Goal: Task Accomplishment & Management: Complete application form

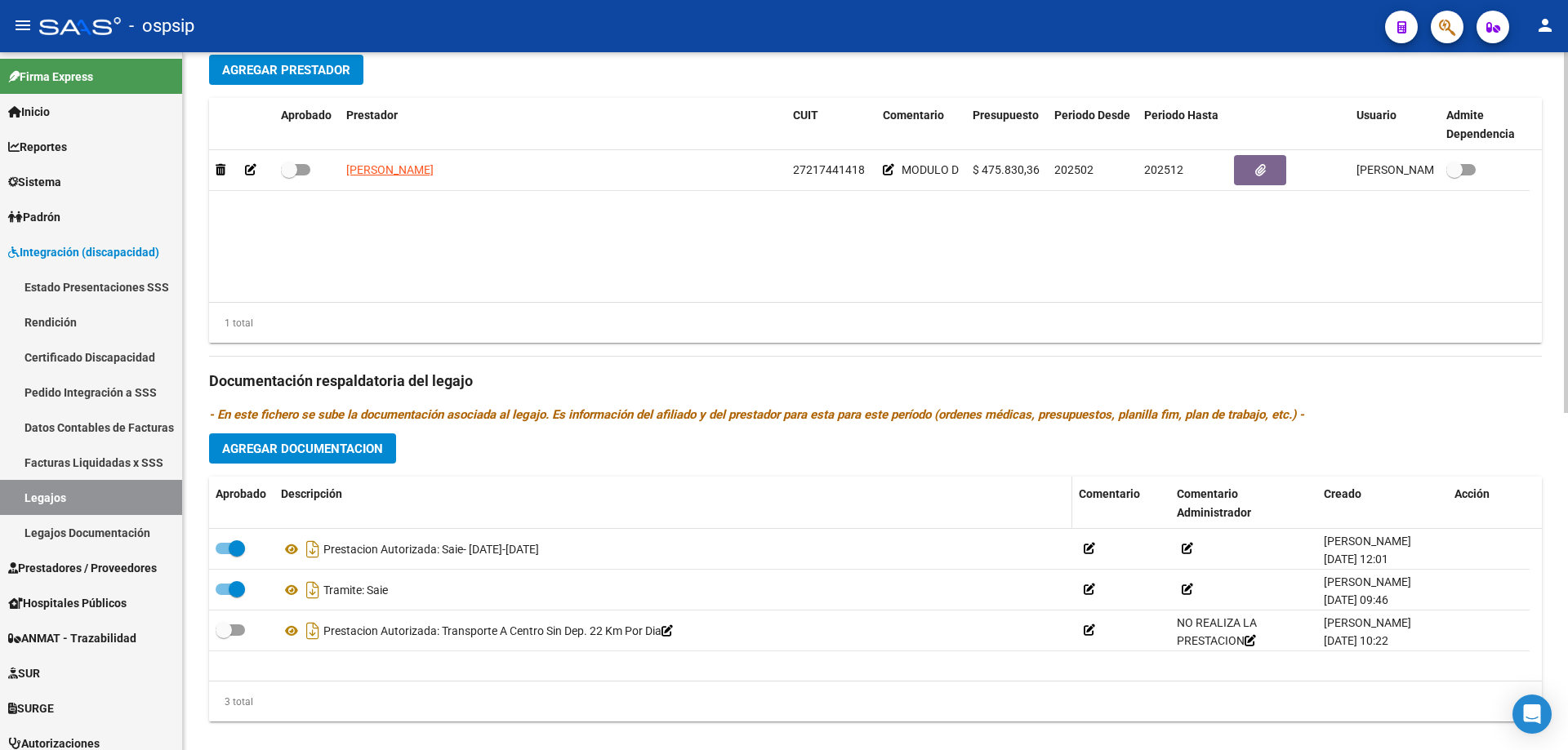
scroll to position [654, 0]
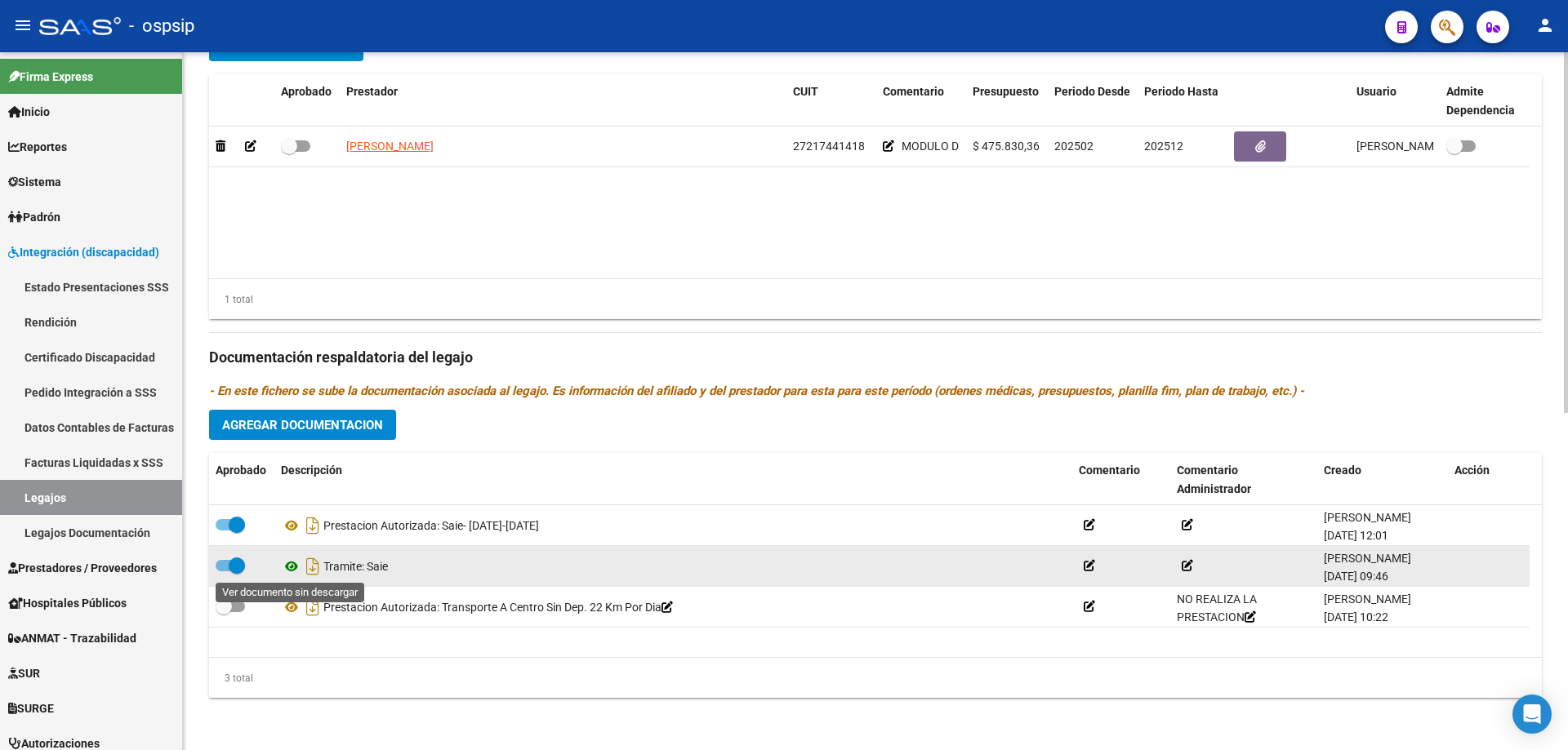
click at [287, 571] on icon at bounding box center [291, 567] width 21 height 19
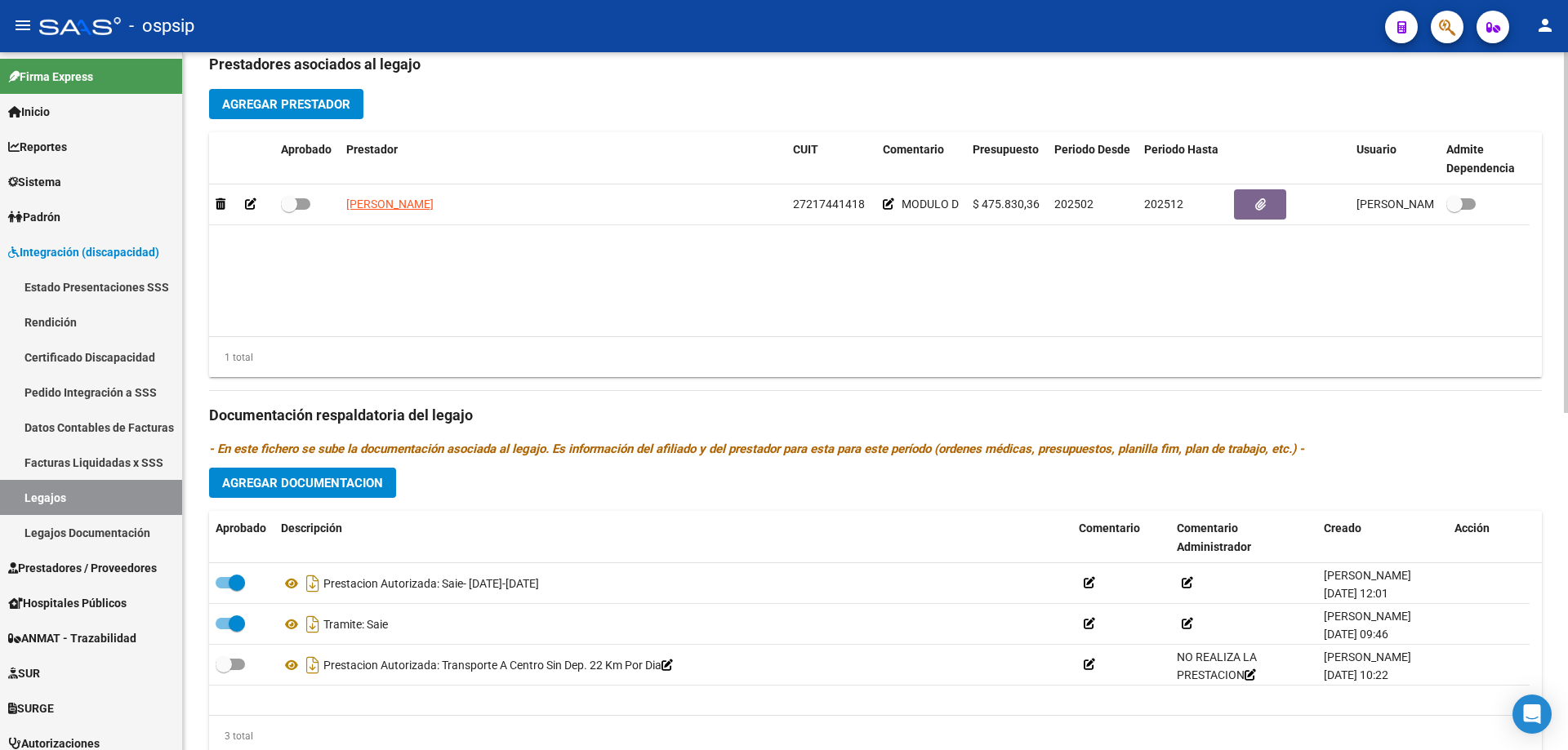
scroll to position [490, 0]
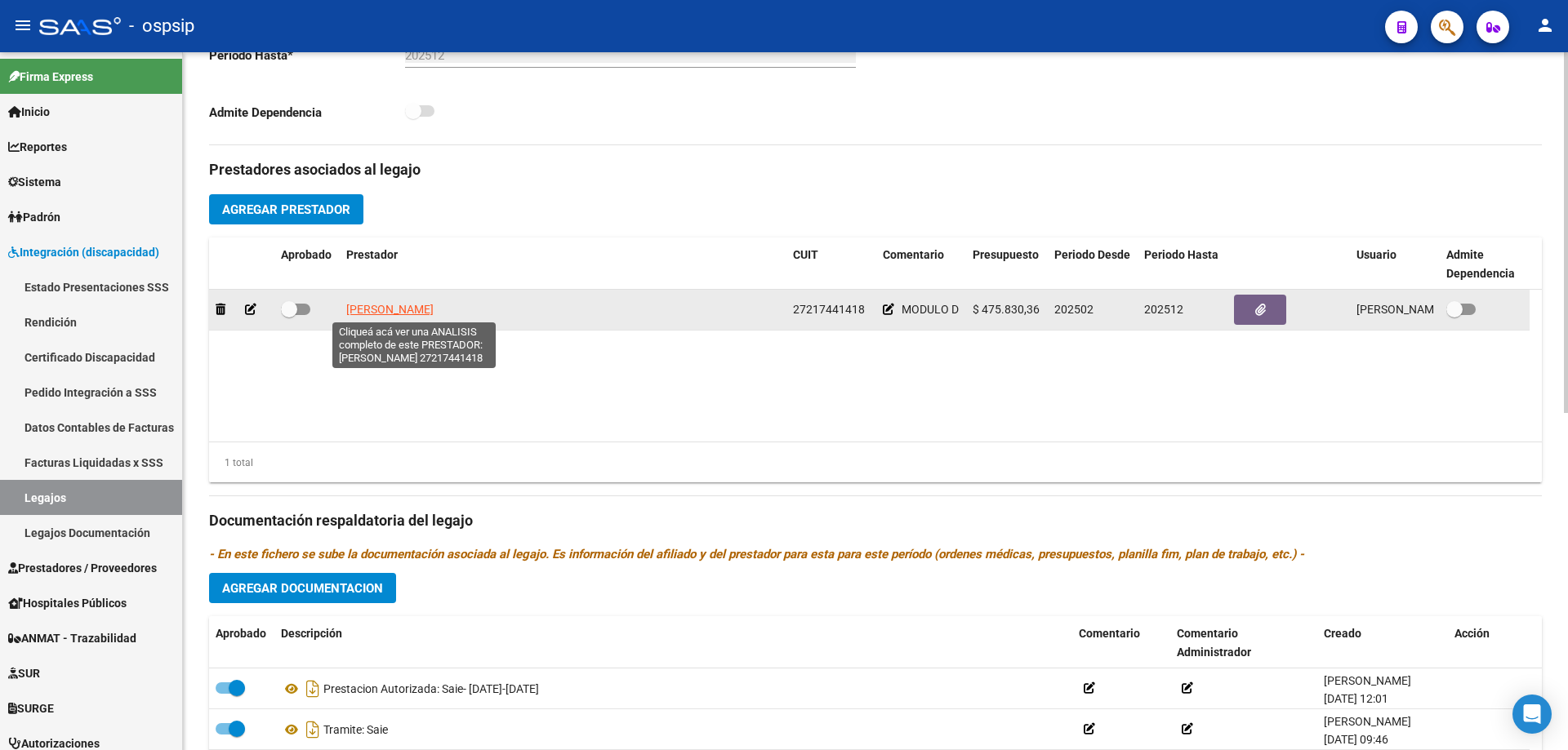
click at [434, 303] on span "[PERSON_NAME]" at bounding box center [390, 309] width 88 height 13
type textarea "27217441418"
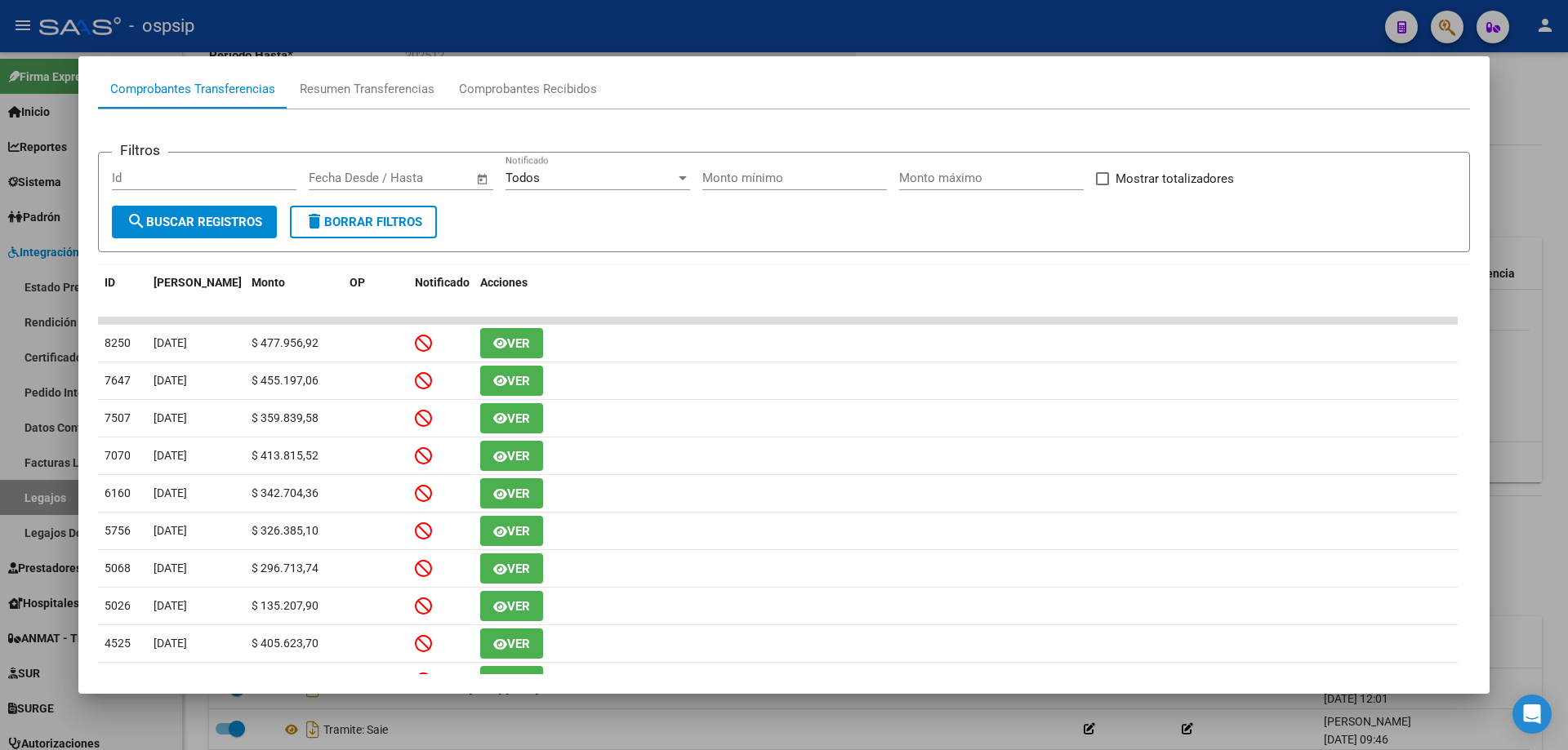
scroll to position [26, 0]
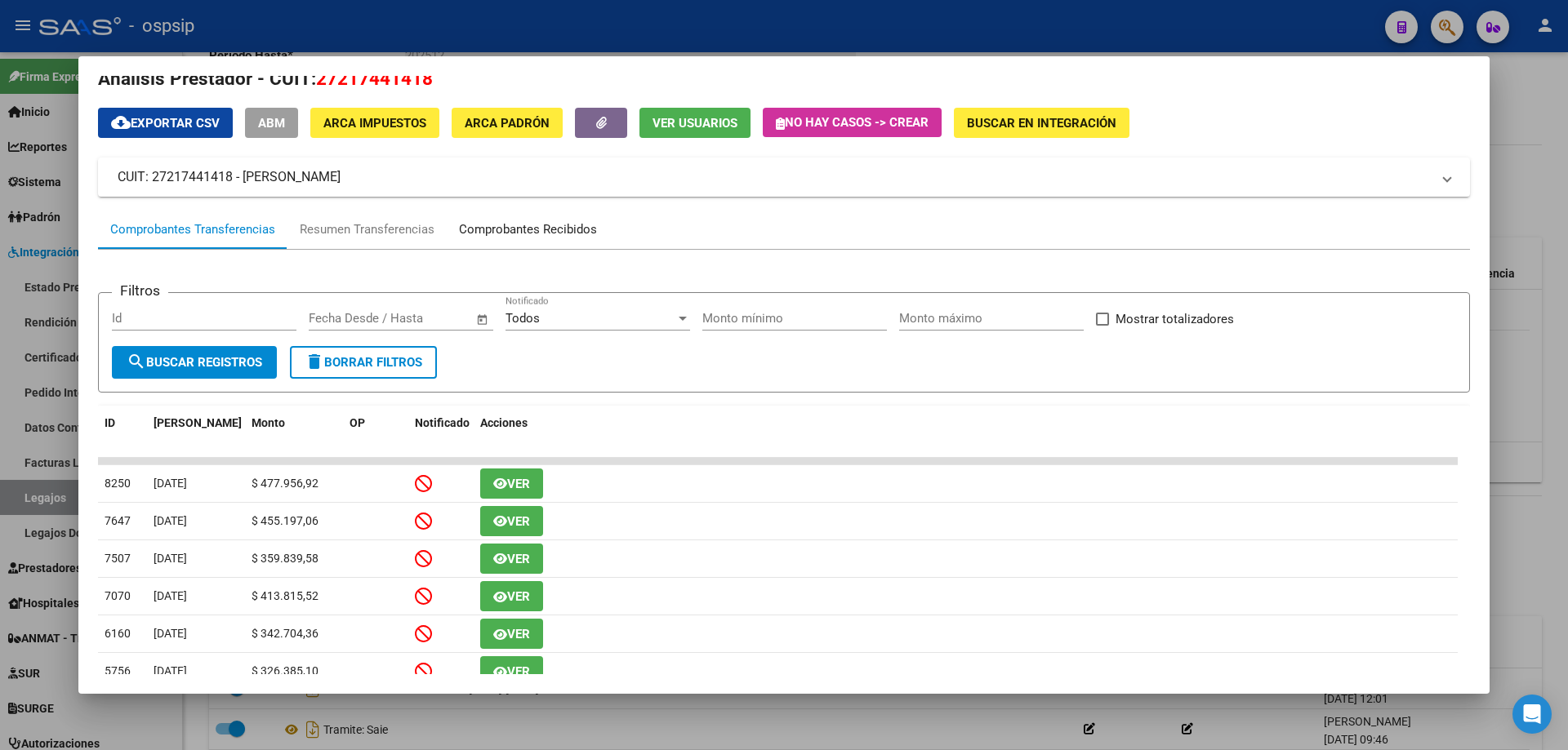
click at [548, 231] on div "Comprobantes Recibidos" at bounding box center [527, 229] width 138 height 18
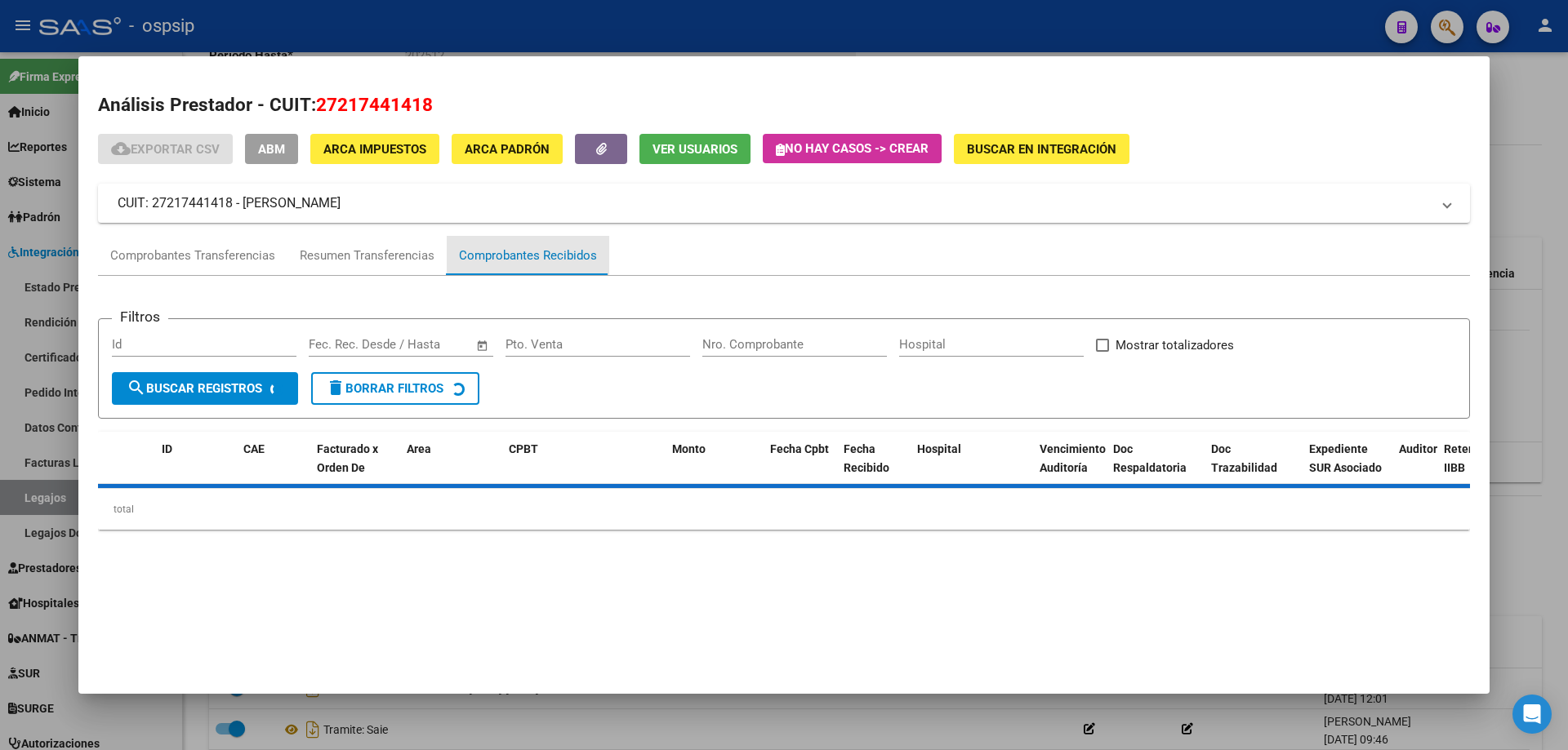
scroll to position [0, 0]
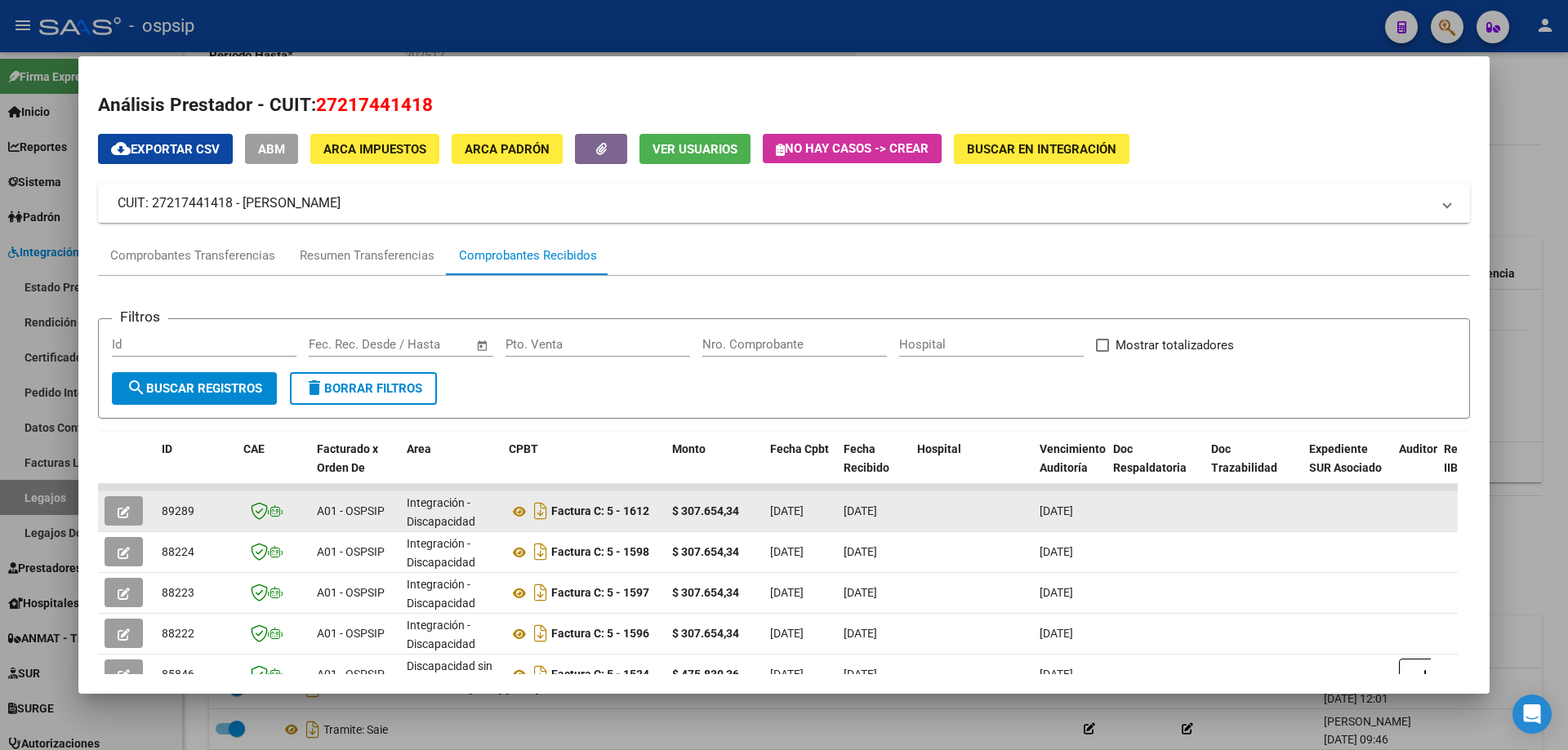
click at [134, 506] on button "button" at bounding box center [123, 511] width 39 height 29
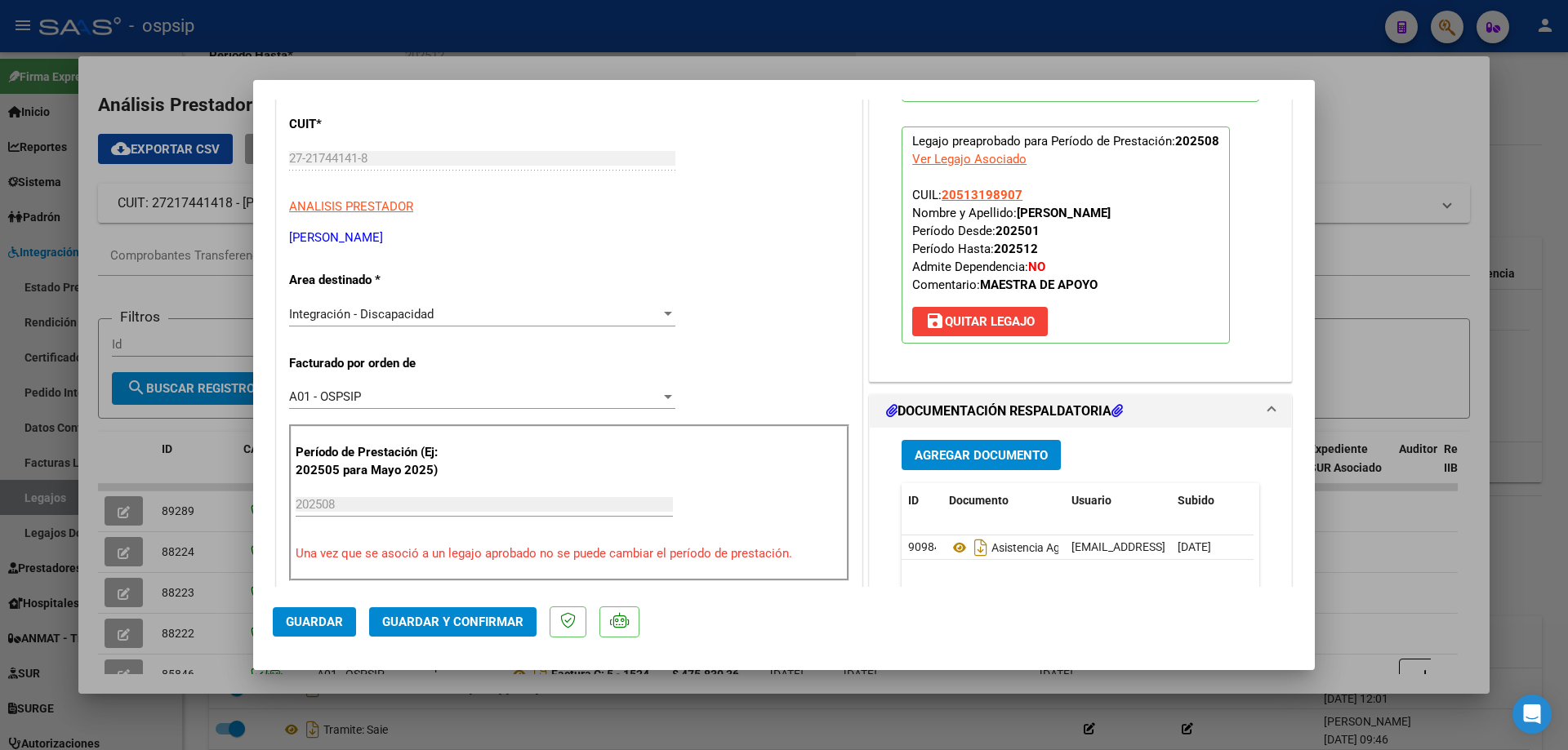
scroll to position [327, 0]
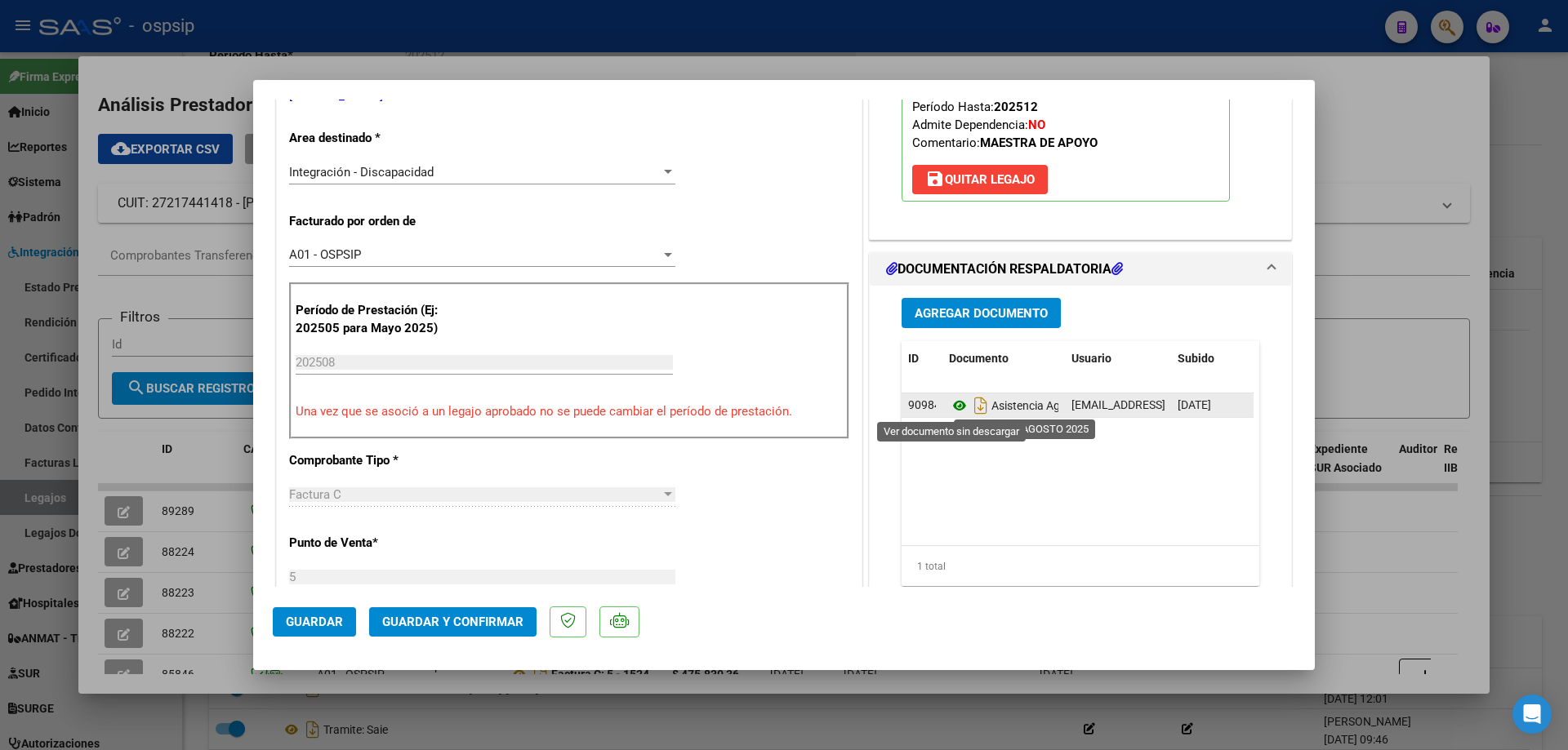
click at [950, 406] on icon at bounding box center [960, 406] width 21 height 19
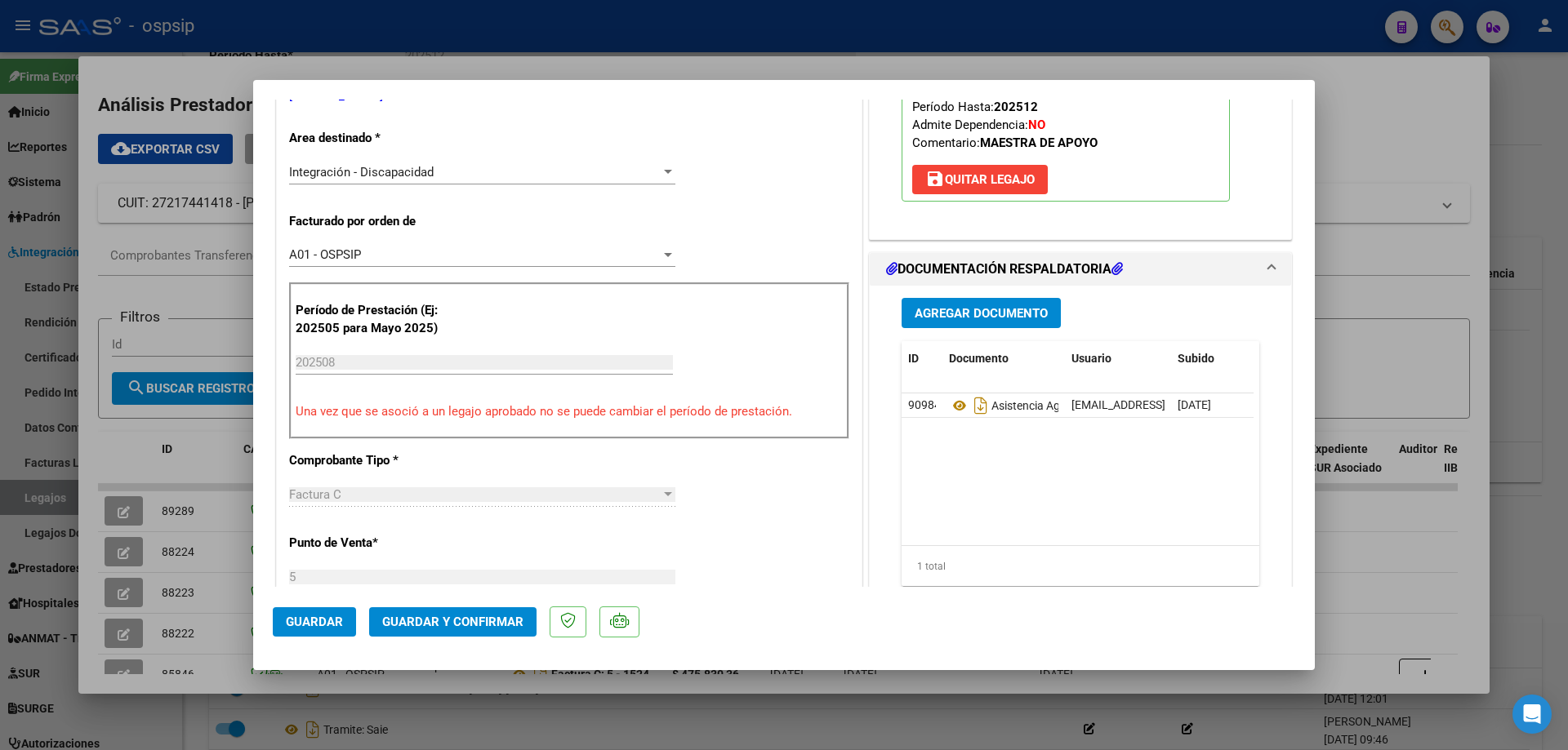
click at [1356, 387] on div at bounding box center [784, 375] width 1568 height 750
type input "$ 0,00"
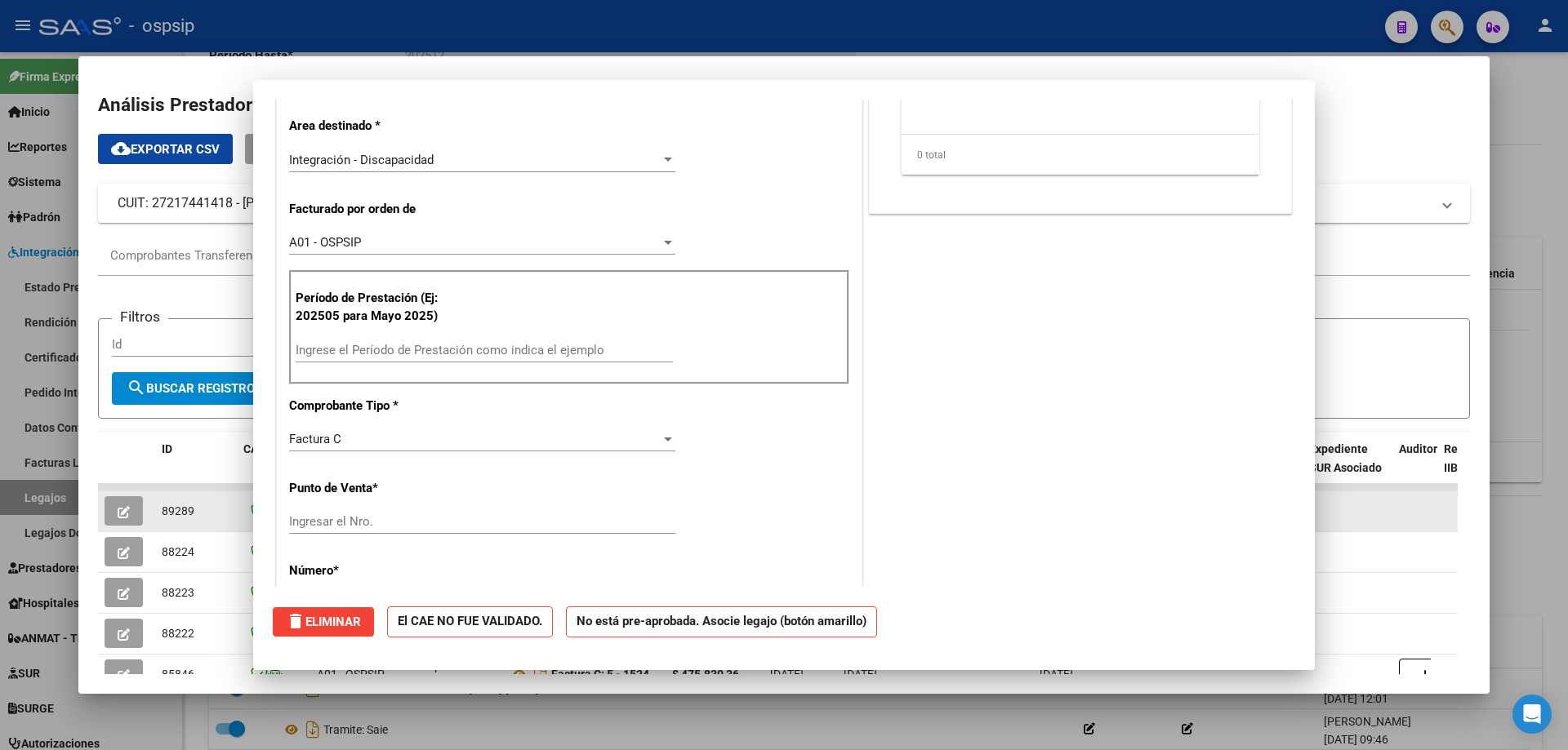
scroll to position [0, 0]
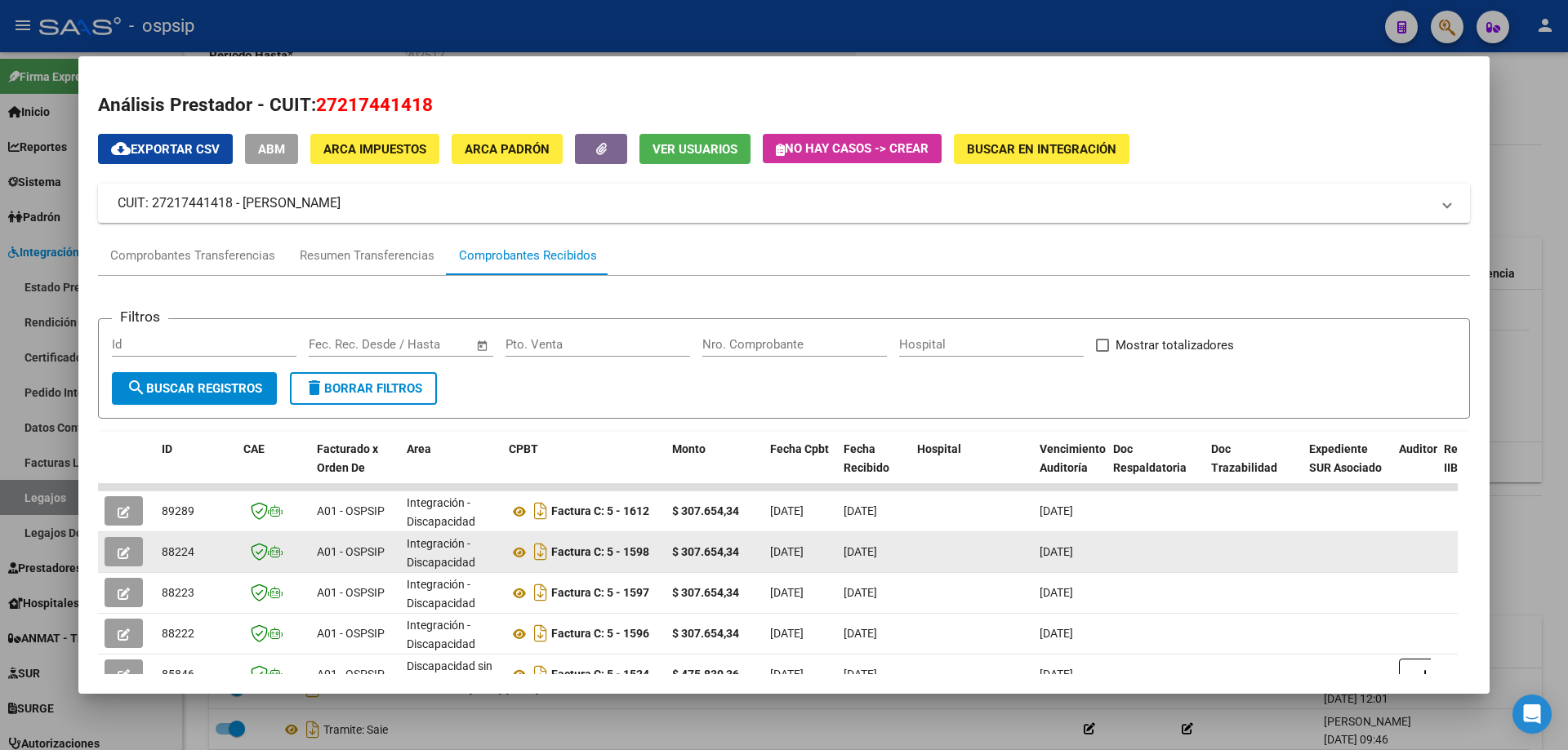
click at [131, 554] on button "button" at bounding box center [123, 551] width 39 height 29
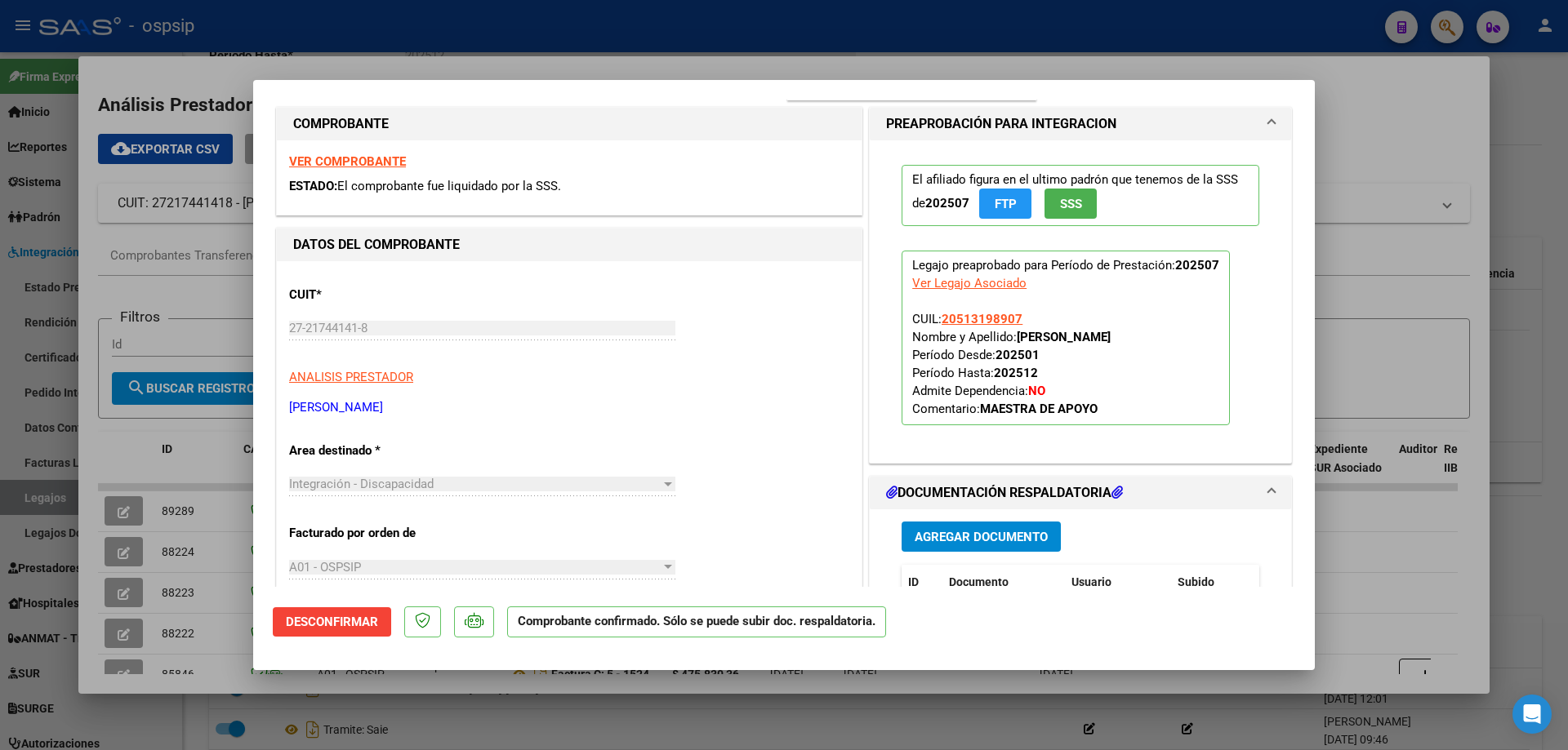
scroll to position [490, 0]
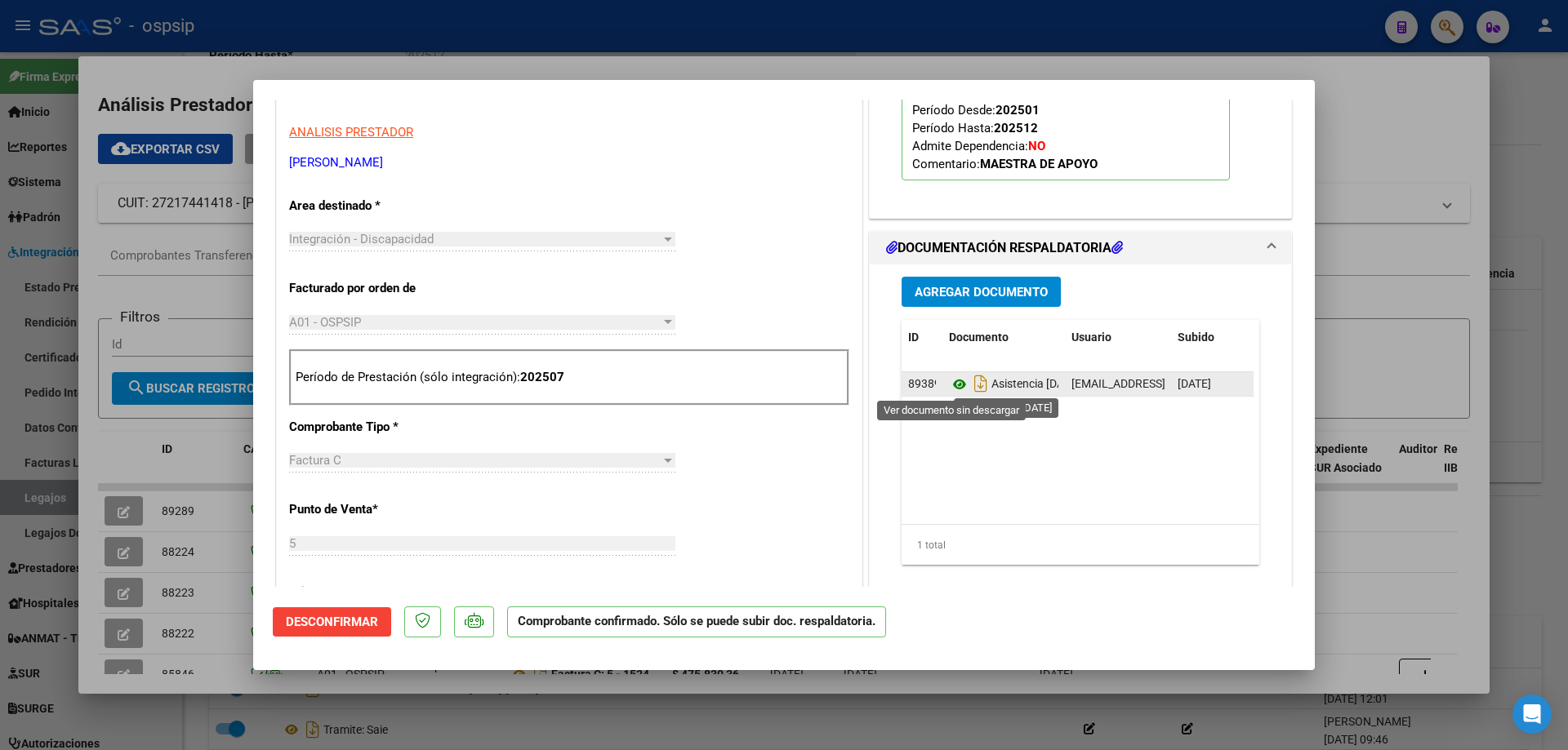
click at [956, 382] on icon at bounding box center [960, 385] width 21 height 19
click at [1539, 160] on div at bounding box center [784, 375] width 1568 height 750
type input "$ 0,00"
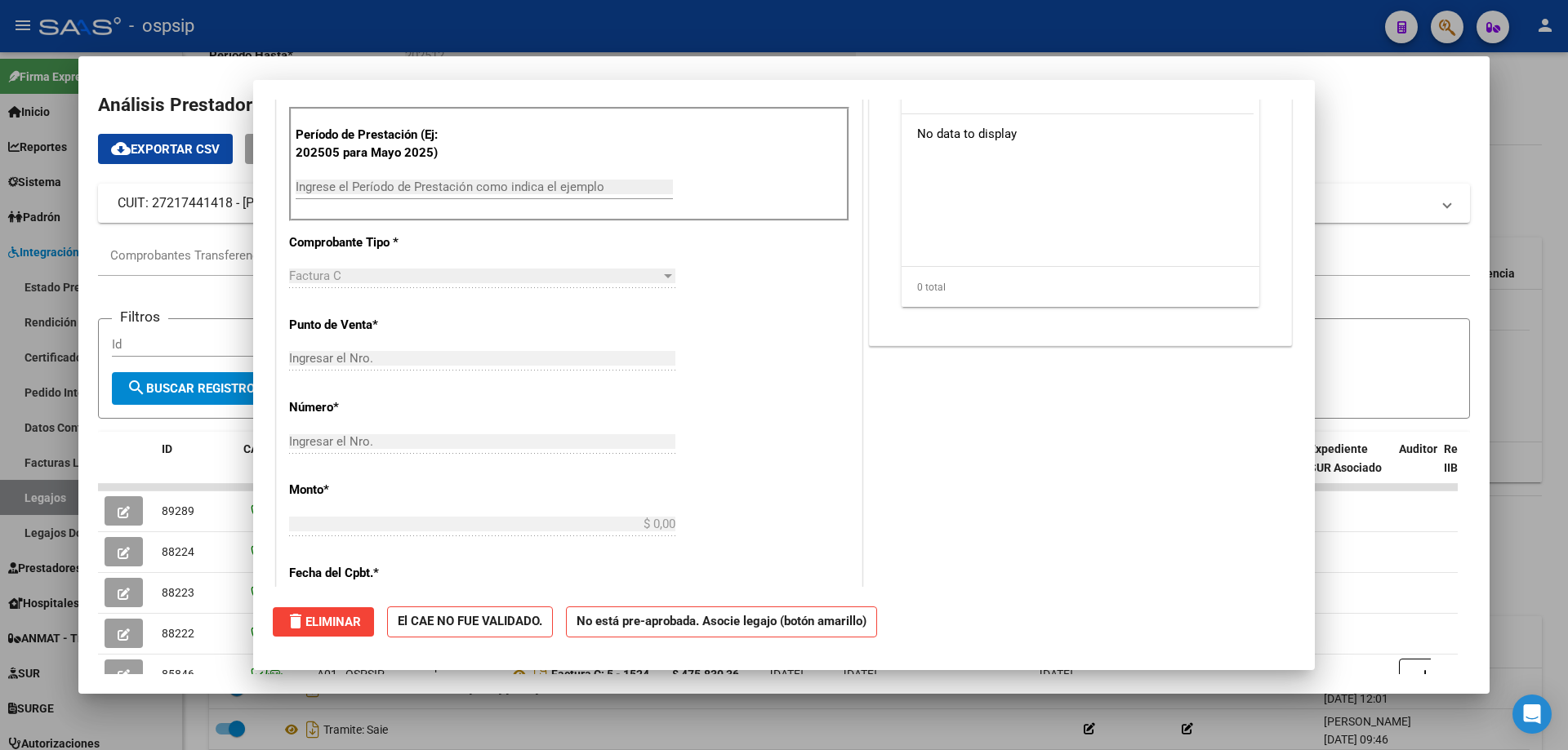
scroll to position [0, 0]
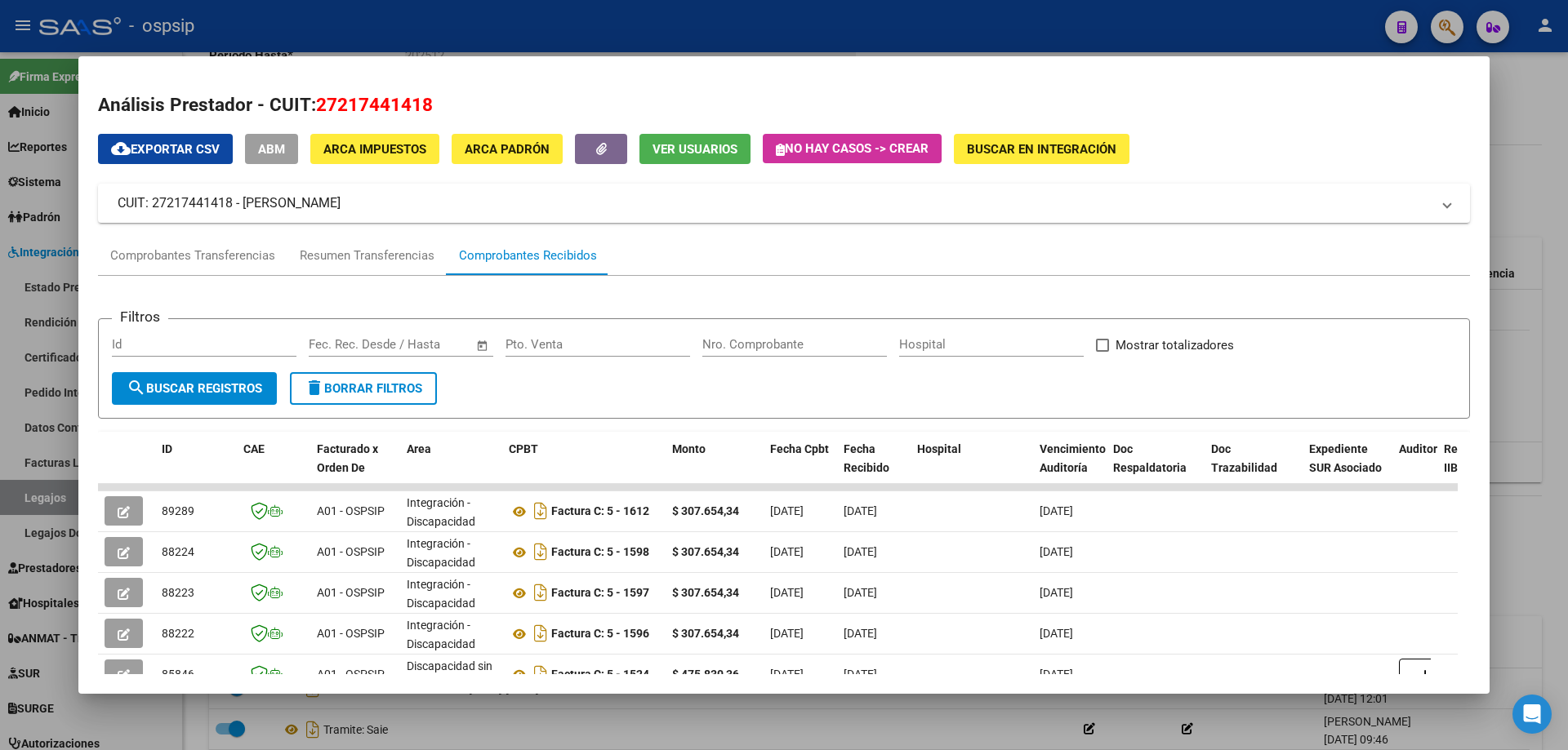
click at [1546, 473] on div at bounding box center [784, 375] width 1568 height 750
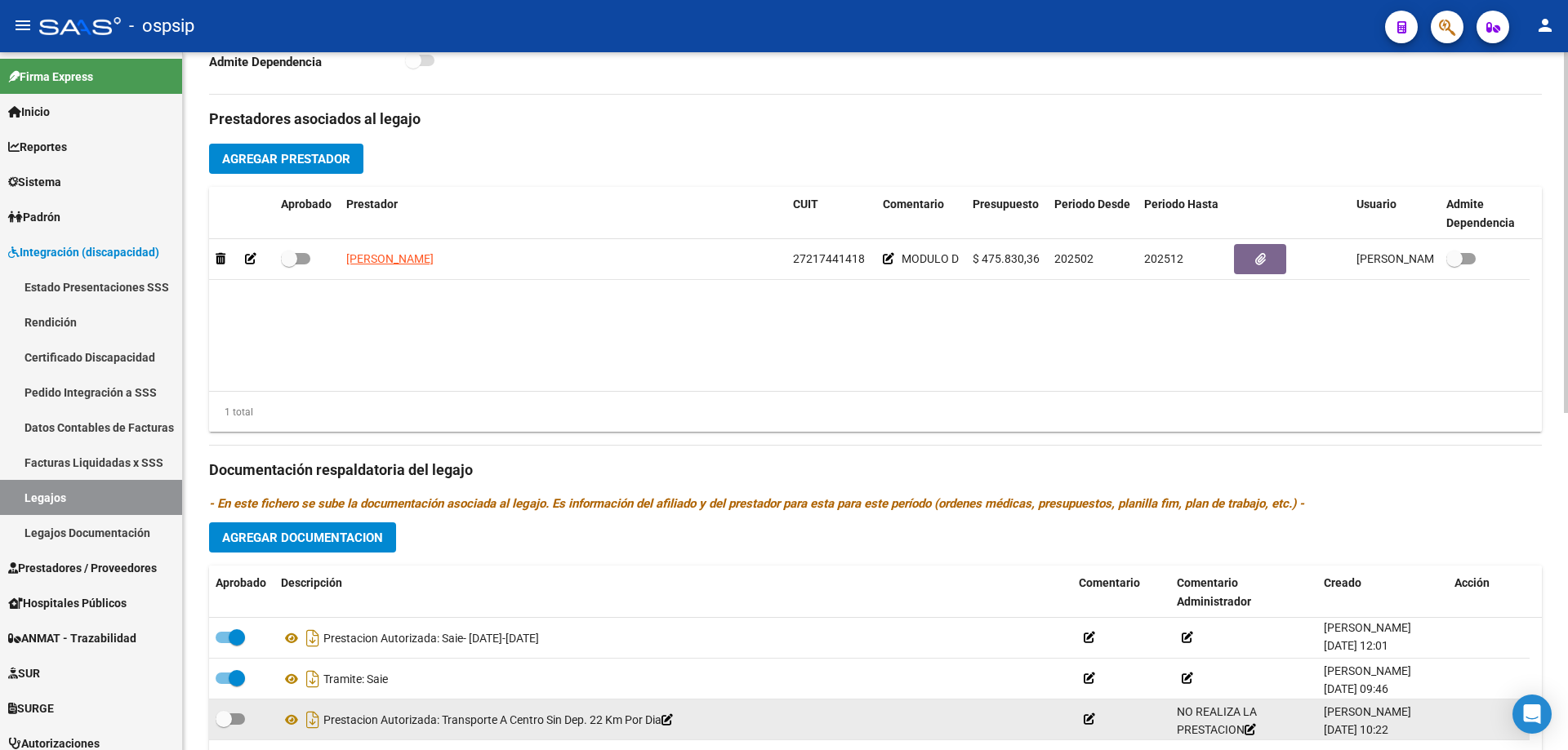
scroll to position [654, 0]
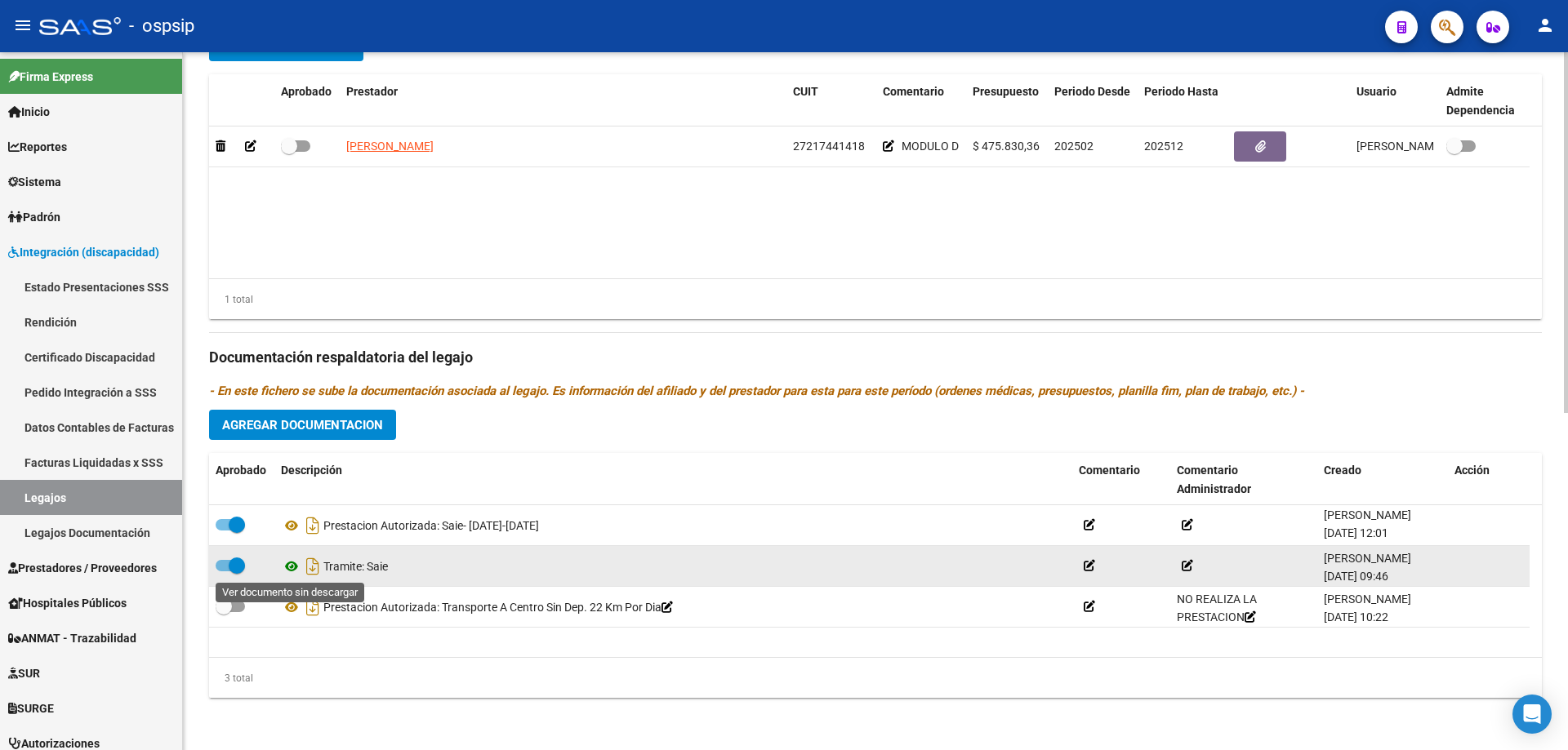
click at [285, 568] on icon at bounding box center [291, 567] width 21 height 19
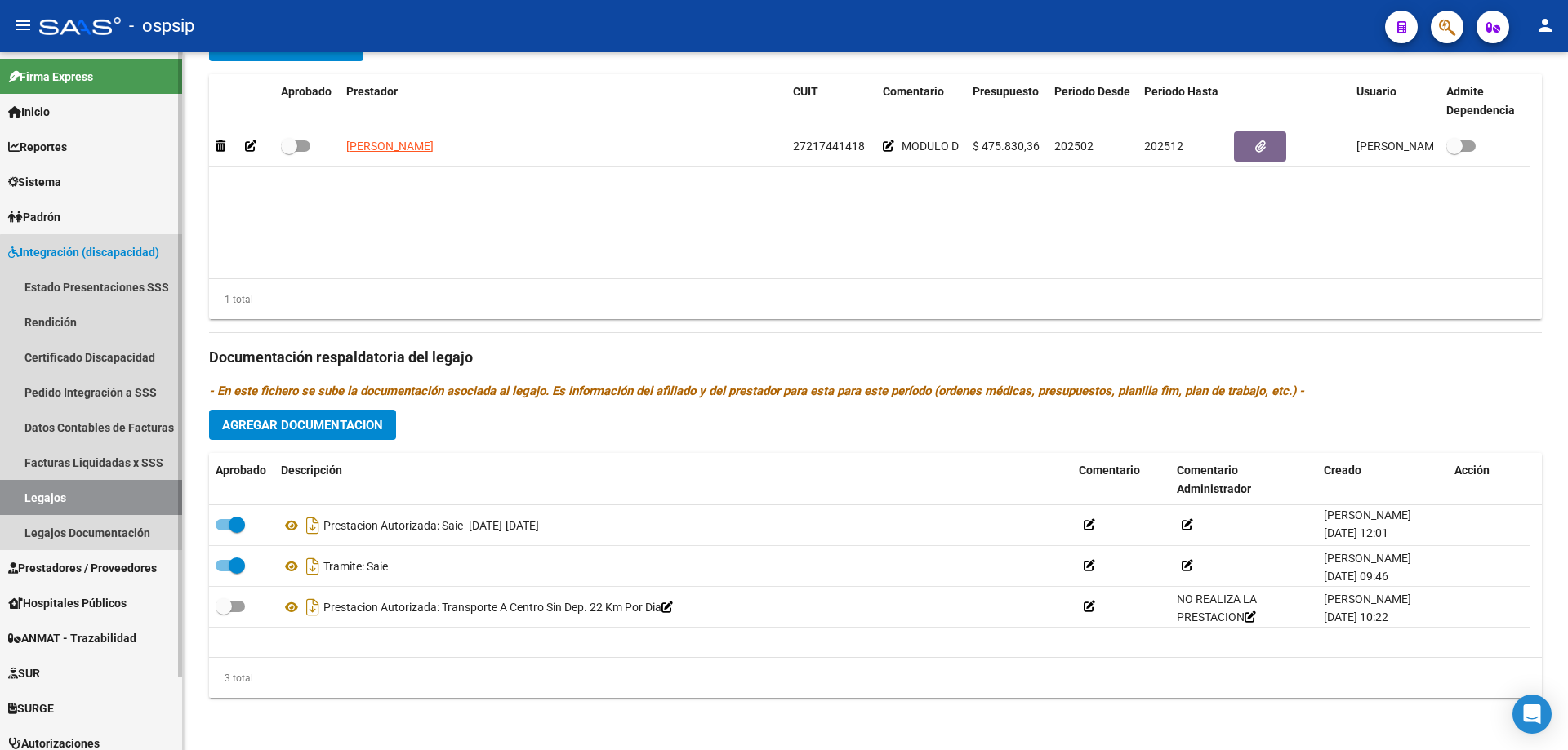
click at [110, 495] on link "Legajos" at bounding box center [91, 497] width 182 height 35
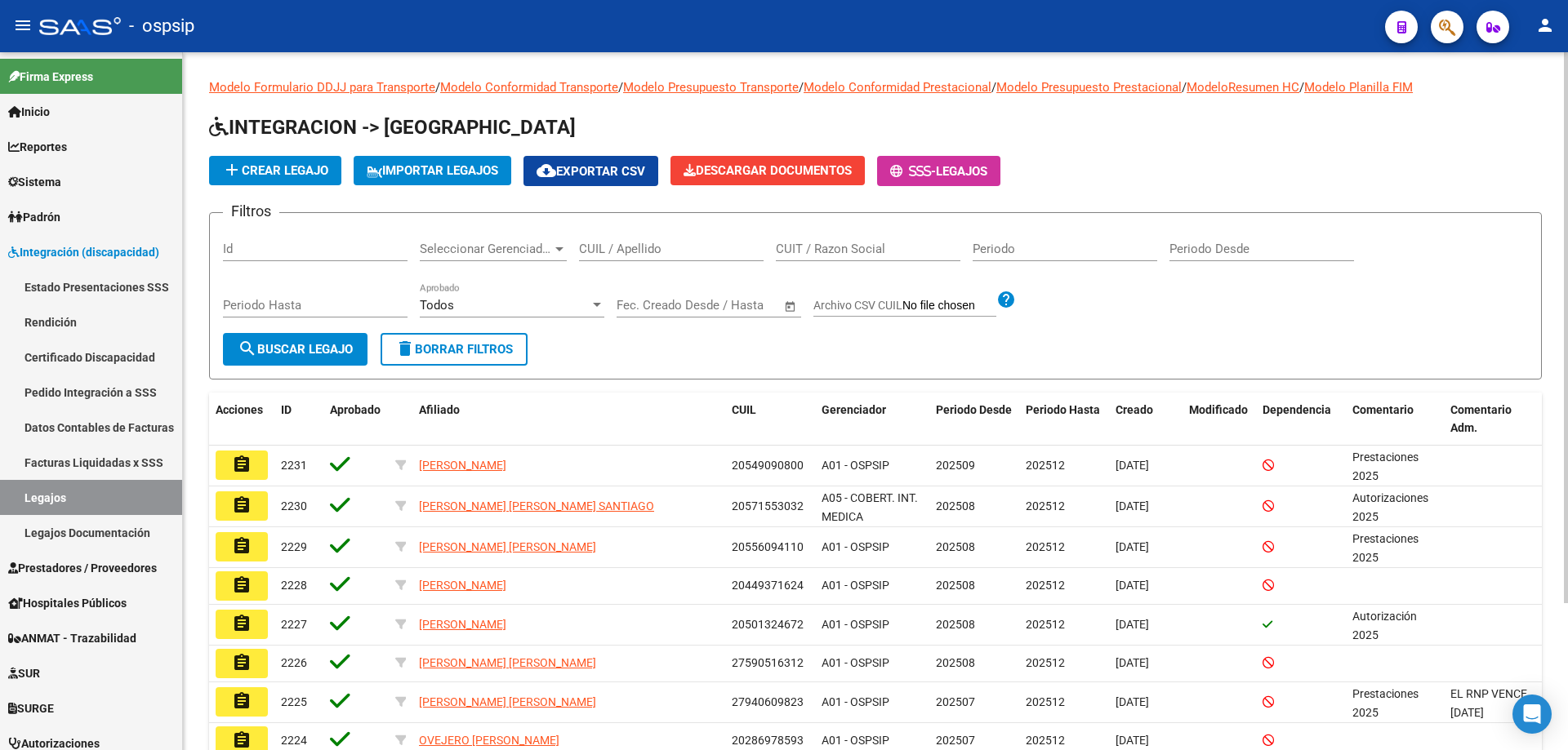
click at [626, 241] on div "CUIL / Apellido" at bounding box center [671, 244] width 184 height 35
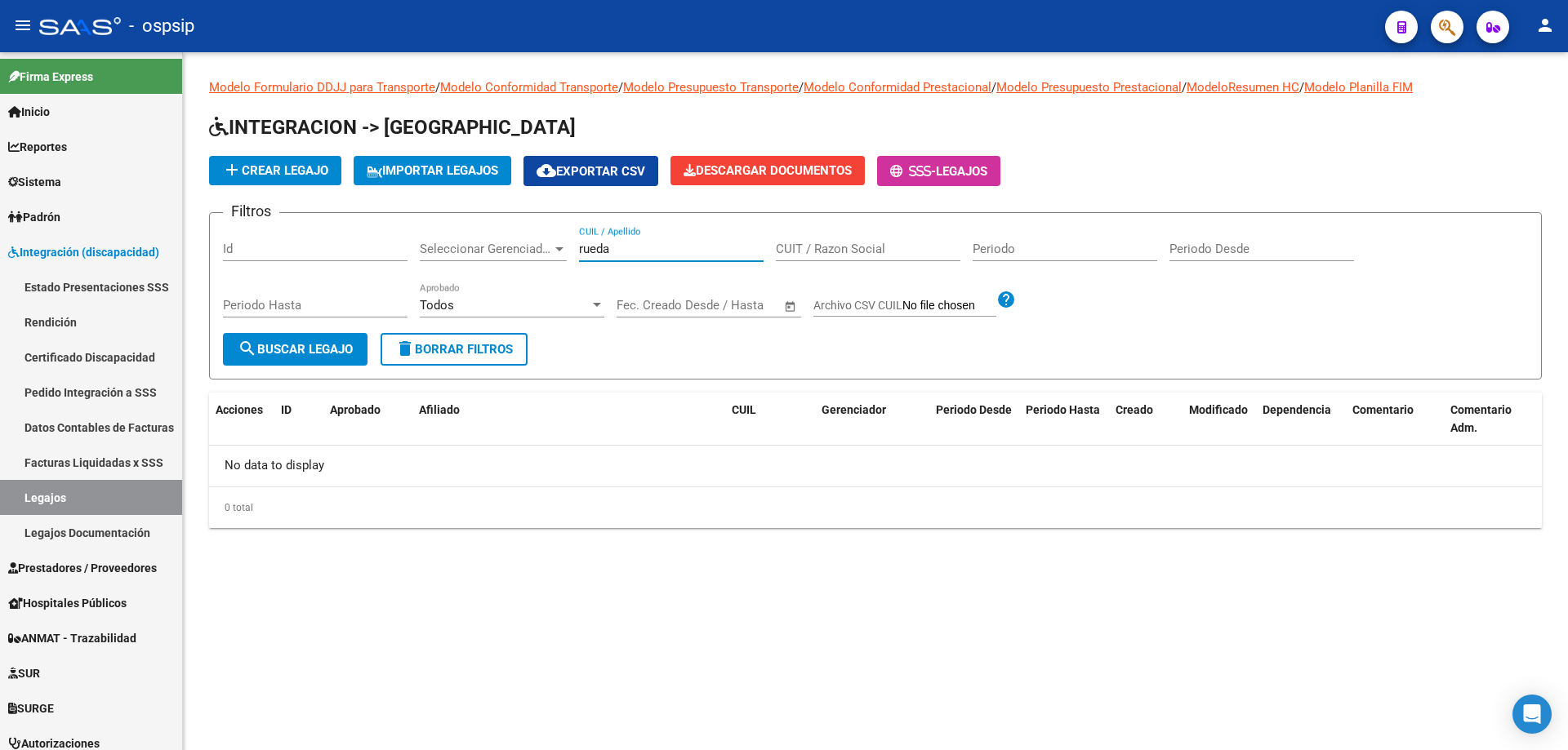
type input "rueda"
click at [72, 495] on link "Legajos" at bounding box center [91, 497] width 182 height 35
click at [1454, 39] on span "button" at bounding box center [1447, 27] width 16 height 34
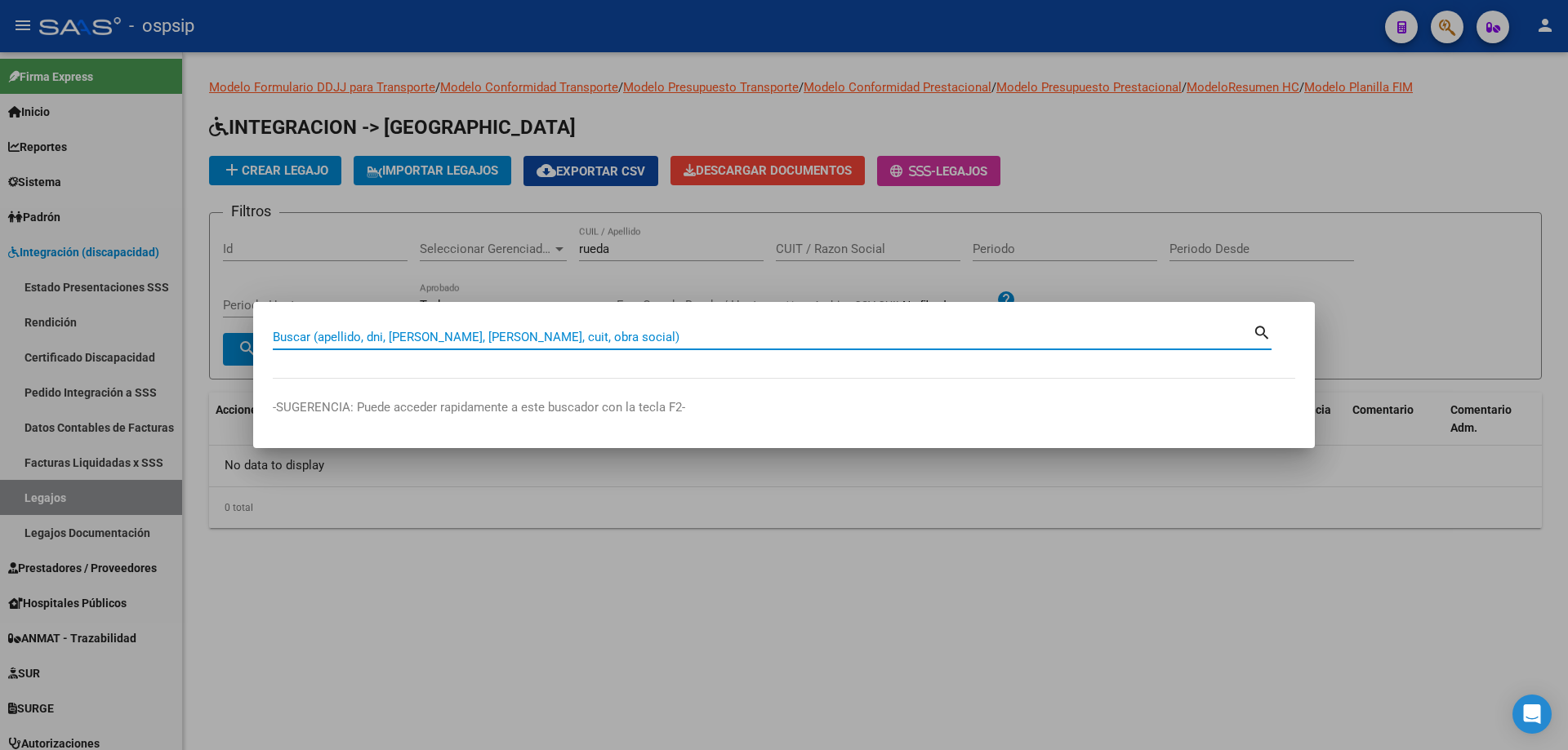
paste input "20568591268"
type input "20568591268"
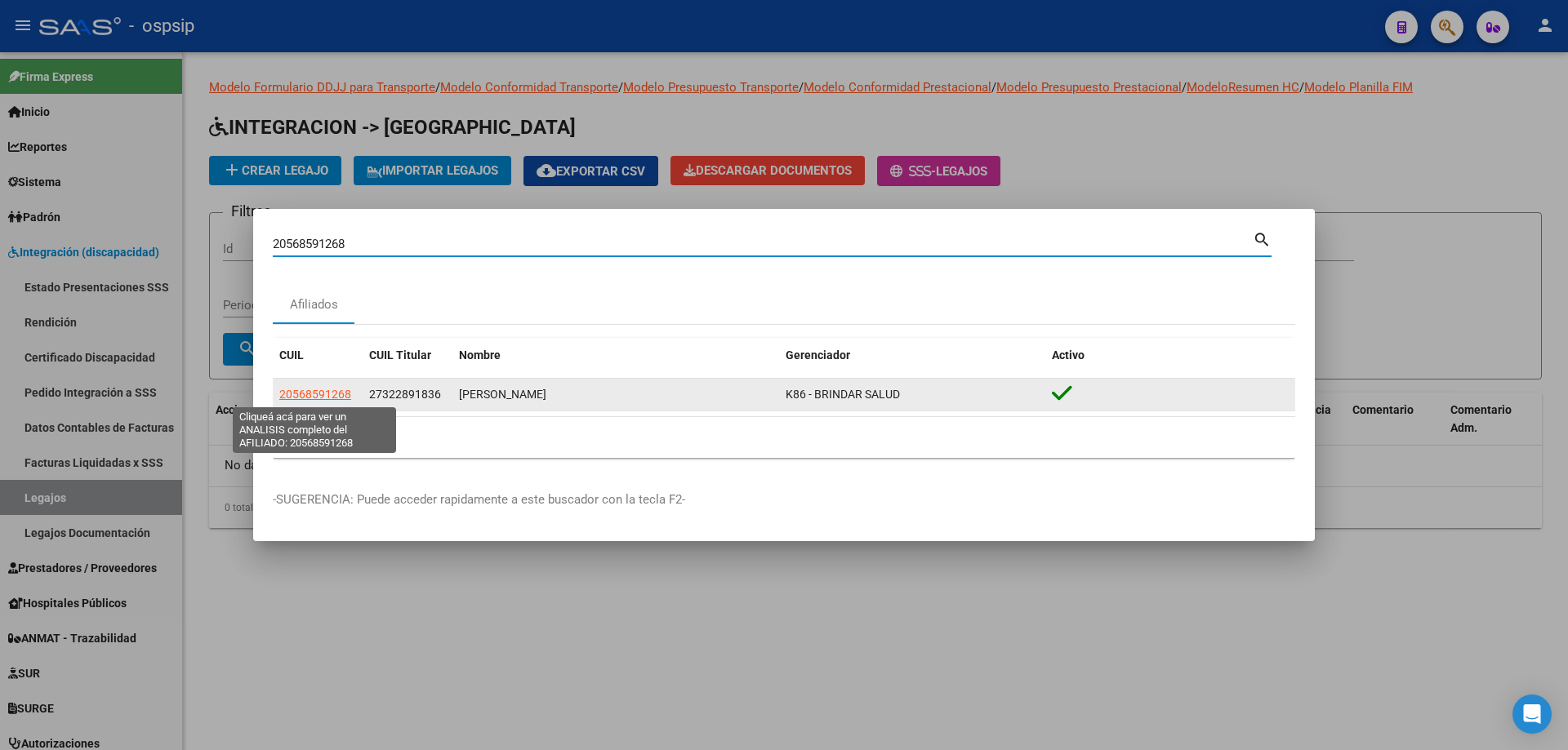
click at [316, 392] on span "20568591268" at bounding box center [315, 394] width 72 height 13
type textarea "20568591268"
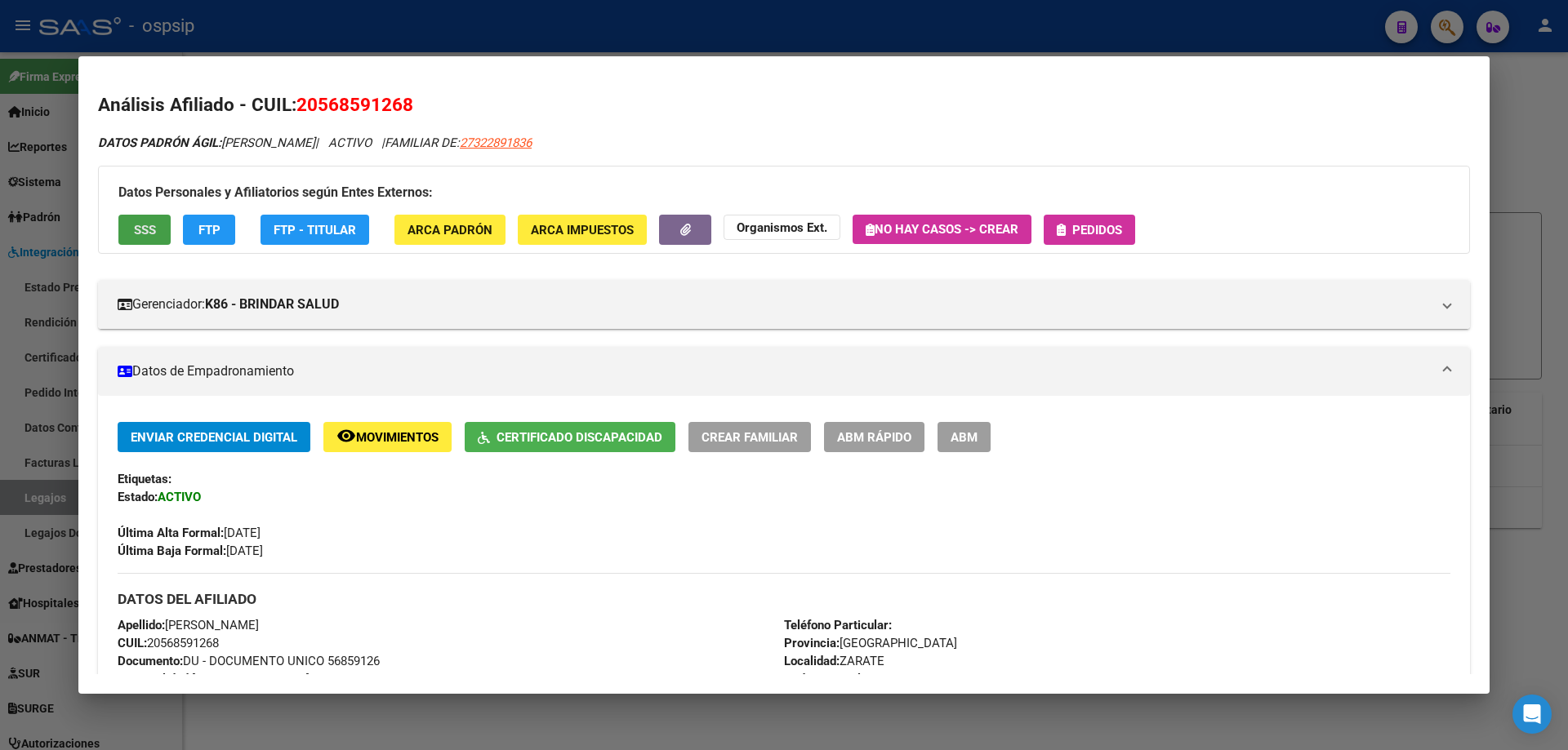
click at [152, 228] on span "SSS" at bounding box center [145, 229] width 22 height 14
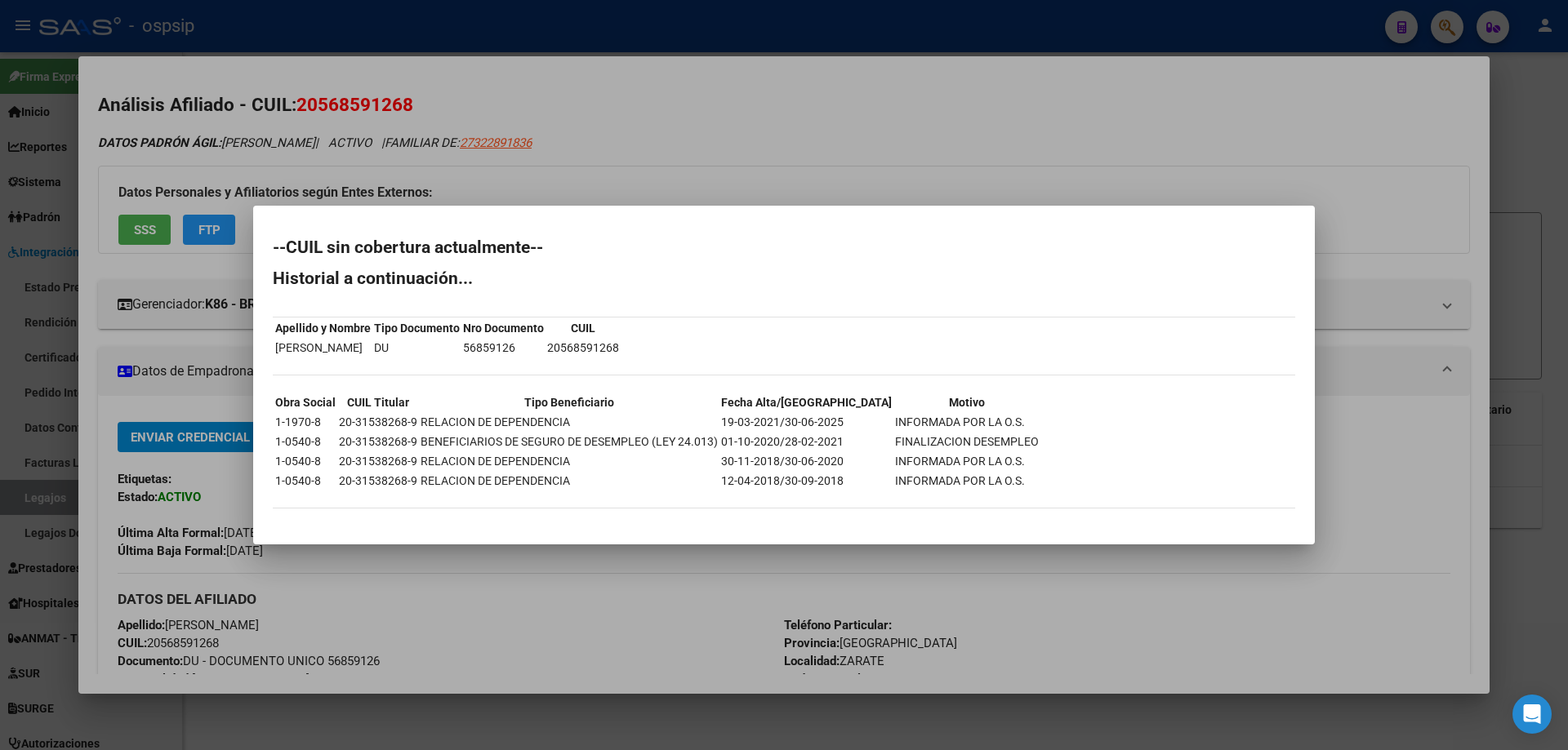
click at [885, 62] on div at bounding box center [784, 375] width 1568 height 750
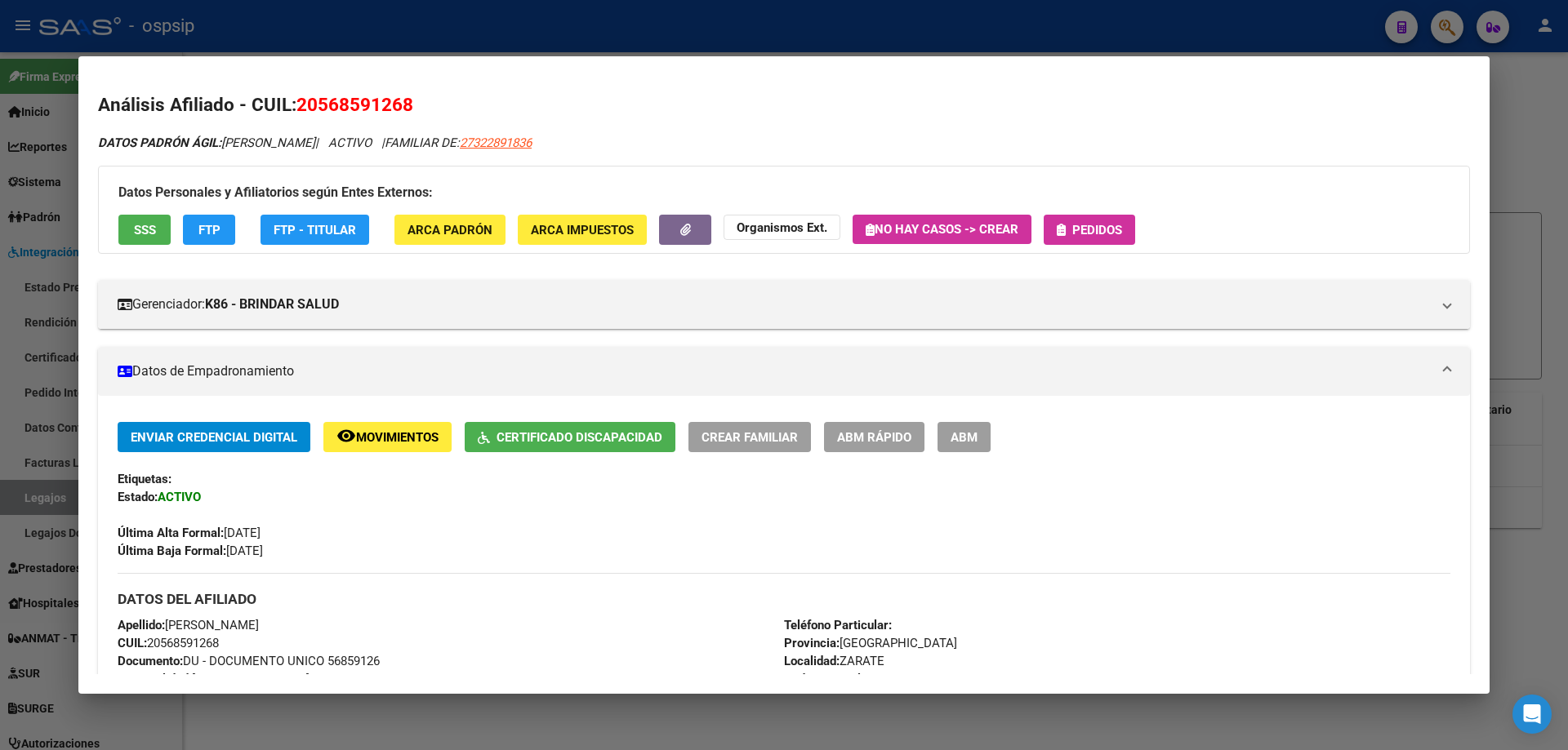
drag, startPoint x: 1564, startPoint y: 172, endPoint x: 1536, endPoint y: 166, distance: 28.6
click at [1561, 172] on div at bounding box center [784, 375] width 1568 height 750
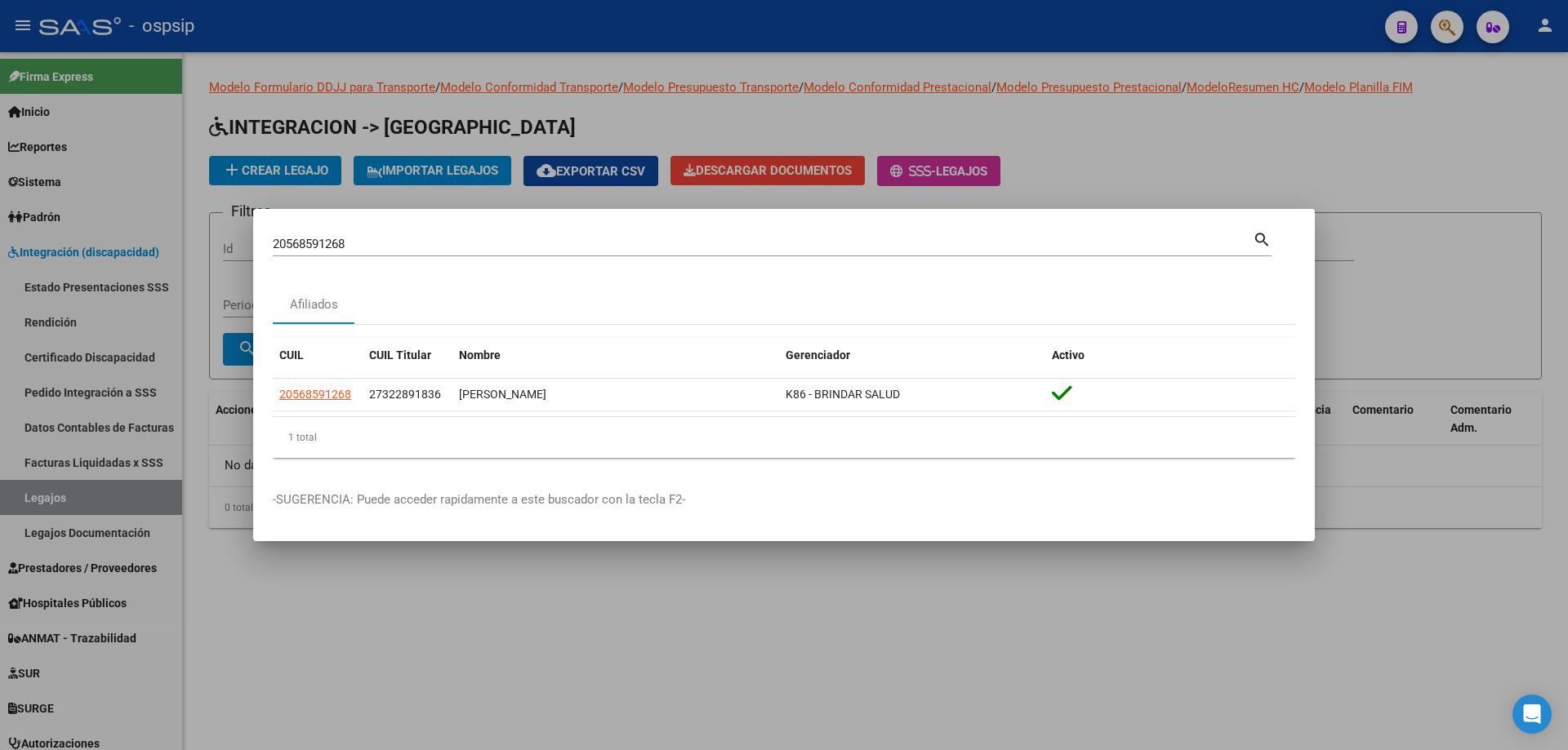
drag, startPoint x: 1381, startPoint y: 150, endPoint x: 715, endPoint y: 183, distance: 666.8
click at [1374, 153] on div at bounding box center [784, 375] width 1568 height 750
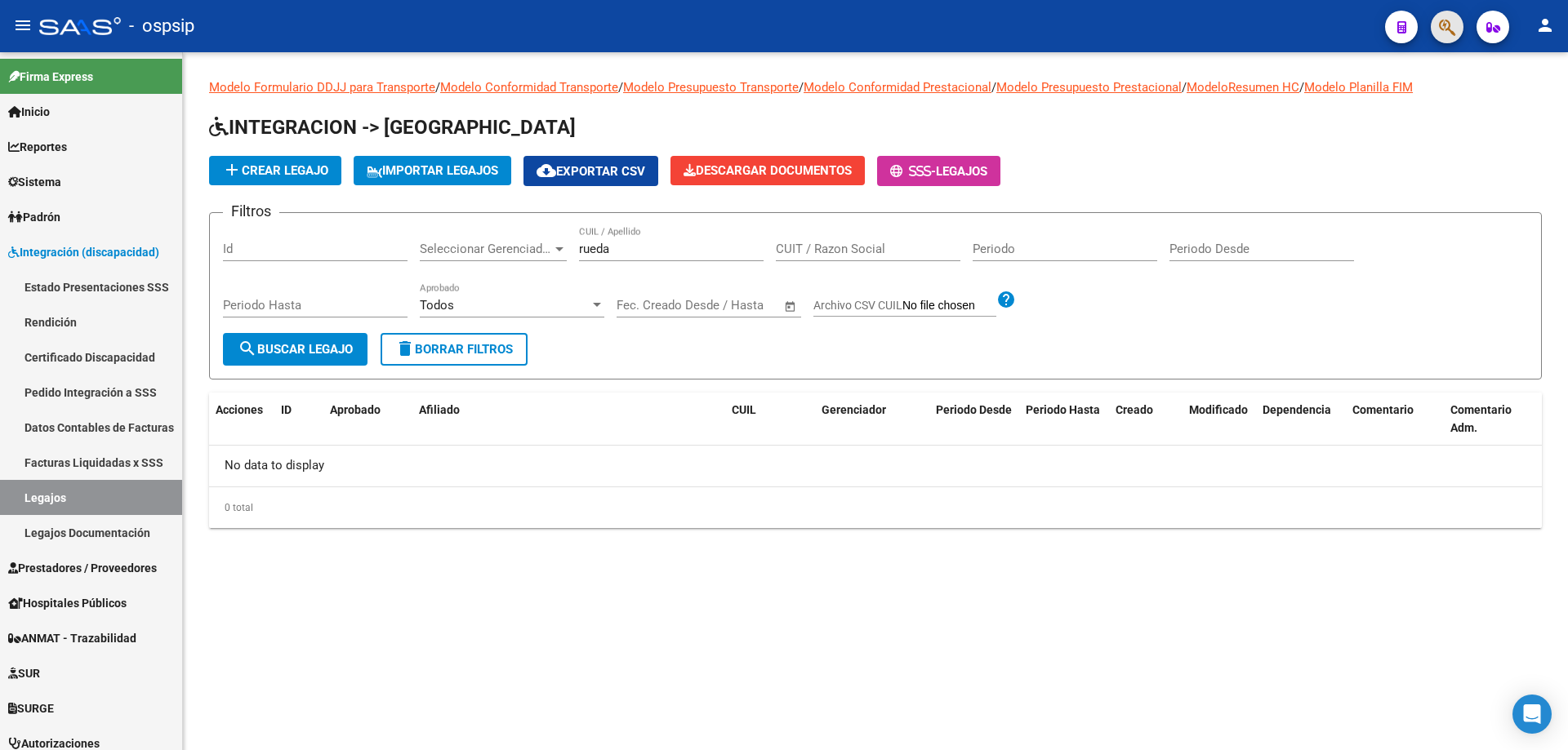
click at [1439, 28] on button "button" at bounding box center [1447, 27] width 33 height 33
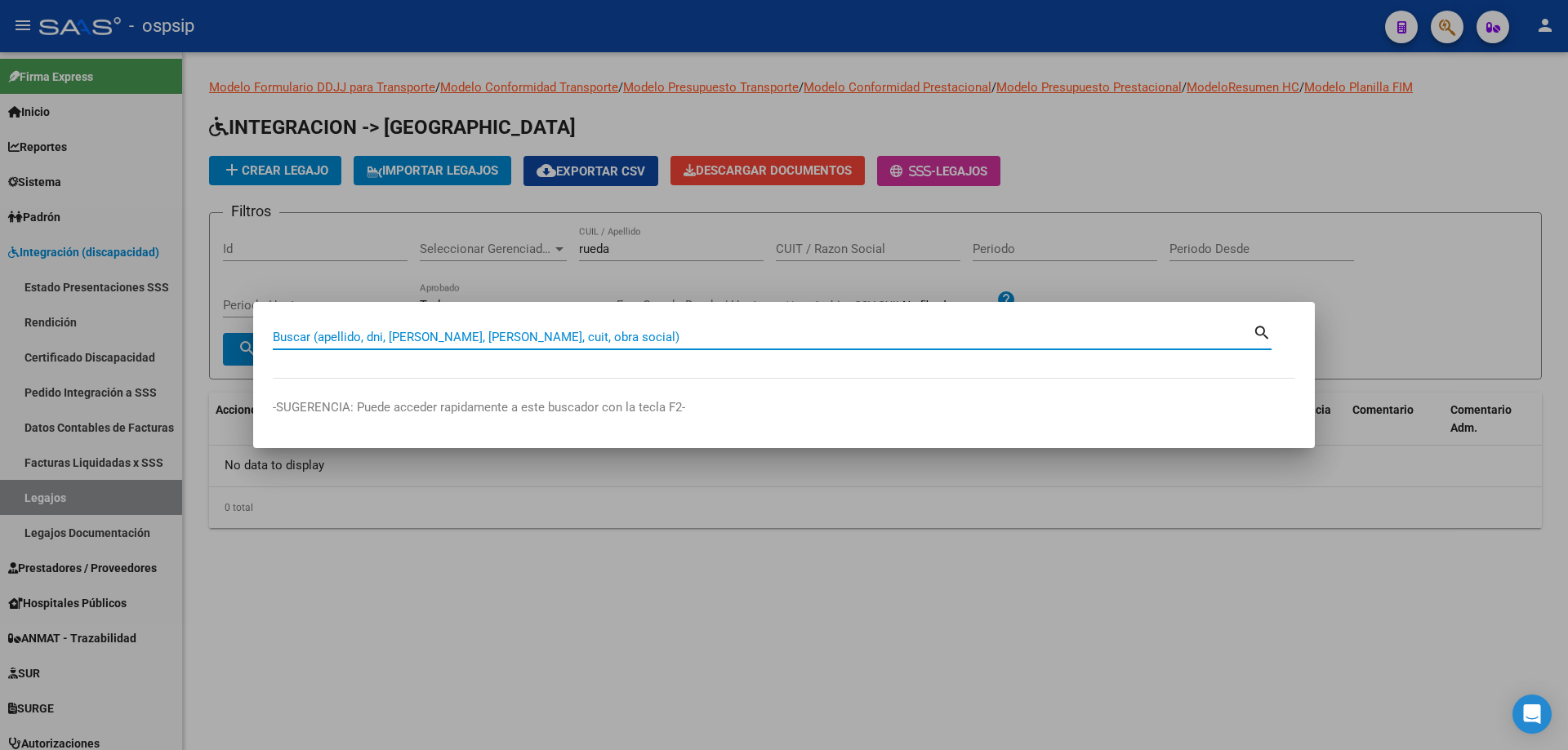
click at [413, 326] on div "Buscar (apellido, dni, [PERSON_NAME], [PERSON_NAME], cuit, obra social)" at bounding box center [763, 336] width 981 height 24
type input "27322891836"
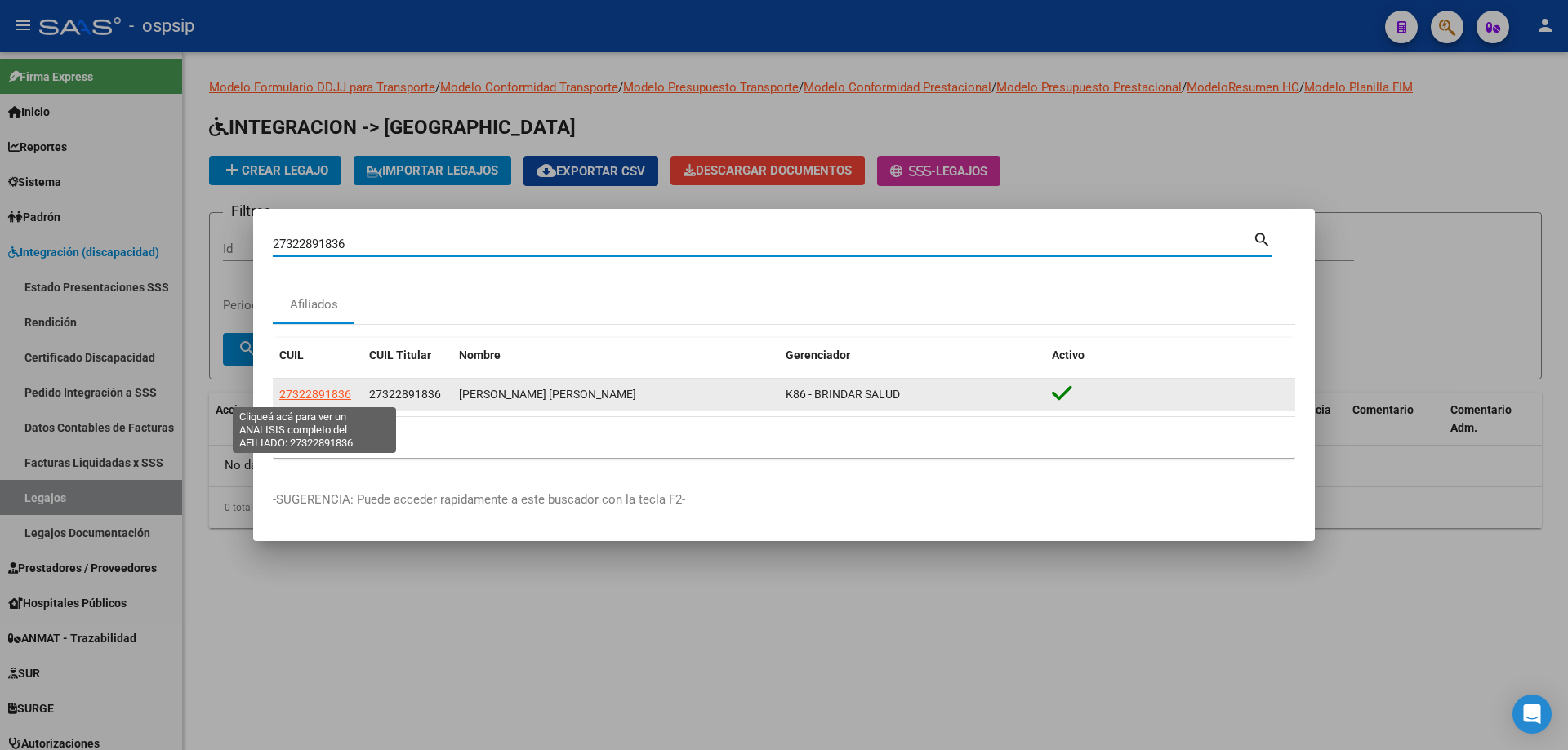
click at [324, 391] on span "27322891836" at bounding box center [315, 394] width 72 height 13
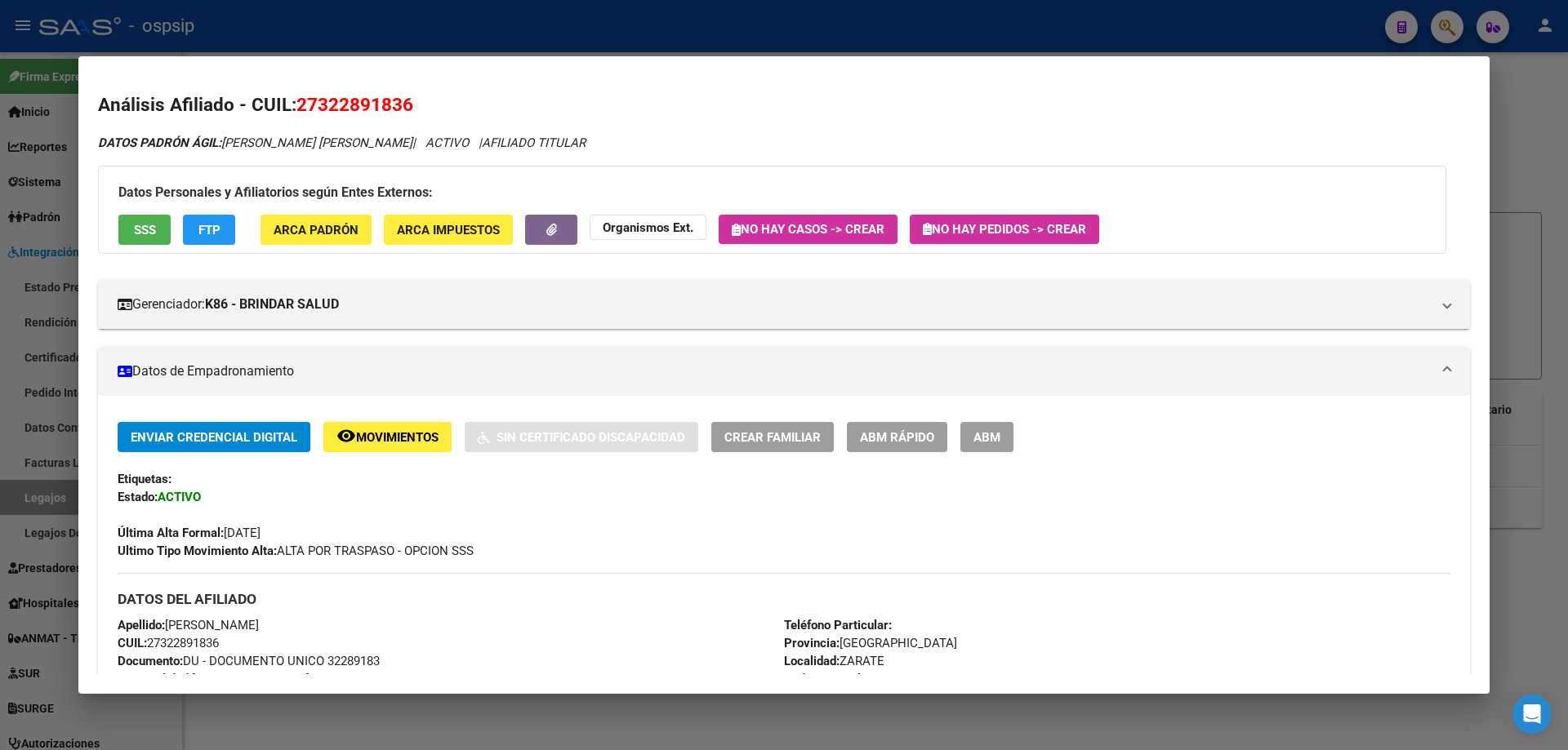
click at [147, 226] on span "SSS" at bounding box center [145, 229] width 22 height 14
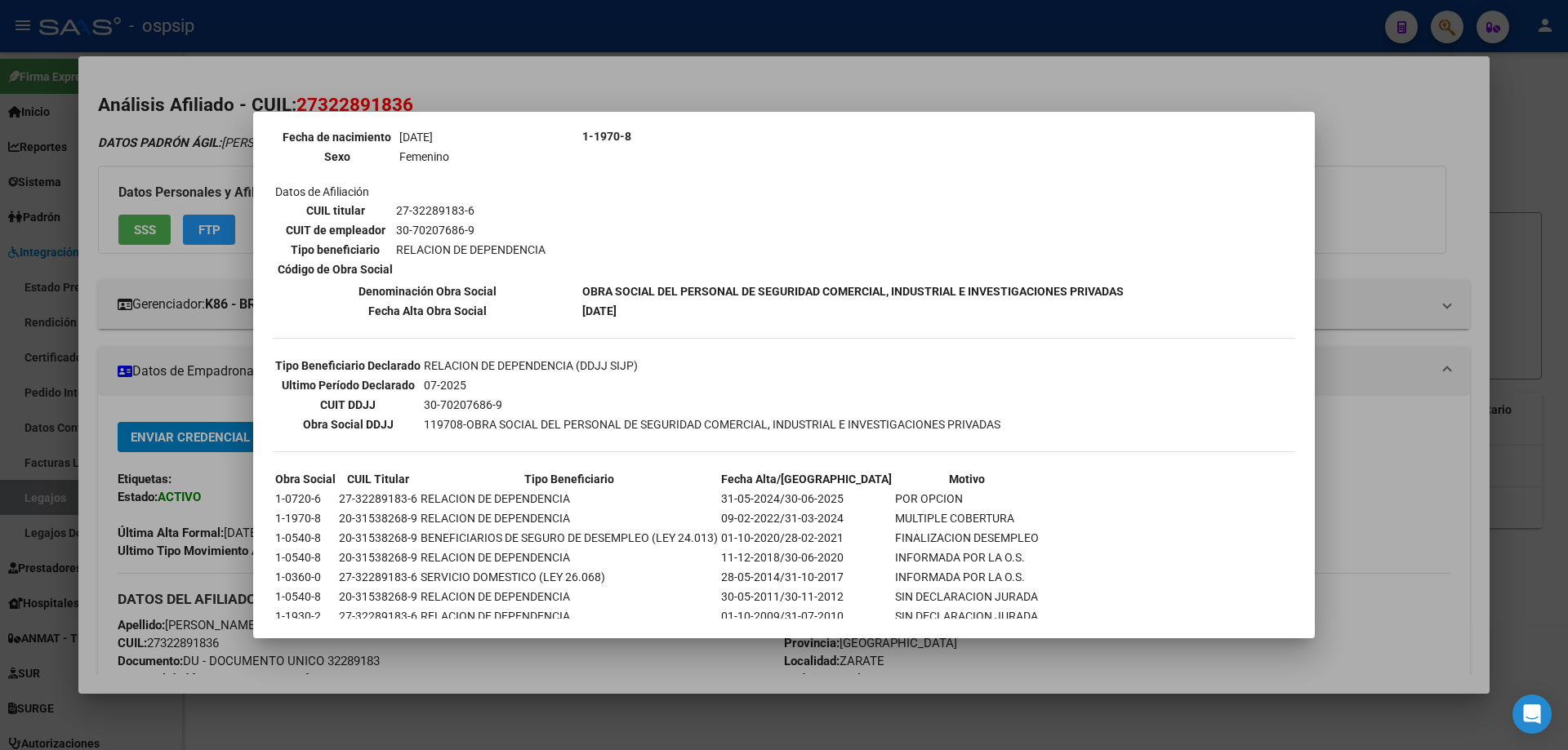
scroll to position [304, 0]
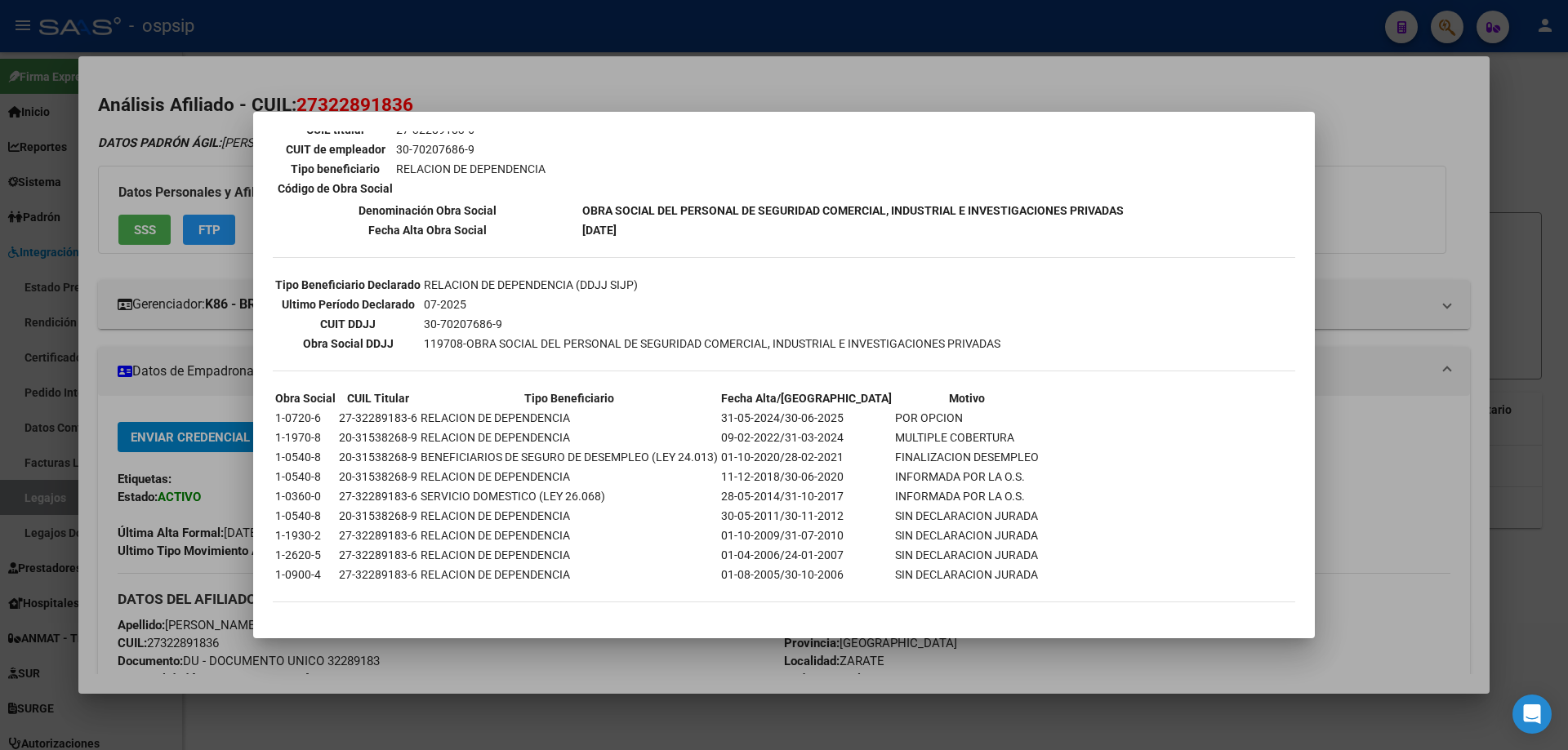
click at [1402, 195] on div at bounding box center [784, 375] width 1568 height 750
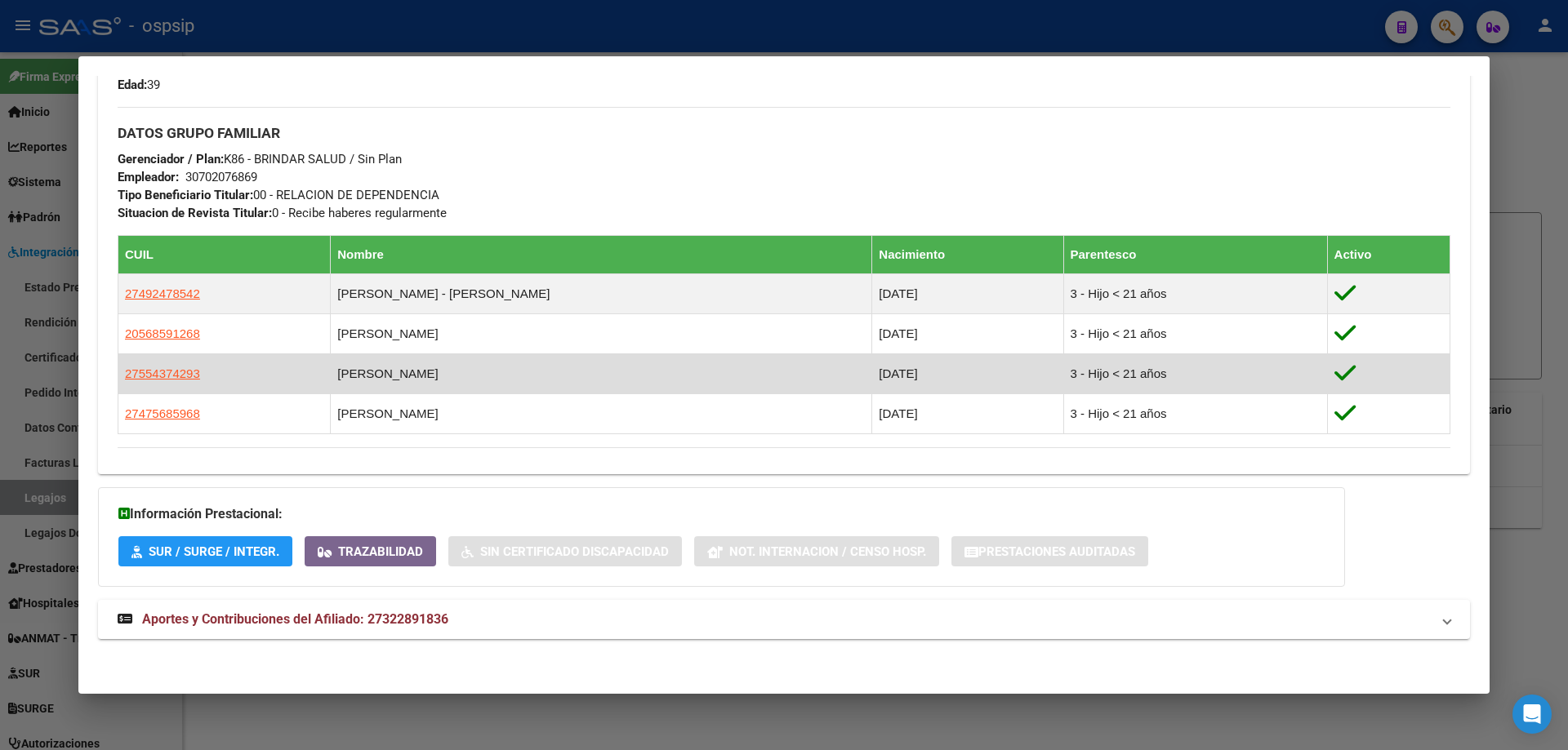
scroll to position [704, 0]
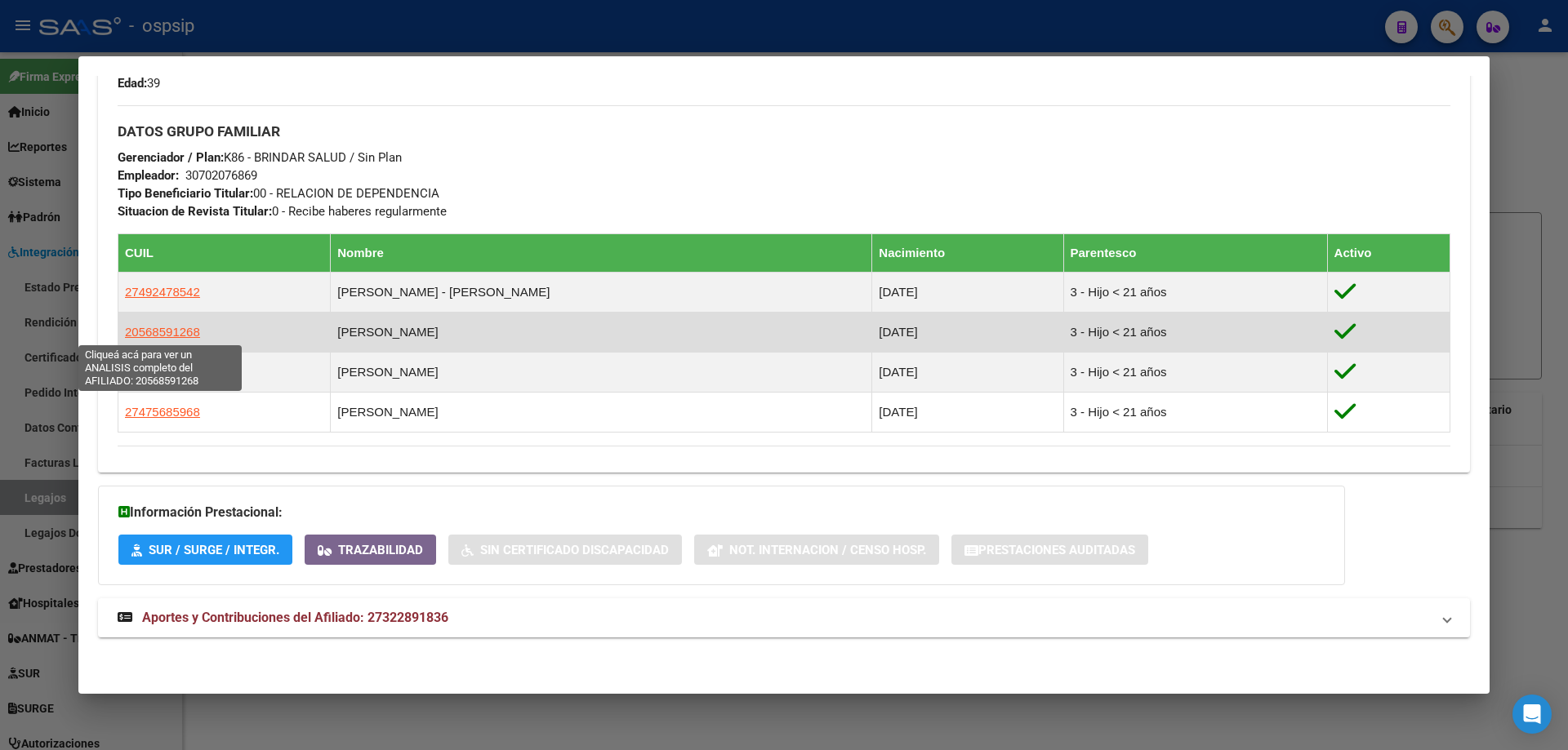
click at [162, 337] on span "20568591268" at bounding box center [163, 332] width 75 height 13
type textarea "20568591268"
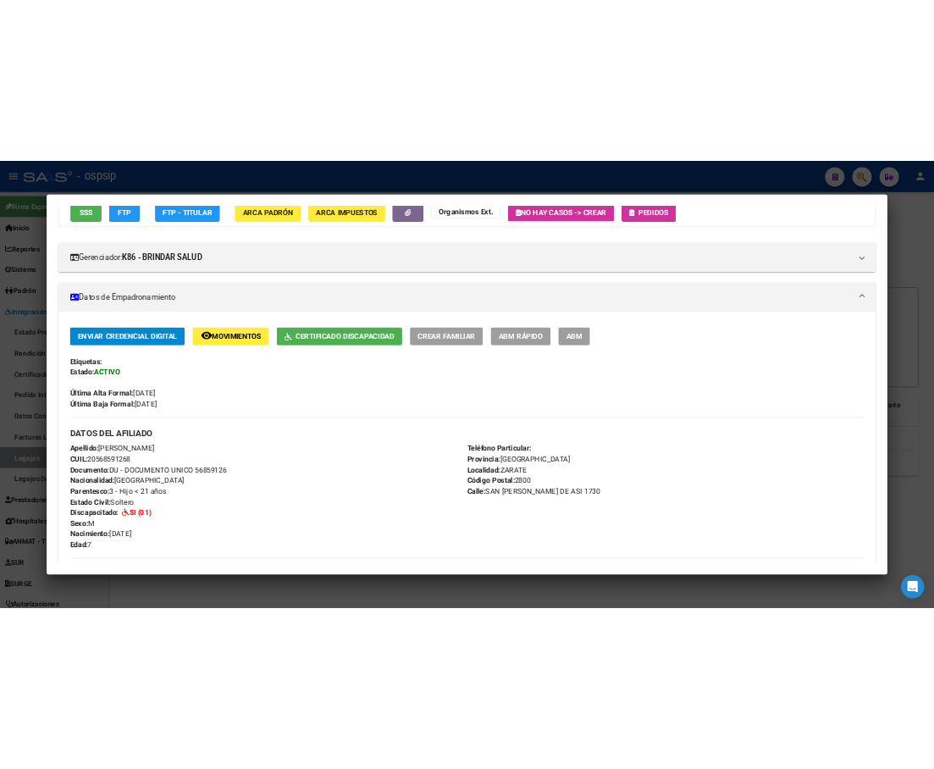
scroll to position [169, 0]
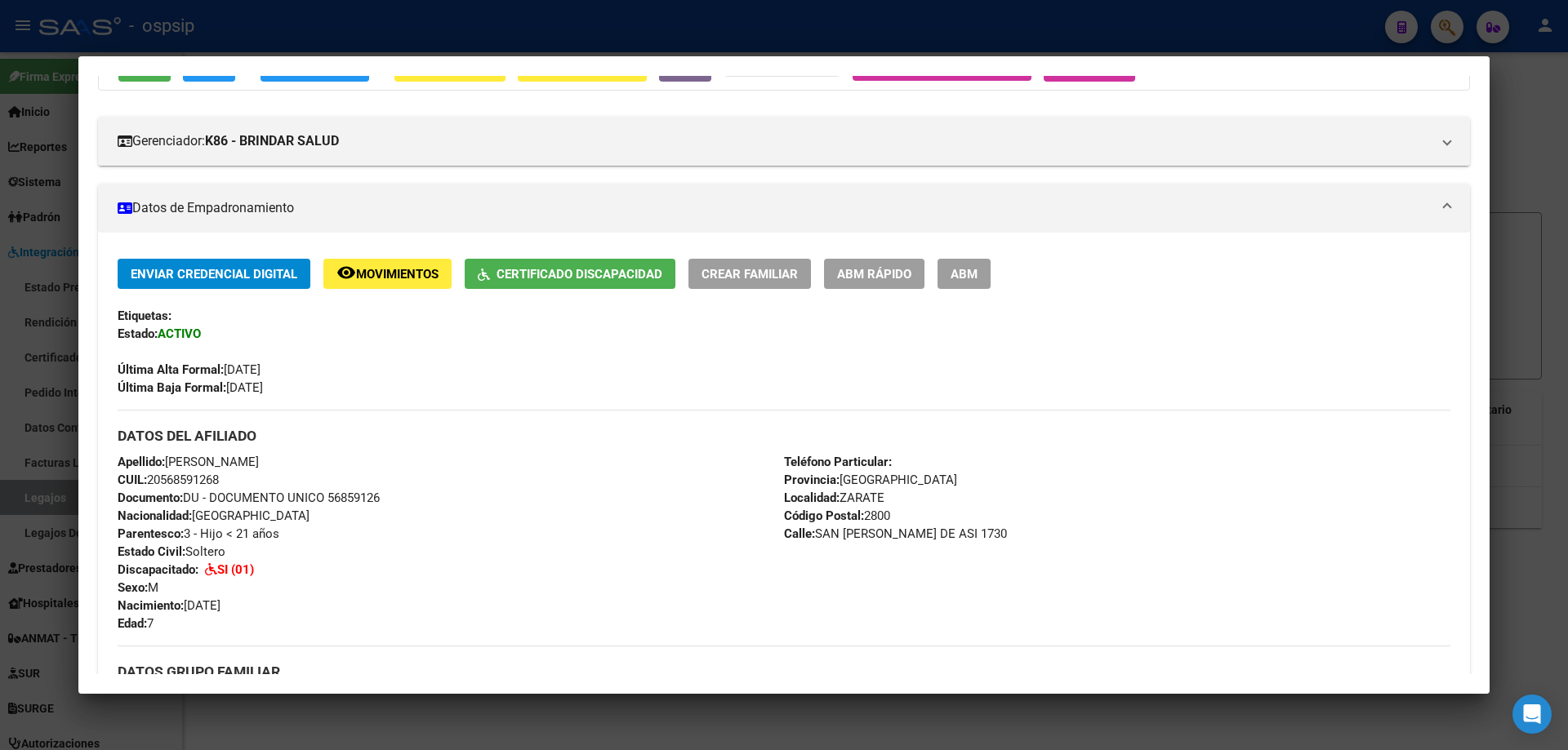
drag, startPoint x: 170, startPoint y: 459, endPoint x: 354, endPoint y: 476, distance: 184.8
click at [354, 476] on div "Apellido: [PERSON_NAME] CUIL: 20568591268 Documento: DU - DOCUMENTO UNICO 56859…" at bounding box center [450, 543] width 666 height 179
copy div "[PERSON_NAME] CUIL: 20568591268"
click at [1528, 302] on div at bounding box center [784, 375] width 1568 height 750
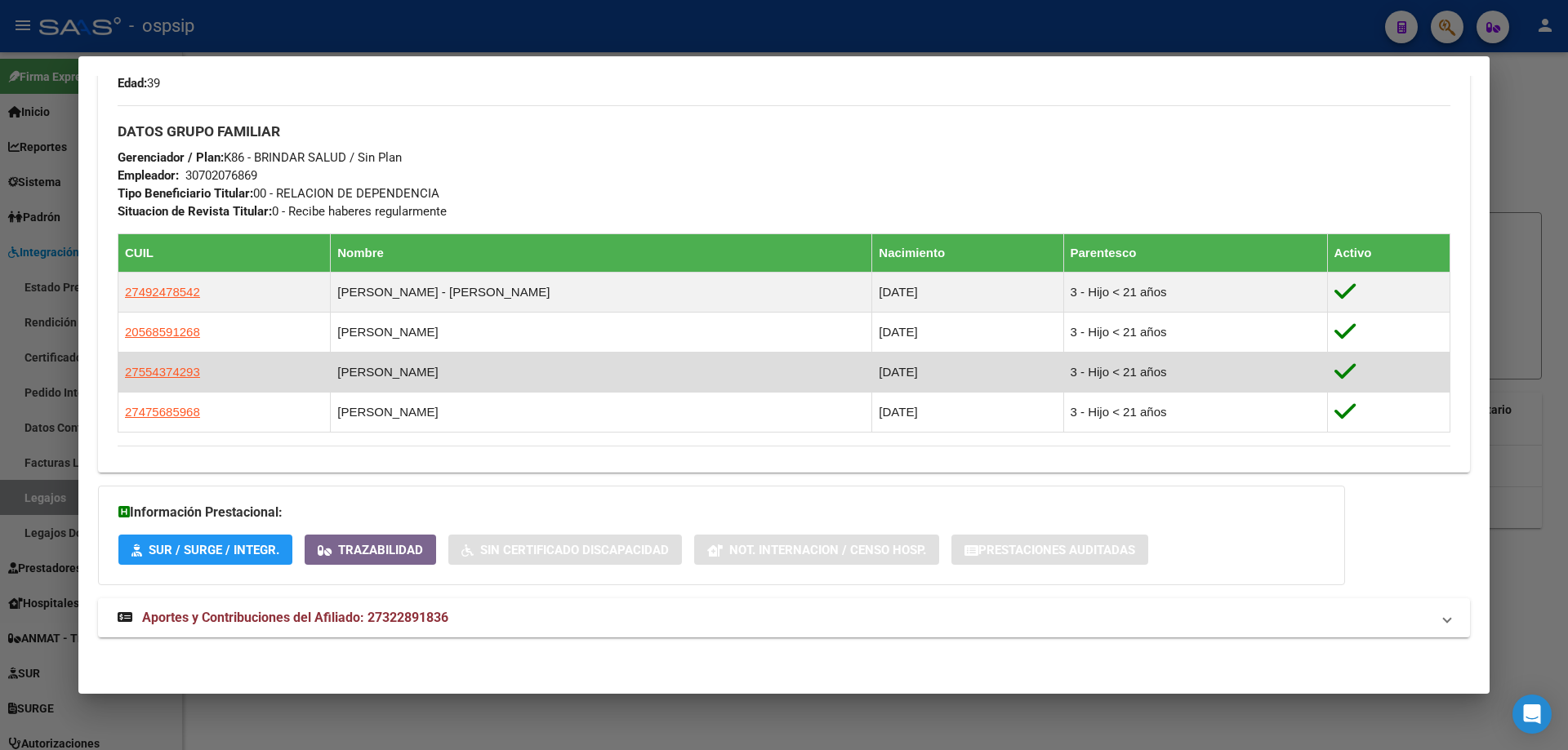
drag, startPoint x: 120, startPoint y: 374, endPoint x: 198, endPoint y: 377, distance: 78.1
click at [198, 377] on td "27554374293" at bounding box center [225, 373] width 212 height 40
copy span "27554374293"
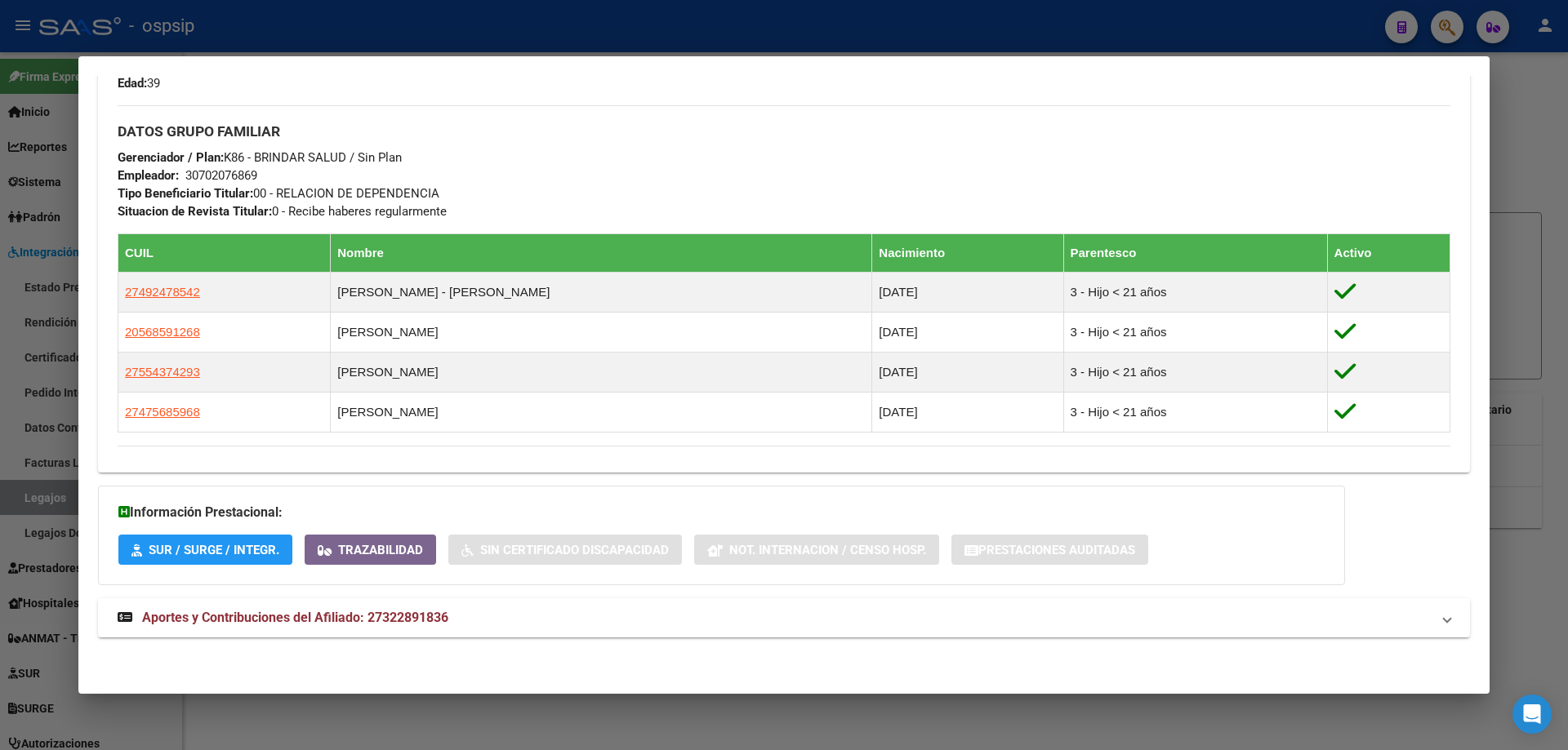
drag, startPoint x: 1517, startPoint y: 103, endPoint x: 1470, endPoint y: 61, distance: 63.0
click at [1518, 103] on div at bounding box center [784, 375] width 1568 height 750
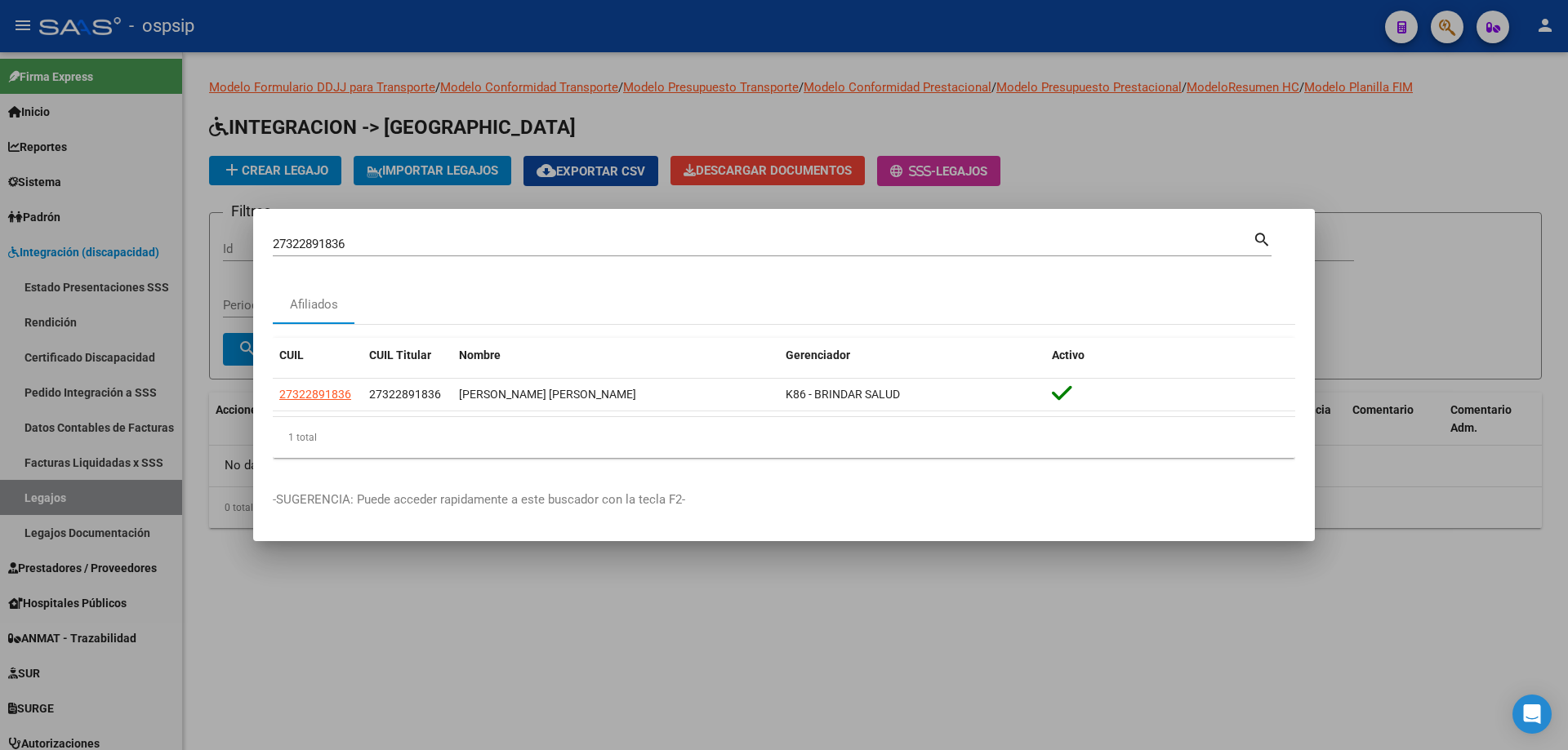
click at [1446, 27] on div at bounding box center [784, 375] width 1568 height 750
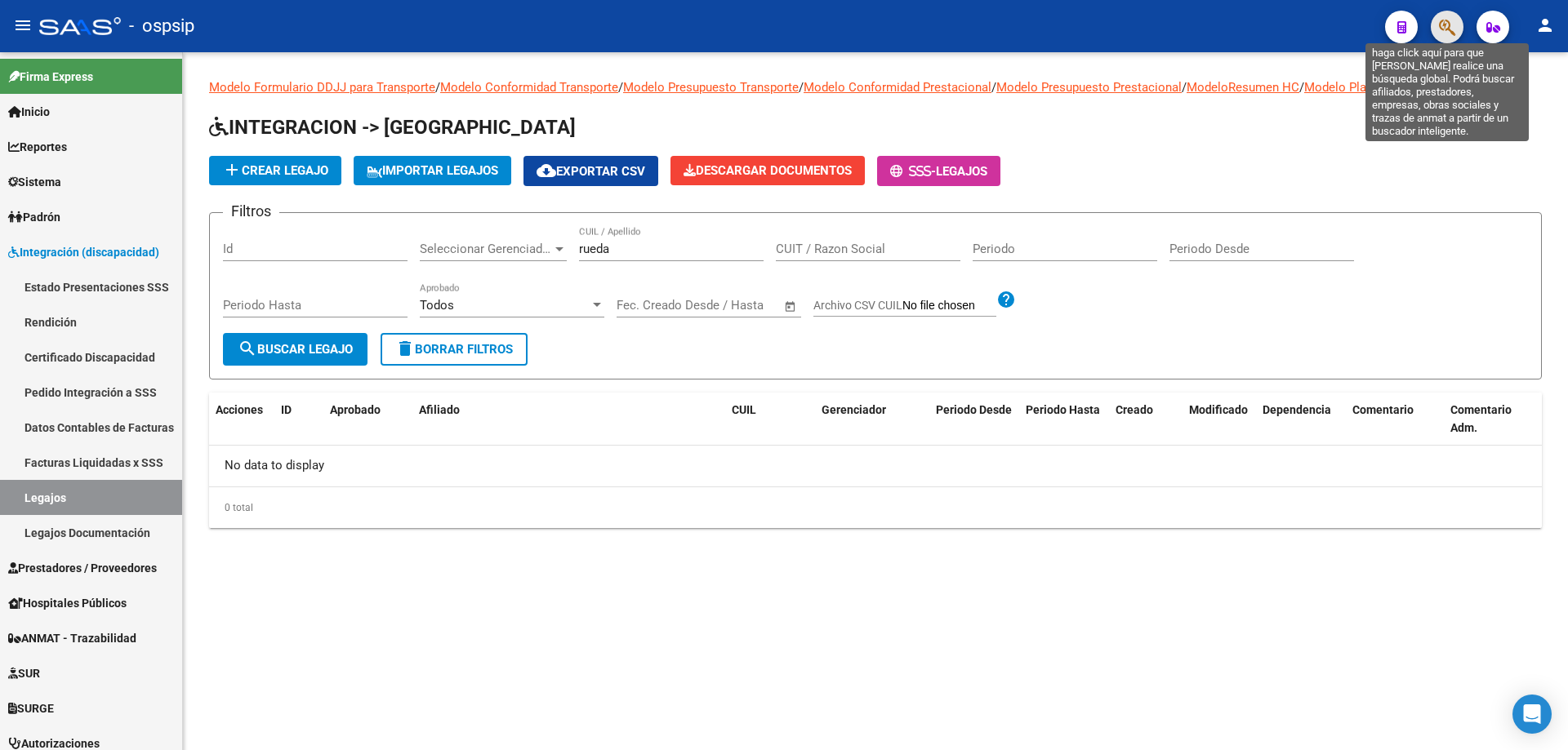
click at [1446, 25] on icon "button" at bounding box center [1447, 27] width 16 height 18
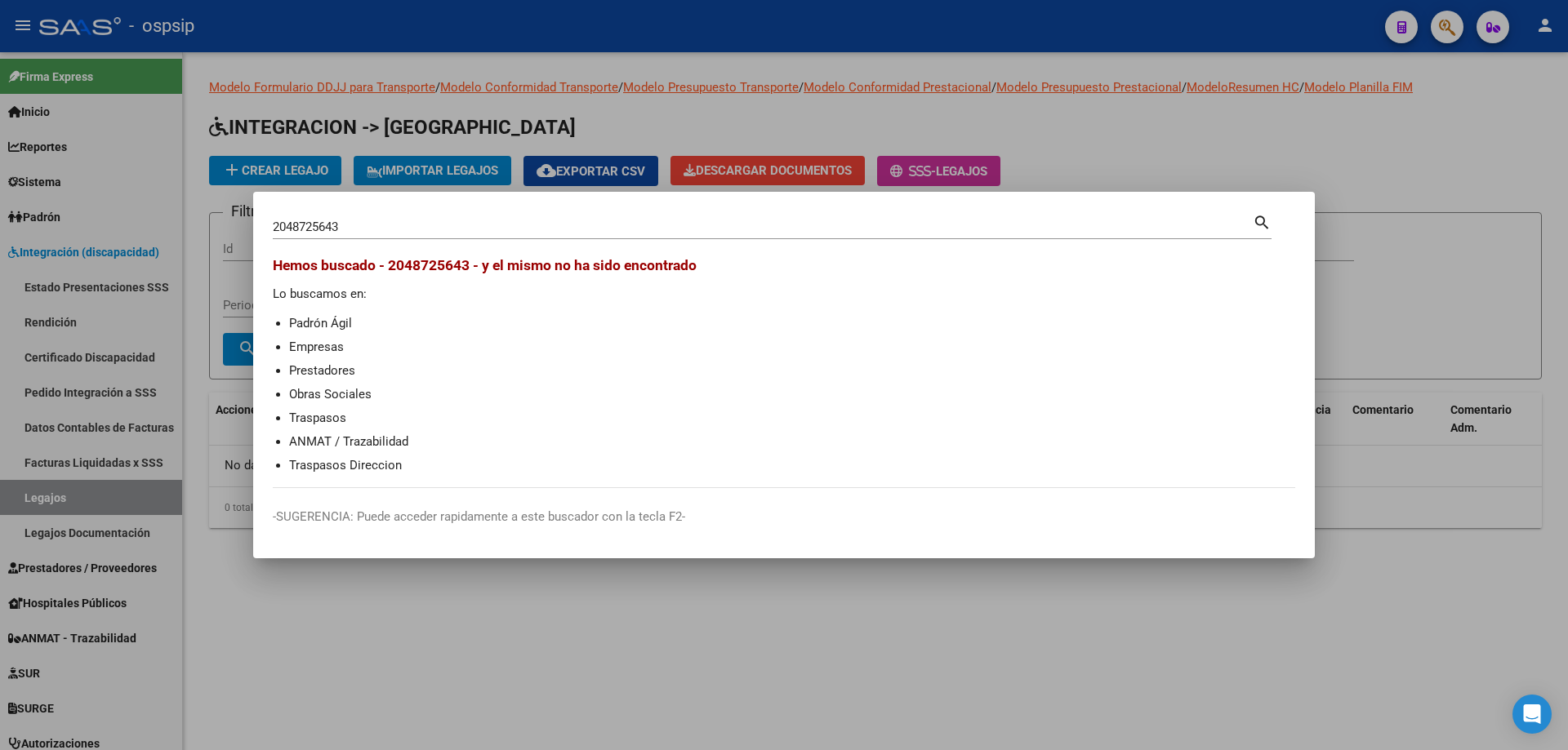
drag, startPoint x: 362, startPoint y: 219, endPoint x: 239, endPoint y: 233, distance: 123.8
click at [239, 233] on div "2048725643 Buscar (apellido, dni, cuil, nro traspaso, cuit, obra social) search…" at bounding box center [784, 375] width 1568 height 750
drag, startPoint x: 343, startPoint y: 227, endPoint x: 228, endPoint y: 223, distance: 115.1
click at [228, 223] on div "2048725643 Buscar (apellido, dni, cuil, nro traspaso, cuit, obra social) search…" at bounding box center [784, 375] width 1568 height 750
type input "2048725643"
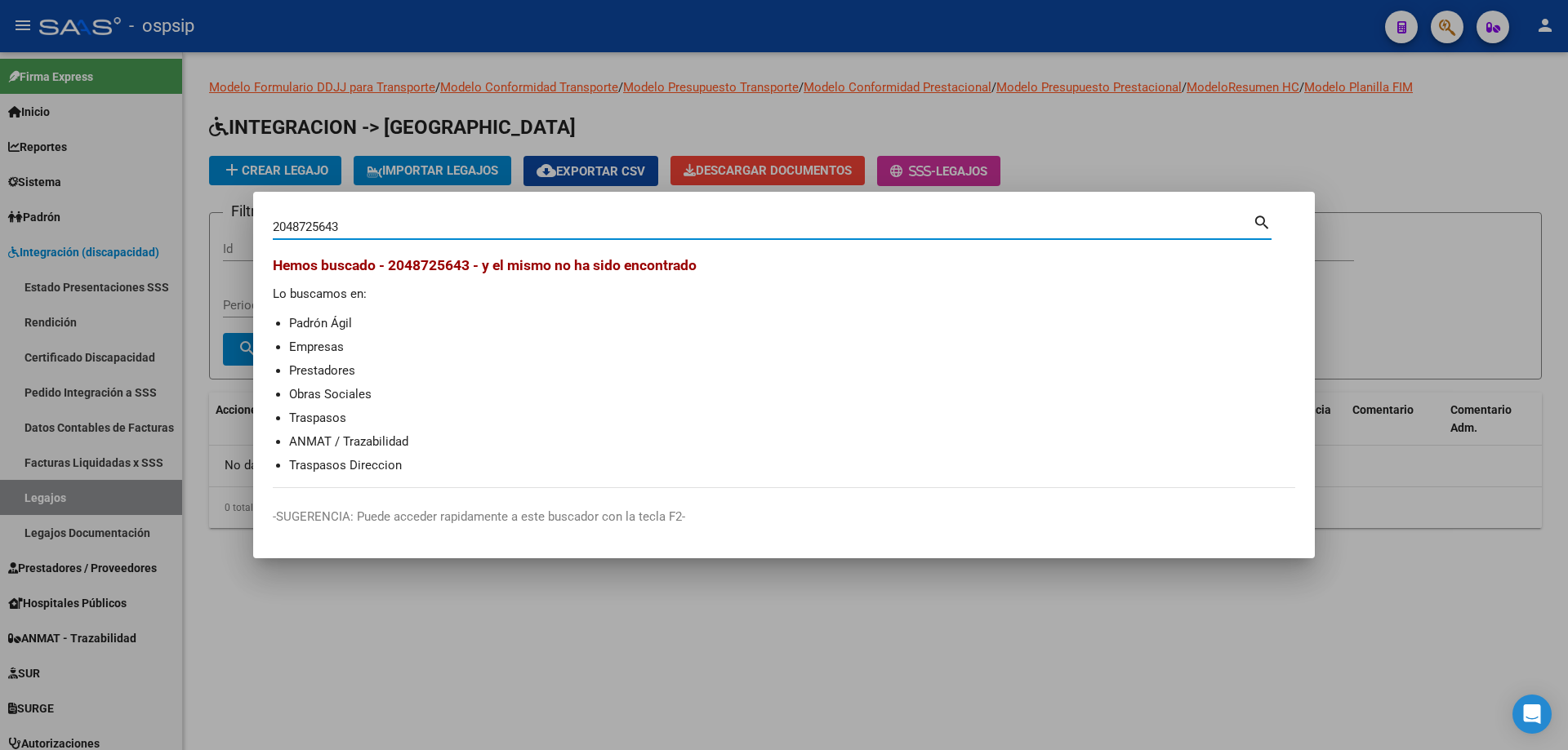
click at [1373, 598] on div at bounding box center [784, 375] width 1568 height 750
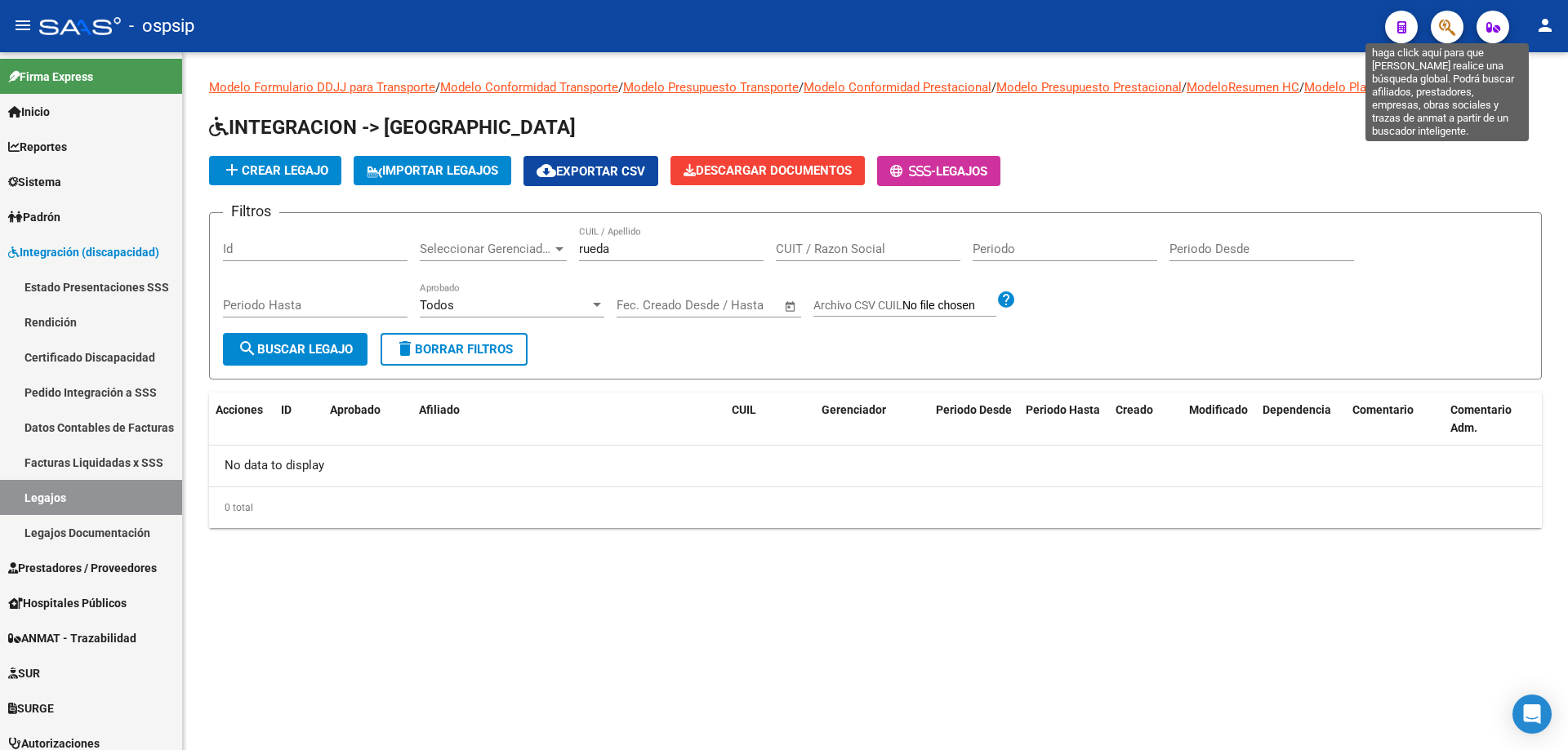
click at [1441, 20] on icon "button" at bounding box center [1447, 27] width 16 height 18
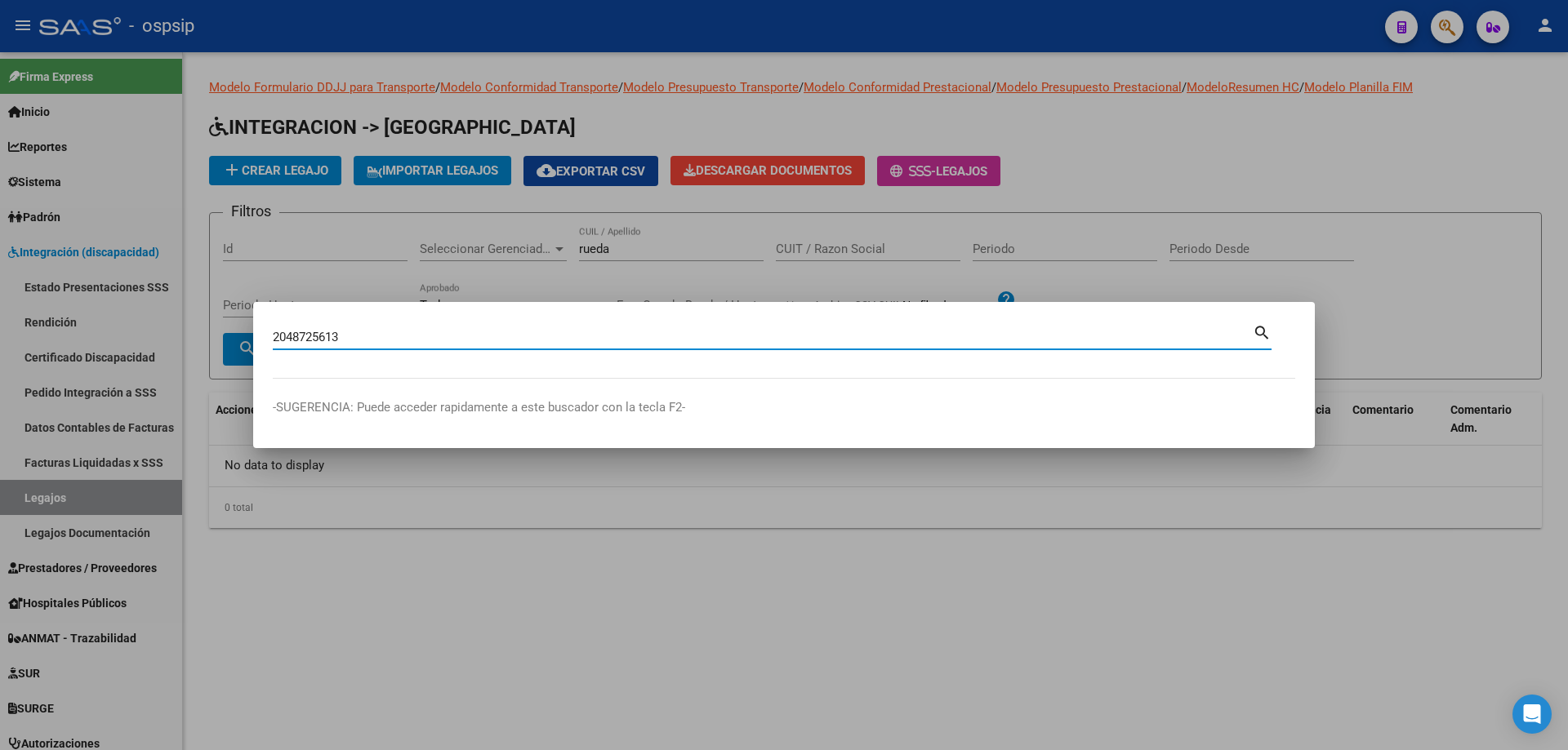
type input "2048725613"
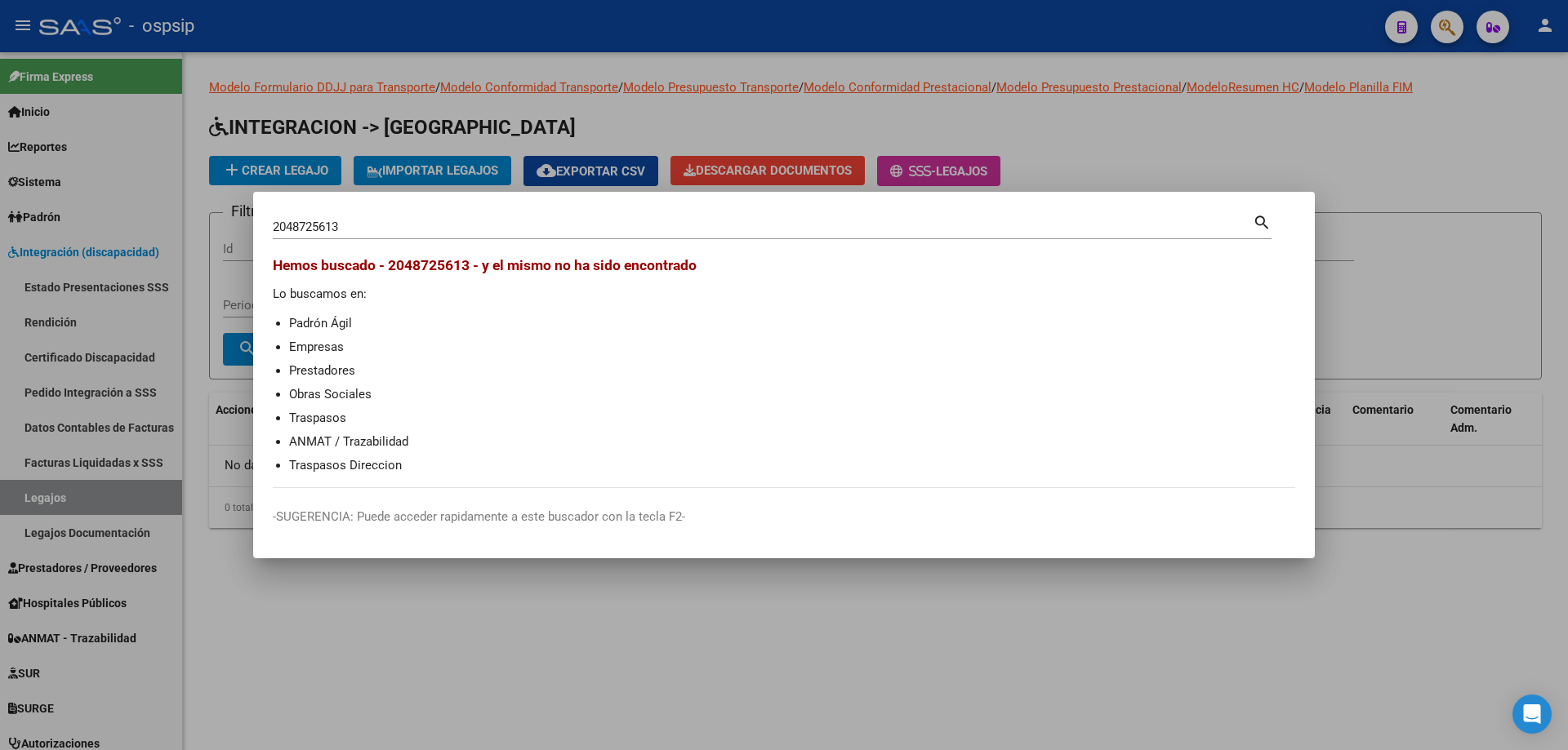
click at [53, 493] on div at bounding box center [784, 375] width 1568 height 750
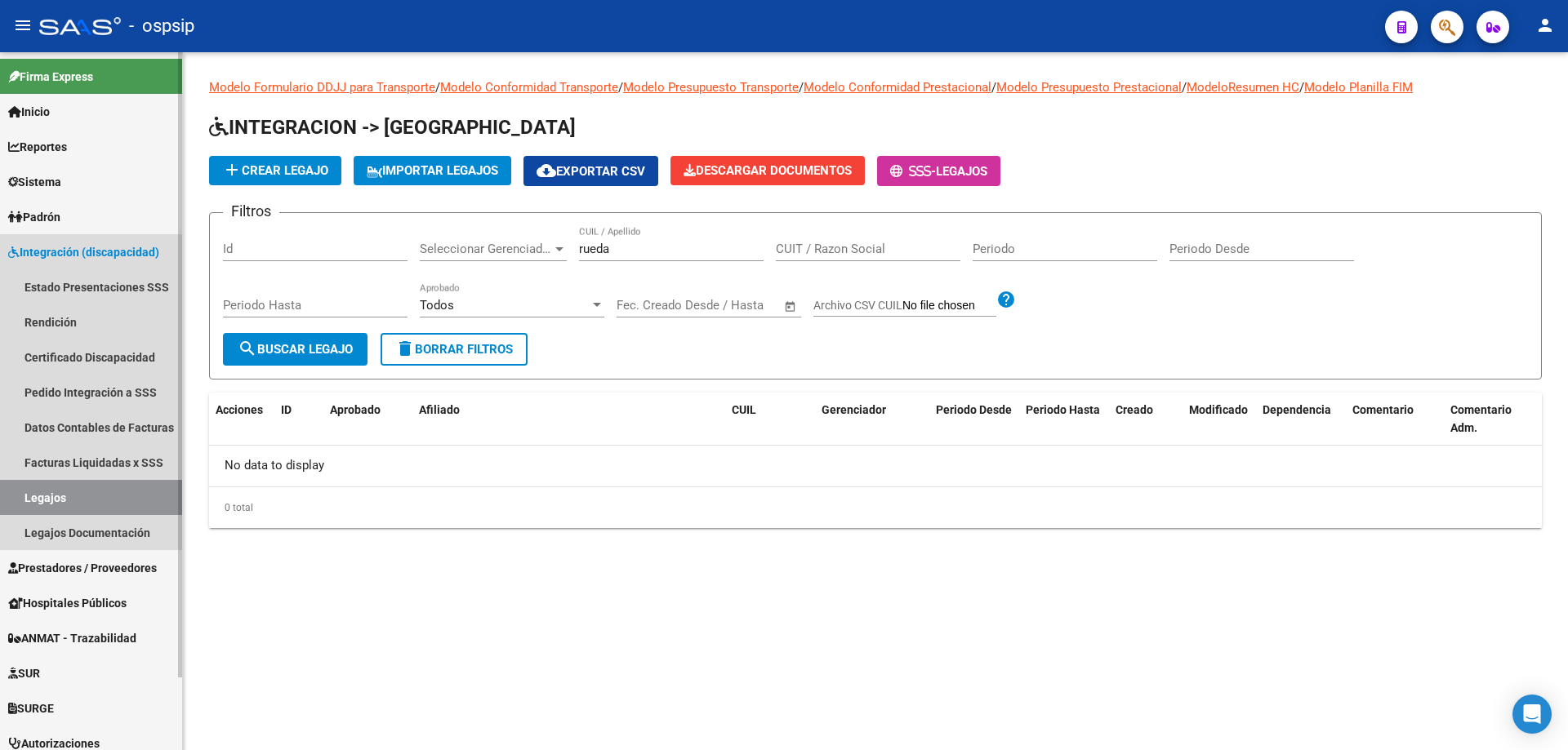
click at [48, 498] on link "Legajos" at bounding box center [91, 497] width 182 height 35
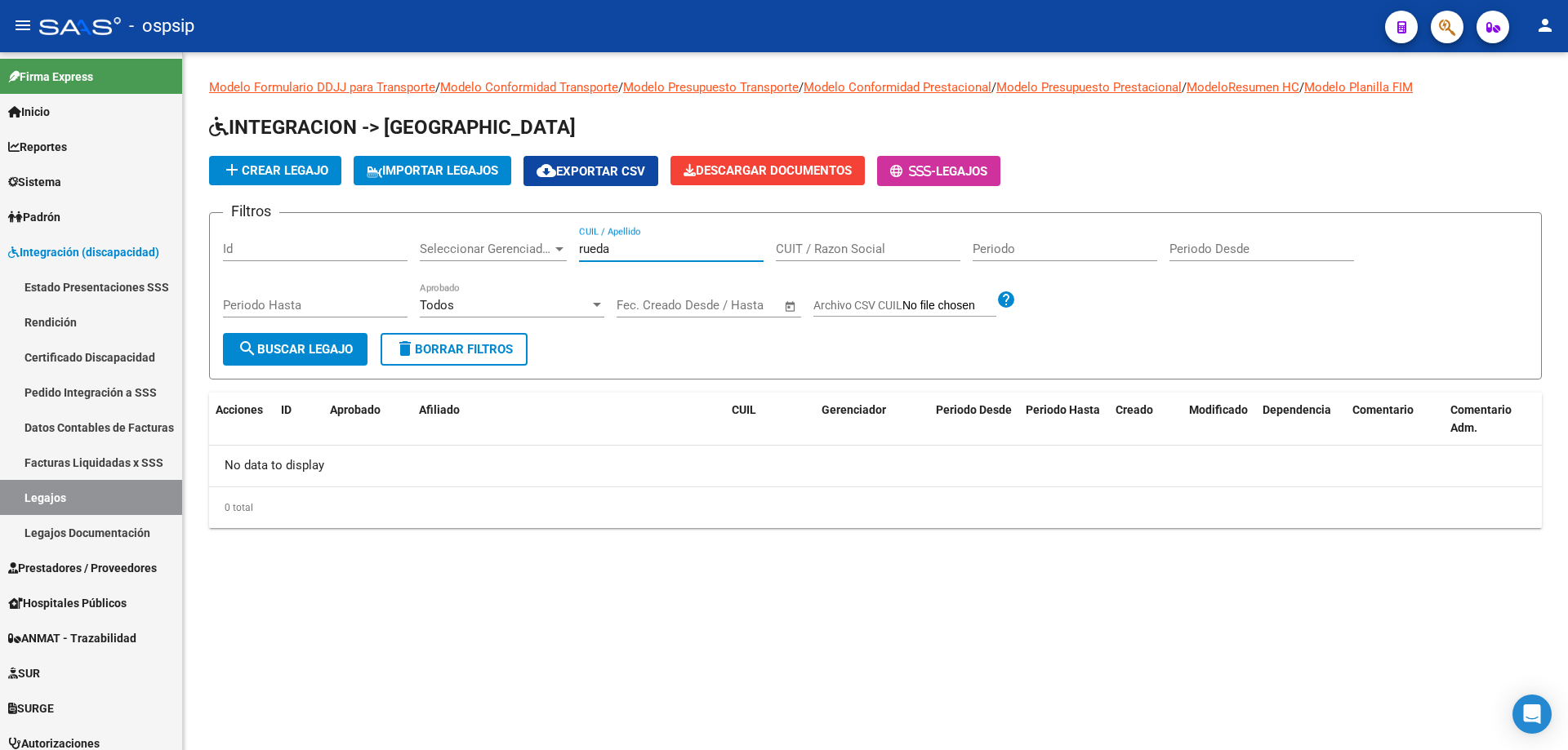
drag, startPoint x: 622, startPoint y: 255, endPoint x: 553, endPoint y: 253, distance: 69.0
click at [553, 253] on div "Filtros Id Seleccionar Gerenciador Seleccionar Gerenciador rueda CUIL / Apellid…" at bounding box center [876, 280] width 1306 height 107
paste input "27556379829"
type input "27556379829"
click at [286, 170] on span "add Crear Legajo" at bounding box center [275, 170] width 106 height 14
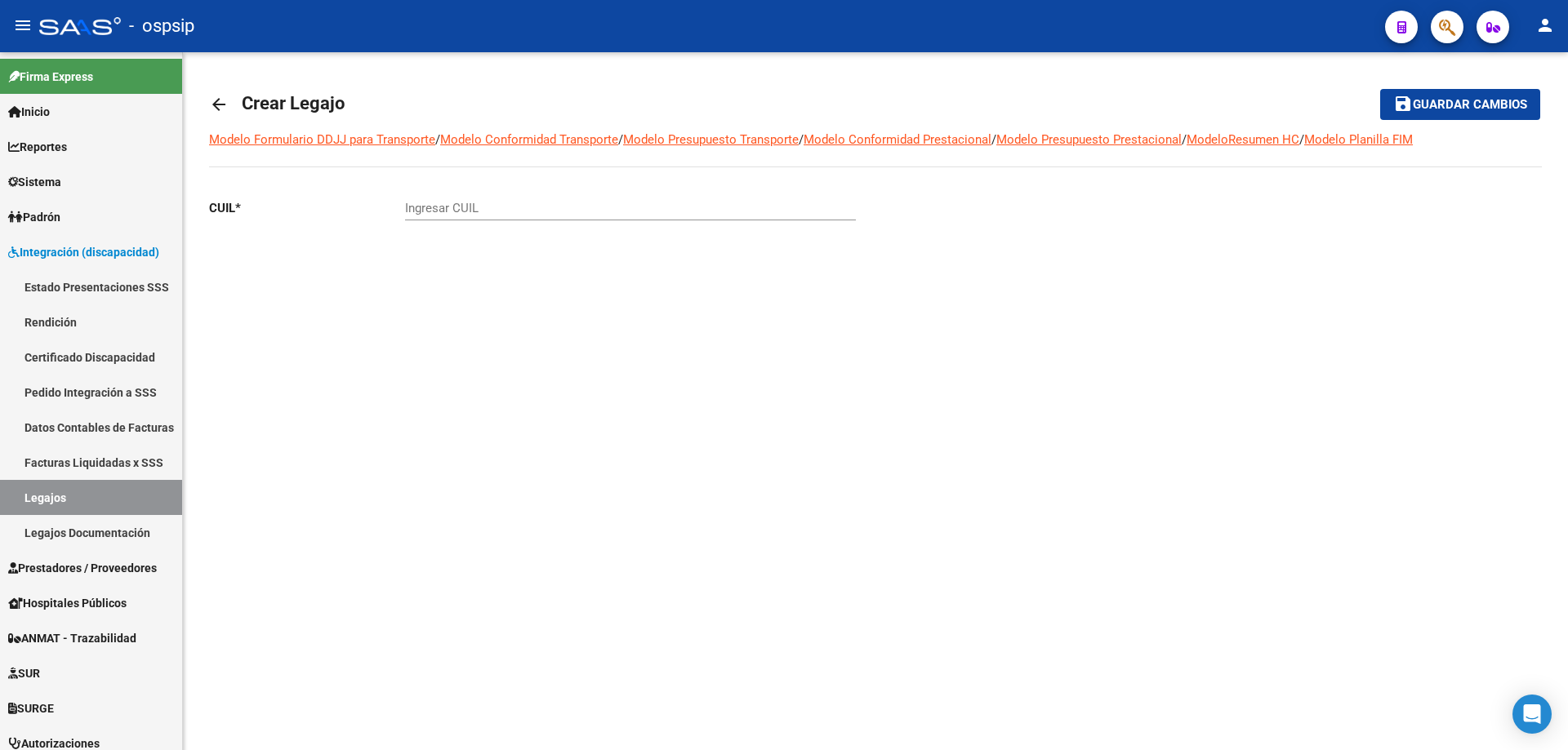
drag, startPoint x: 495, startPoint y: 221, endPoint x: 505, endPoint y: 212, distance: 13.5
paste input "27-55637982-9"
type input "27-55637982-9"
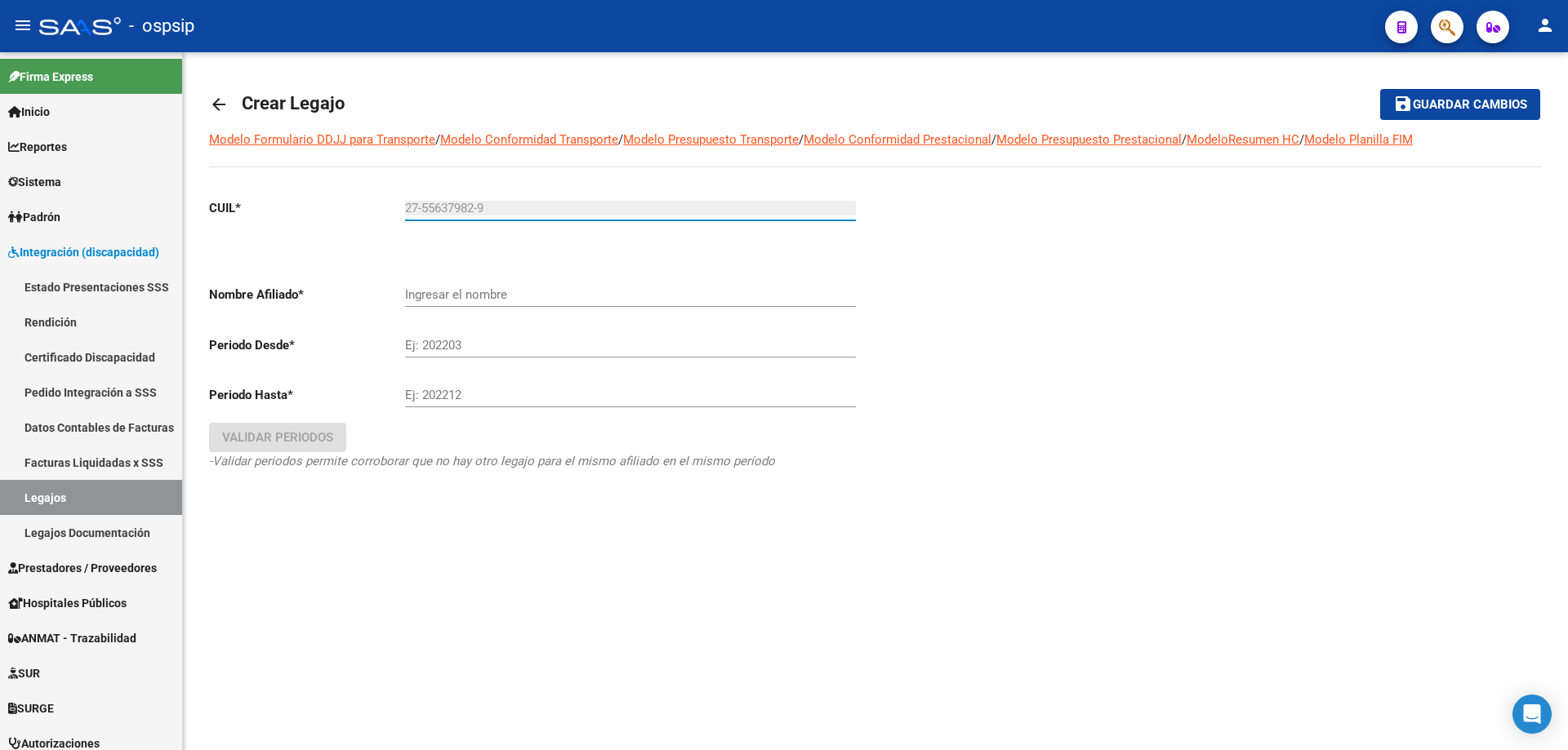
type input "RUEDA [PERSON_NAME]"
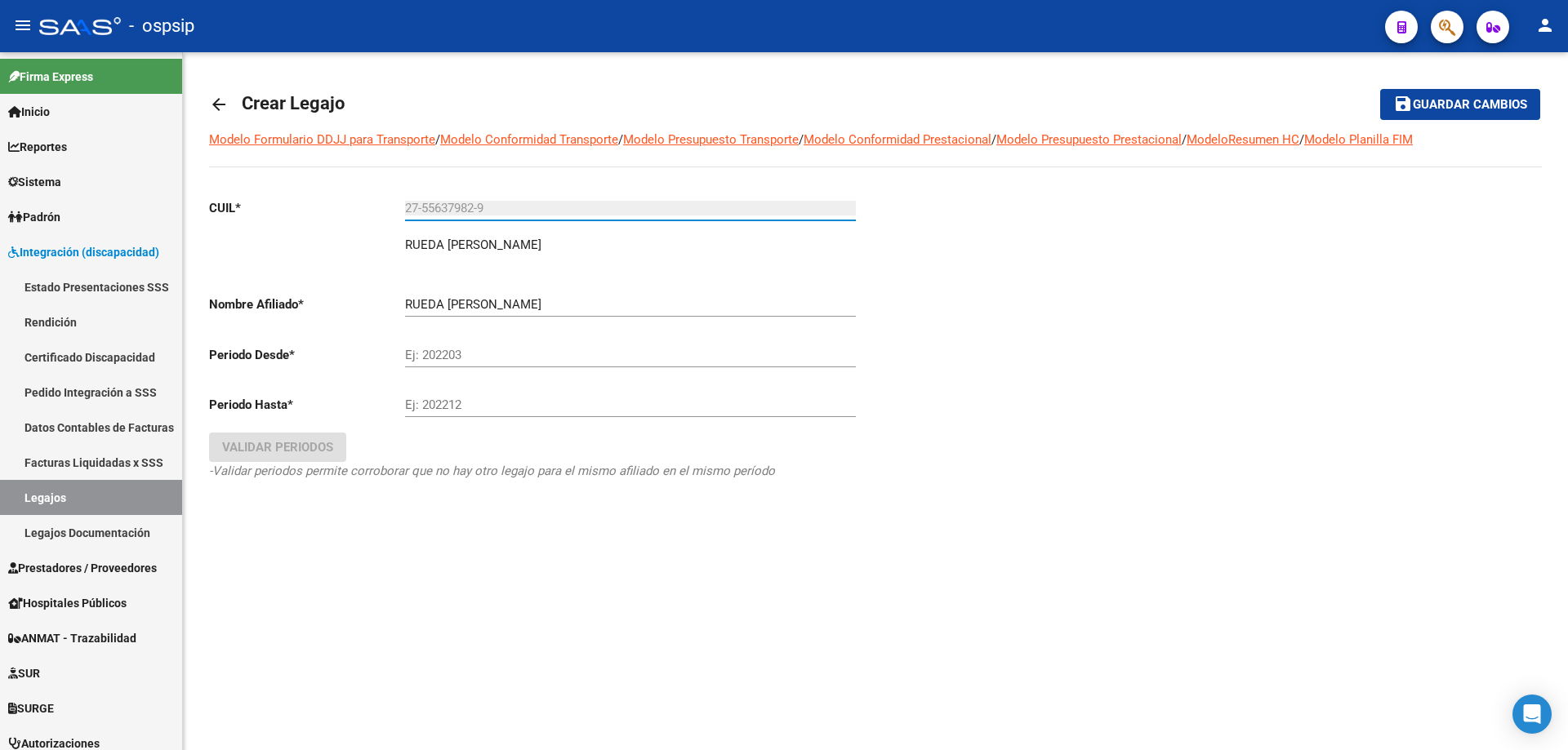
type input "27-55637982-9"
click at [474, 353] on input "Ej: 202203" at bounding box center [631, 355] width 451 height 14
type input "202509"
click at [432, 402] on input "Ej: 202212" at bounding box center [631, 405] width 451 height 14
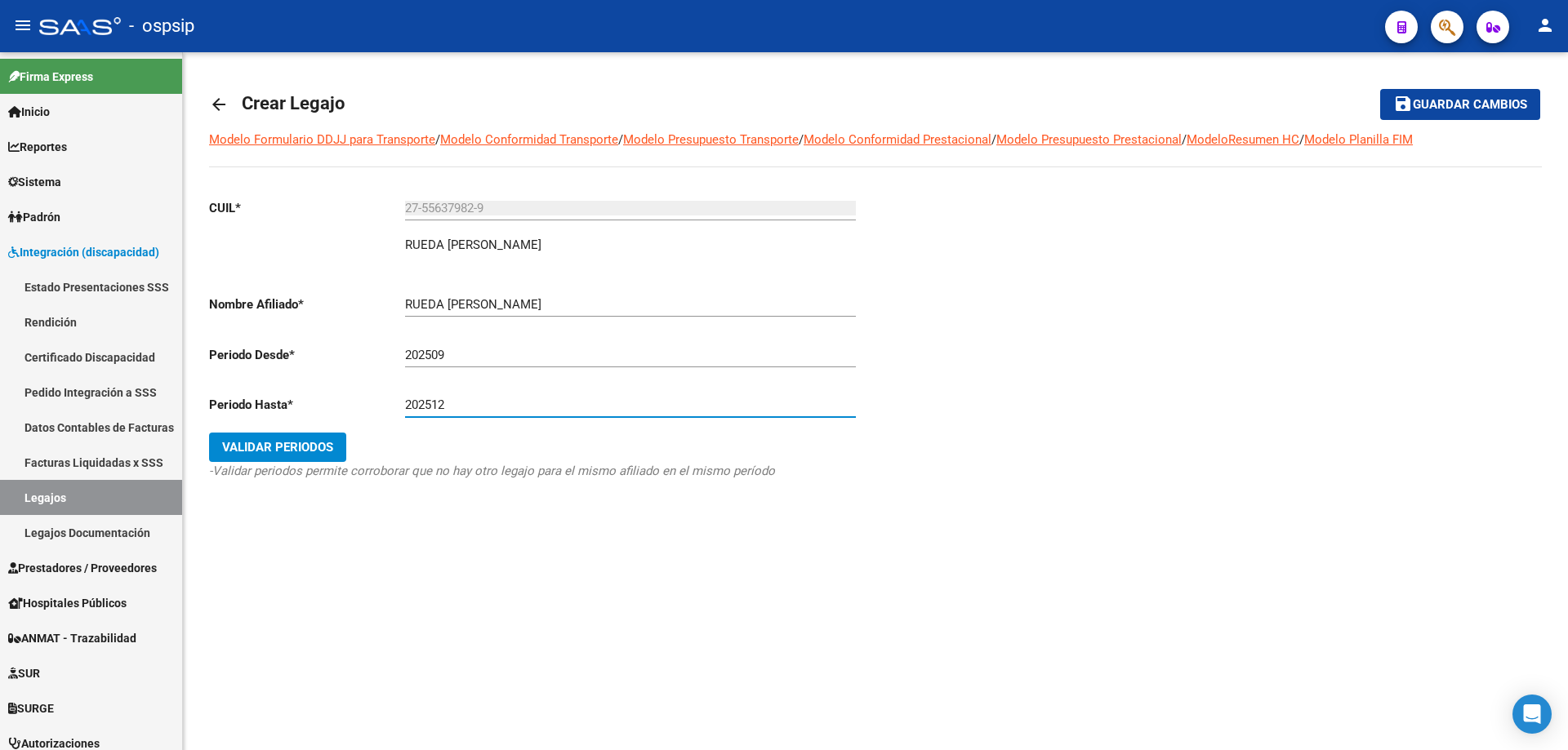
type input "202512"
click at [293, 438] on button "Validar Periodos" at bounding box center [278, 447] width 137 height 29
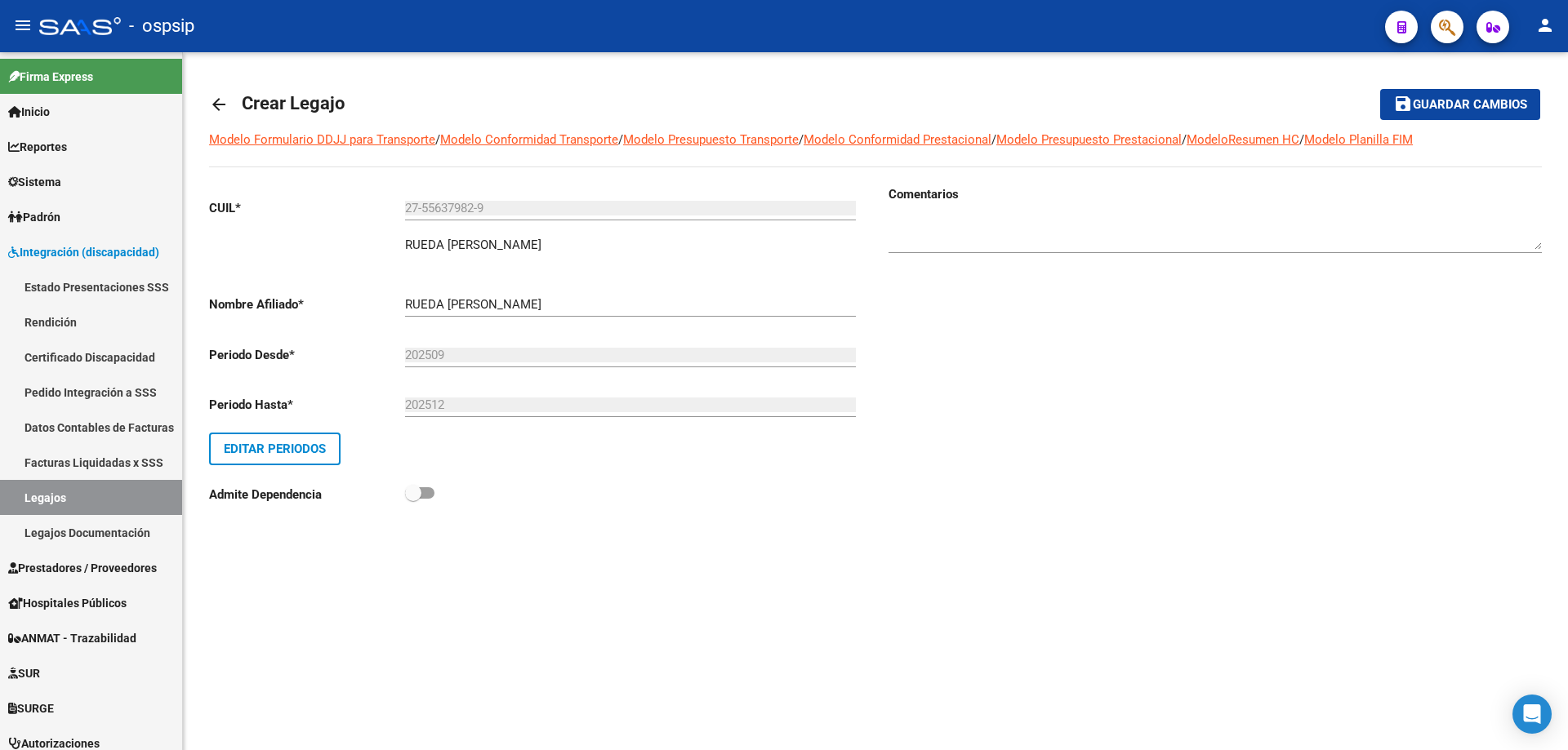
click at [1032, 235] on textarea at bounding box center [1216, 233] width 654 height 33
type textarea "Prestaciones 2025"
click at [1497, 110] on span "Guardar cambios" at bounding box center [1471, 105] width 115 height 14
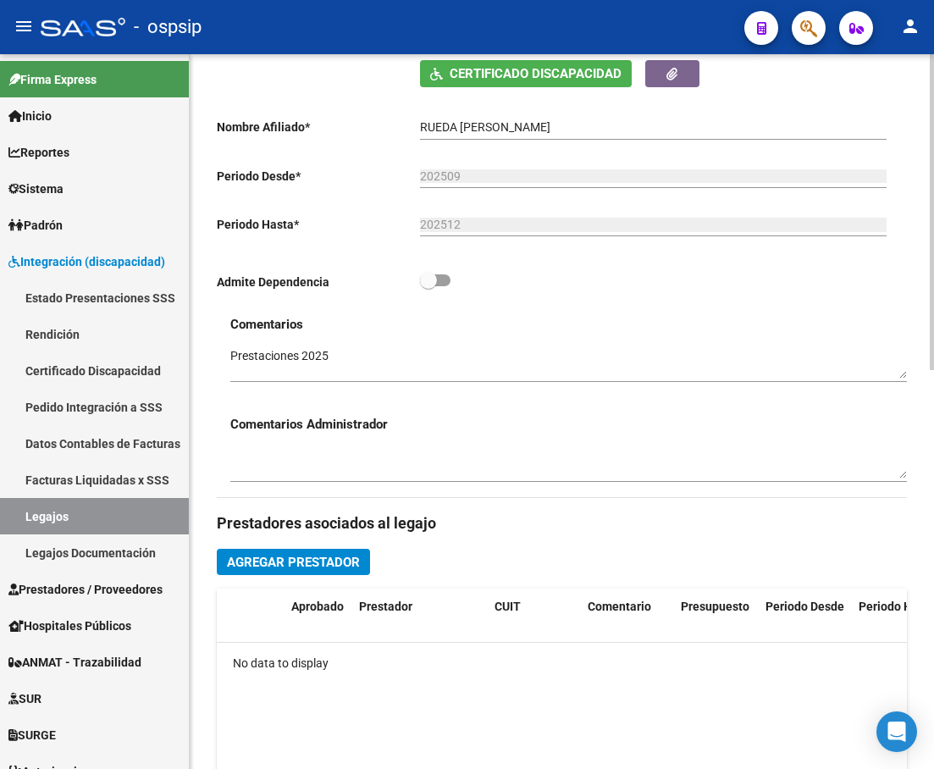
scroll to position [508, 0]
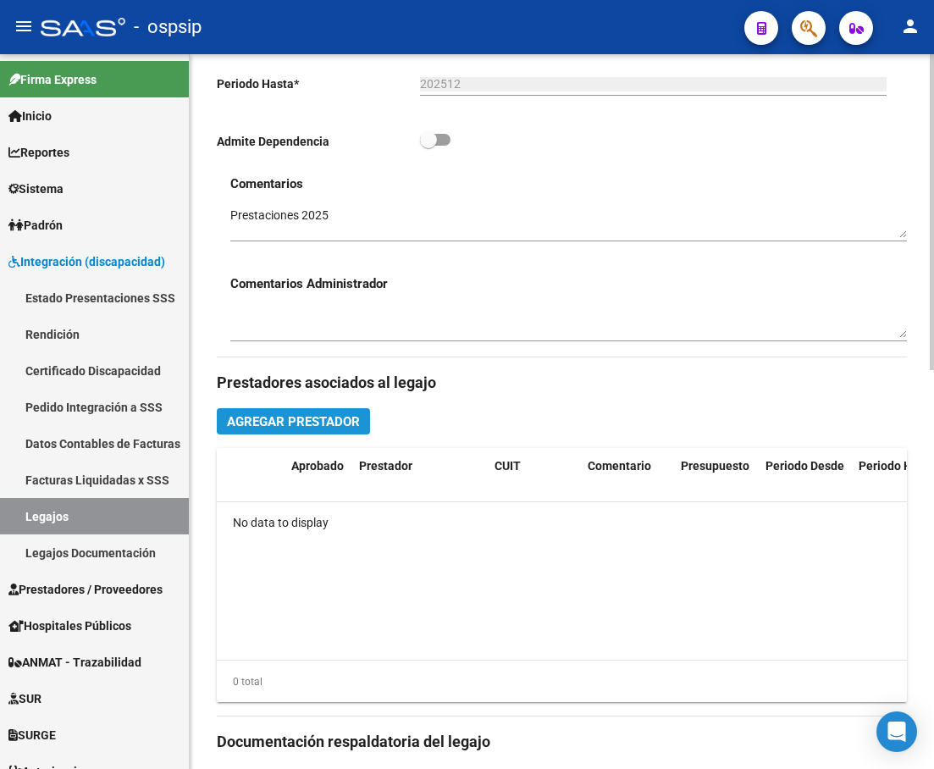
click at [352, 426] on span "Agregar Prestador" at bounding box center [293, 421] width 133 height 15
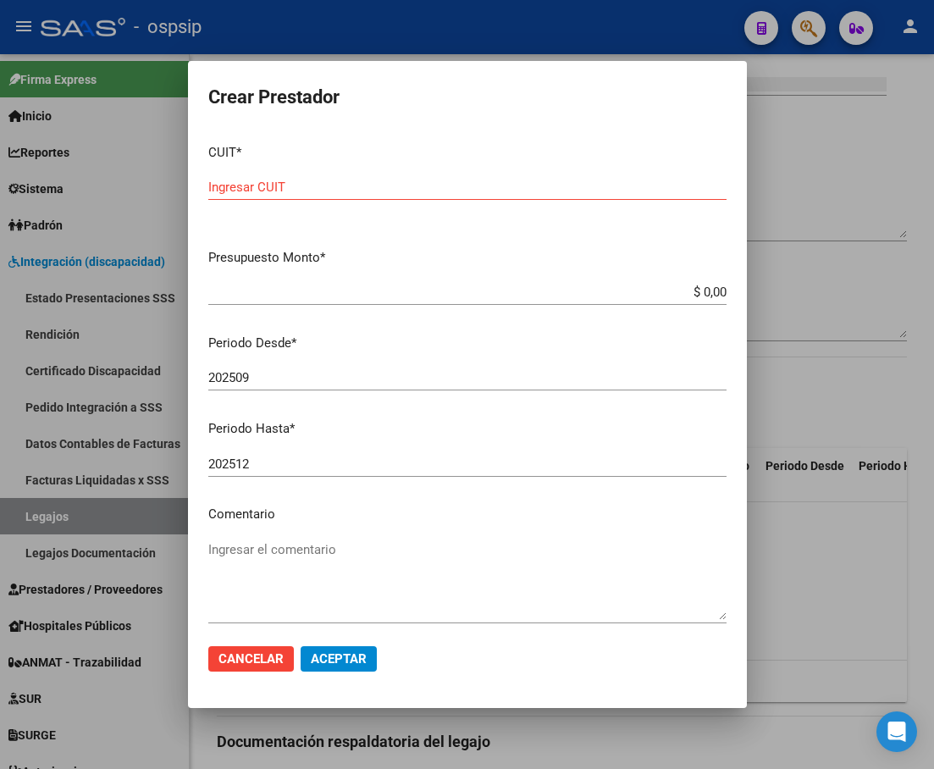
click at [226, 186] on input "Ingresar CUIT" at bounding box center [467, 187] width 518 height 15
type input "27-32951959-2"
click at [711, 294] on input "$ 0,00" at bounding box center [467, 292] width 518 height 15
type input "$ 98.964,88"
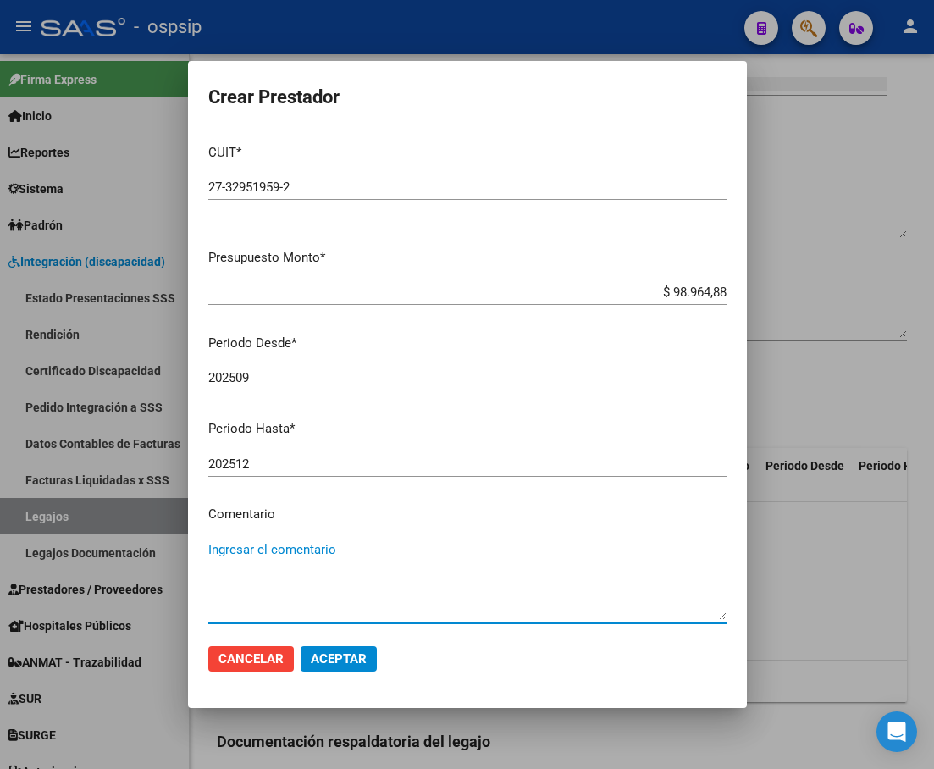
click at [384, 555] on textarea "Ingresar el comentario" at bounding box center [467, 580] width 518 height 80
type textarea "p"
type textarea "PSICOLOGIA-[DATE] Y [DATE] 14 HS-[PERSON_NAME] 3202"
click at [350, 665] on span "Aceptar" at bounding box center [339, 658] width 56 height 15
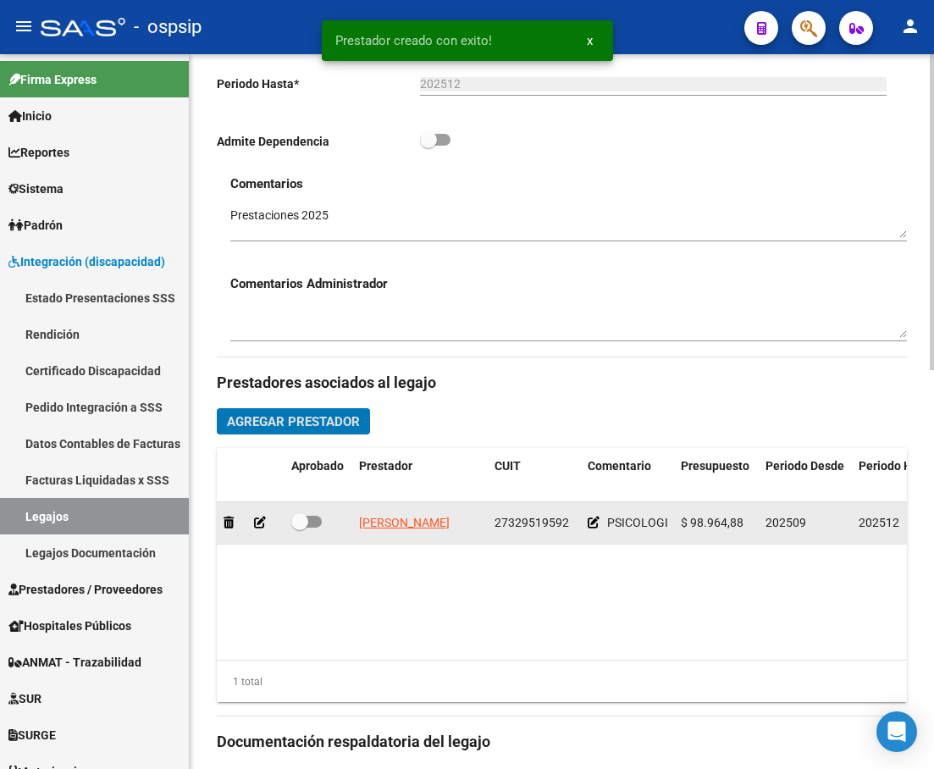
click at [313, 522] on span at bounding box center [306, 522] width 30 height 12
click at [300, 528] on input "checkbox" at bounding box center [299, 528] width 1 height 1
checkbox input "true"
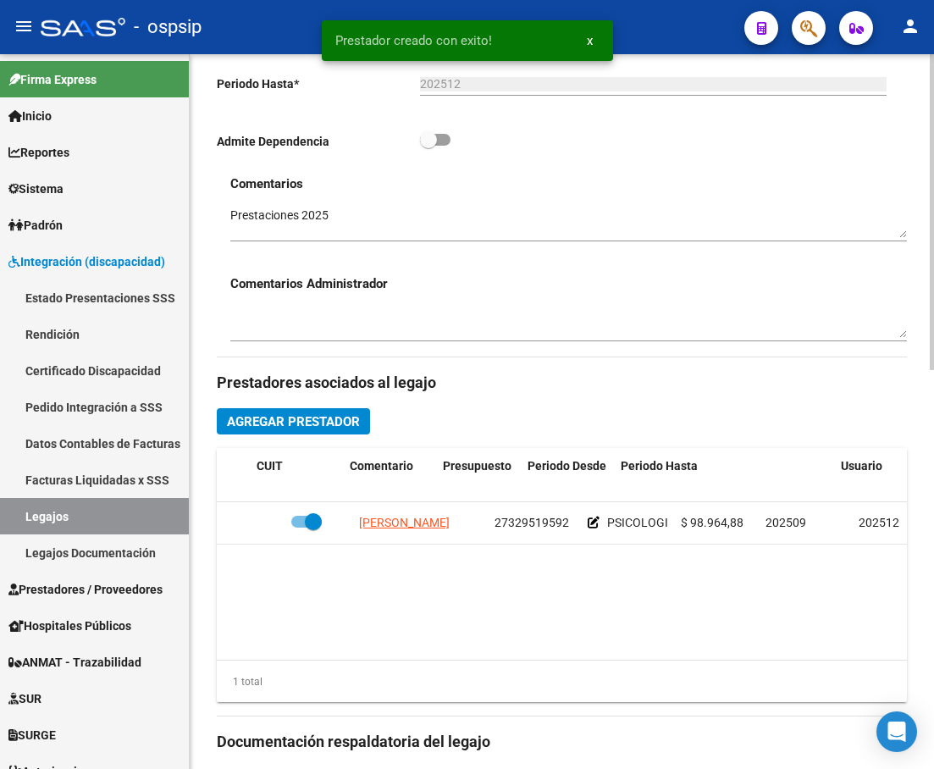
scroll to position [0, 352]
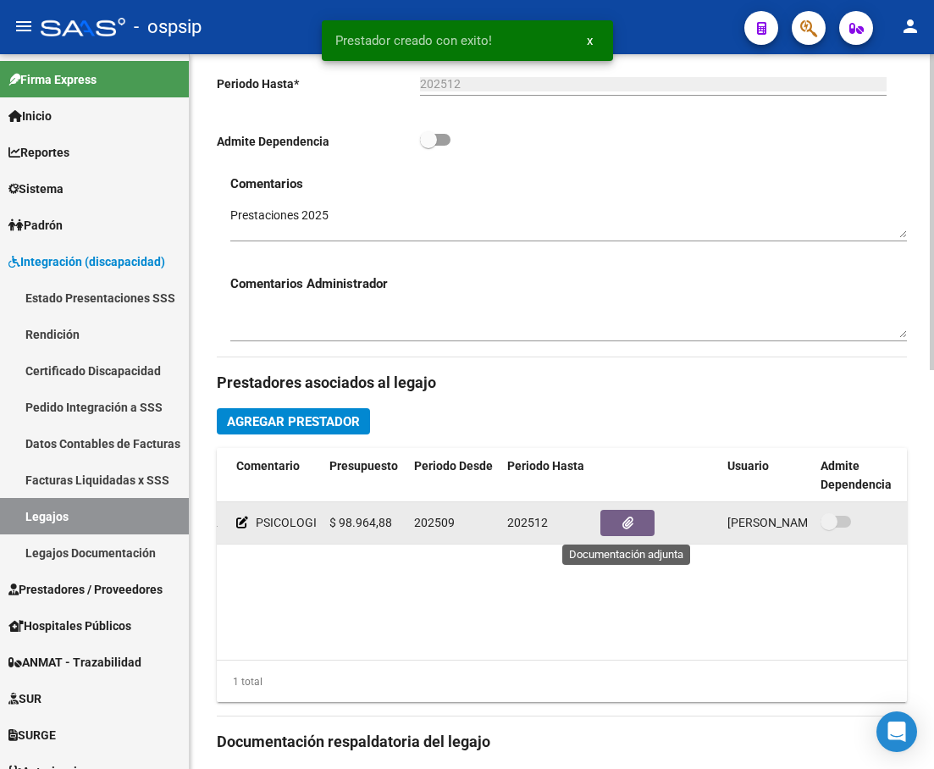
click at [618, 525] on button "button" at bounding box center [628, 523] width 54 height 26
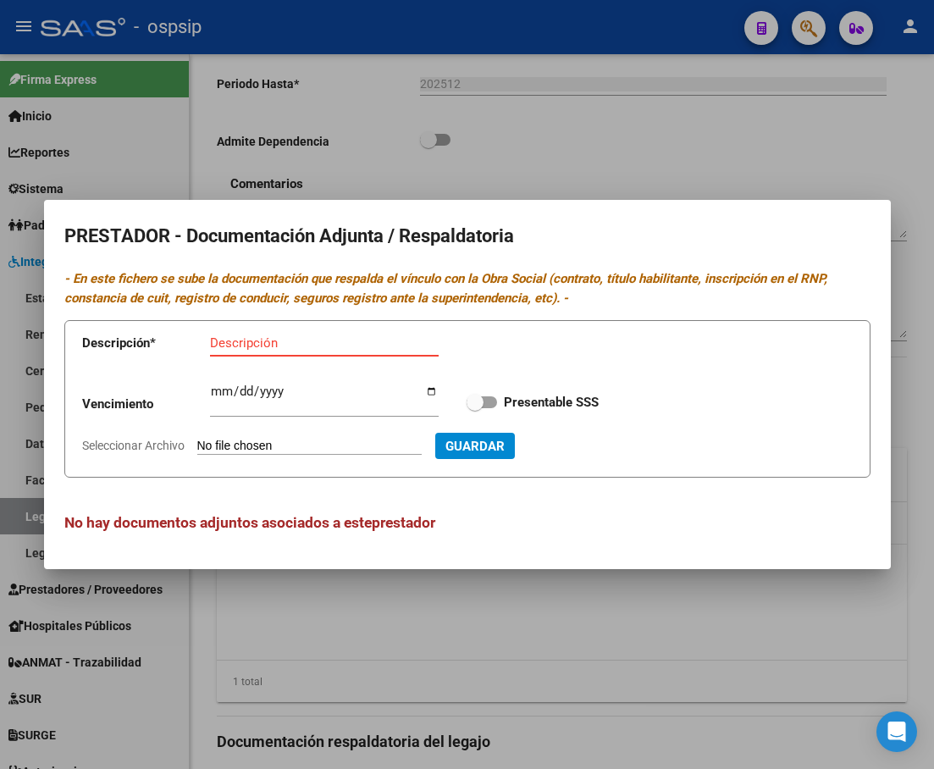
click at [298, 340] on input "Descripción" at bounding box center [324, 342] width 229 height 15
type input "CBU"
click at [276, 451] on input "Seleccionar Archivo" at bounding box center [309, 447] width 224 height 16
type input "C:\fakepath\CBU-PSICO.pdf"
click at [606, 456] on button "Guardar" at bounding box center [567, 446] width 80 height 26
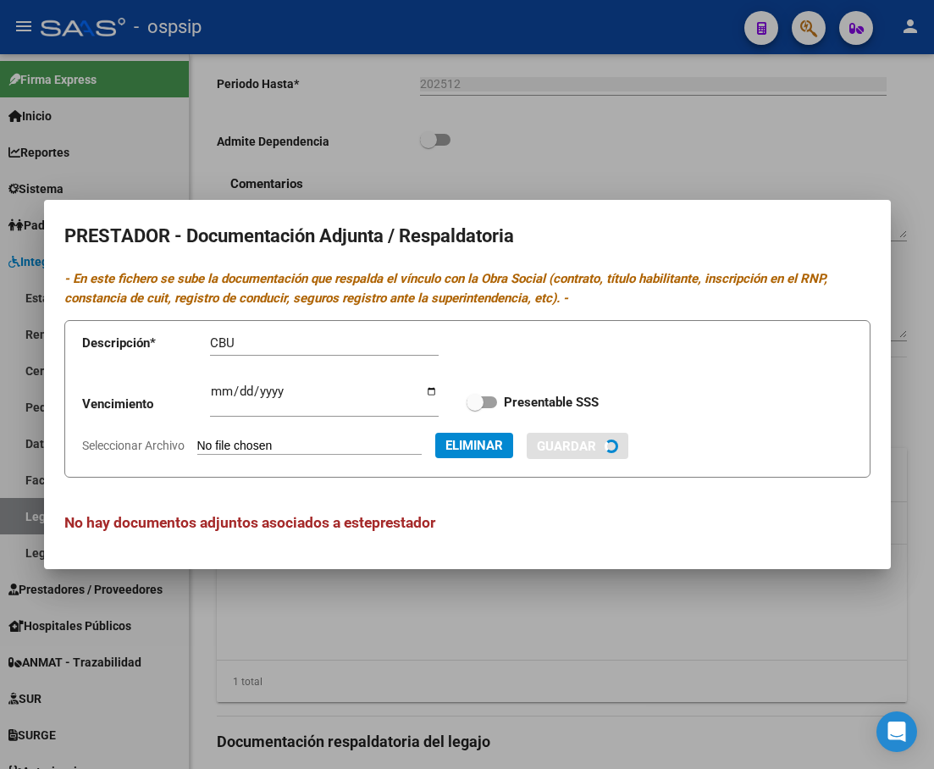
checkbox input "true"
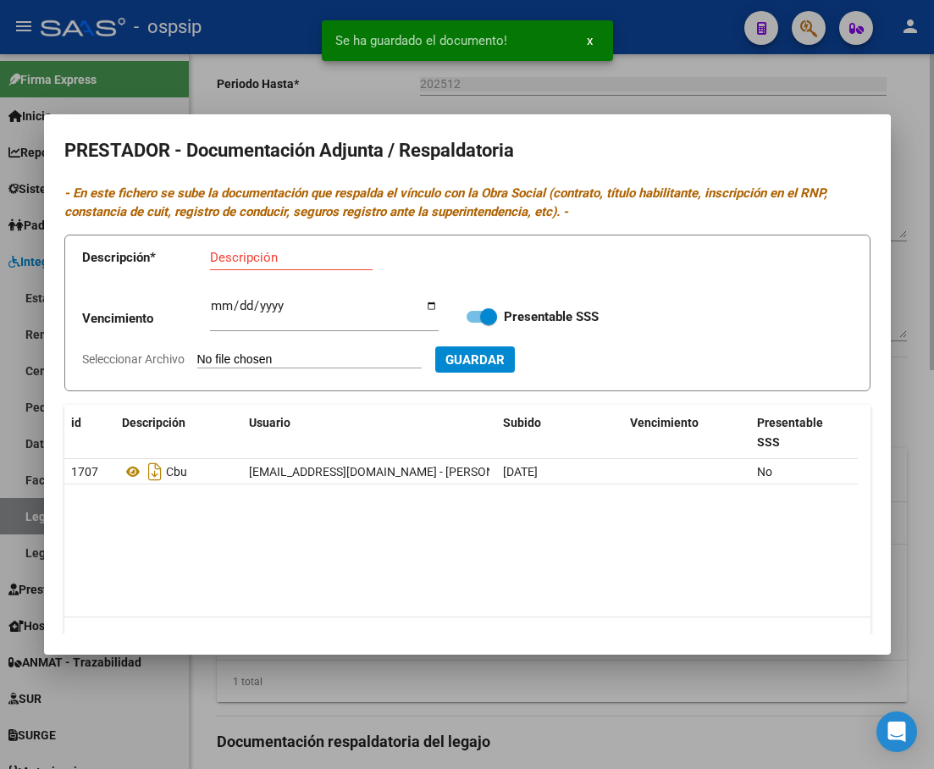
click at [604, 94] on div at bounding box center [467, 384] width 934 height 769
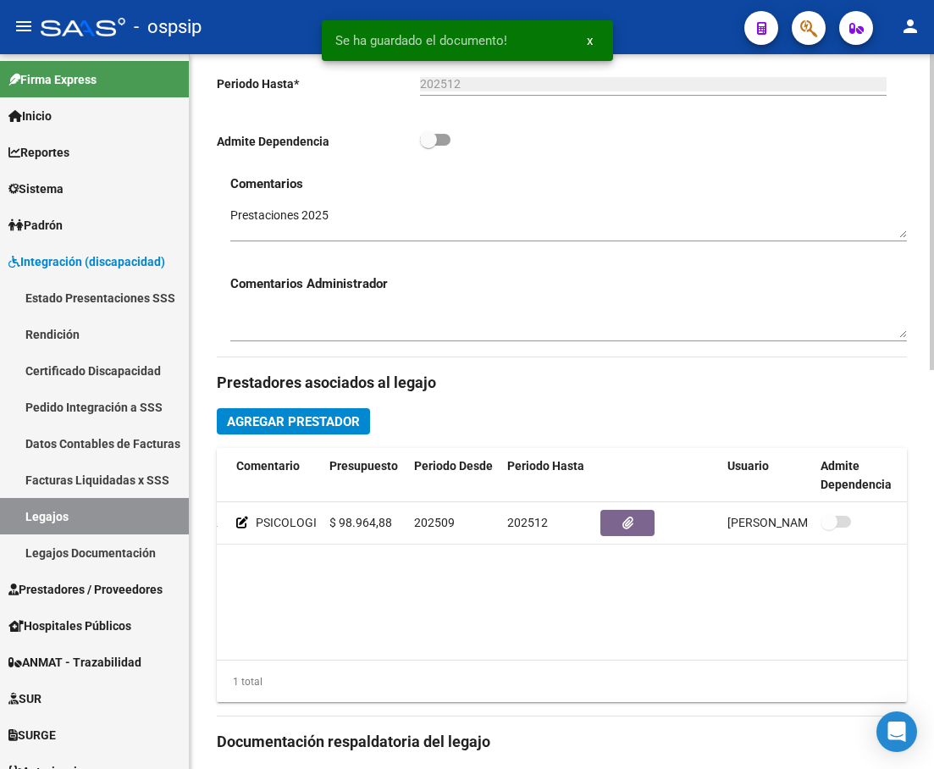
click at [317, 418] on span "Agregar Prestador" at bounding box center [293, 421] width 133 height 15
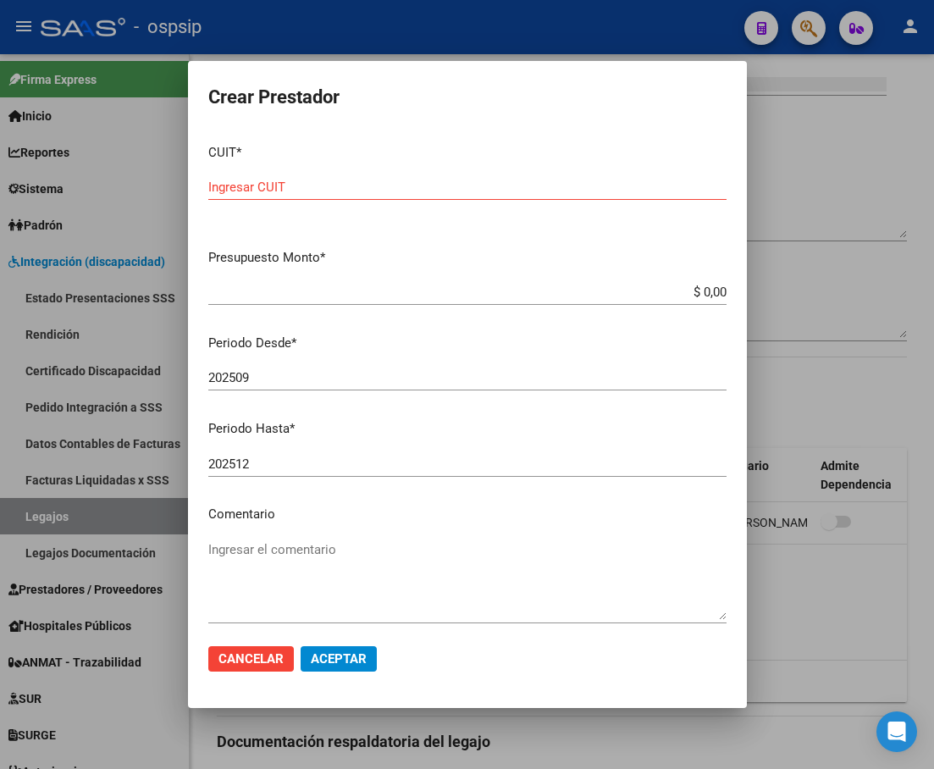
click at [472, 185] on input "Ingresar CUIT" at bounding box center [467, 187] width 518 height 15
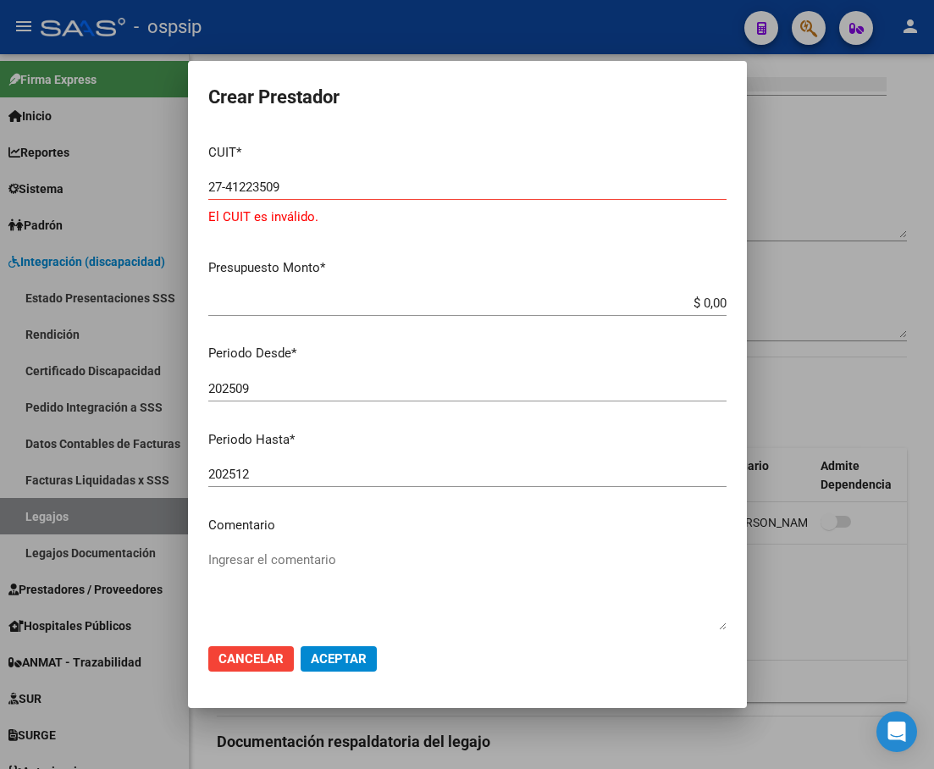
click at [315, 188] on input "27-41223509" at bounding box center [467, 187] width 518 height 15
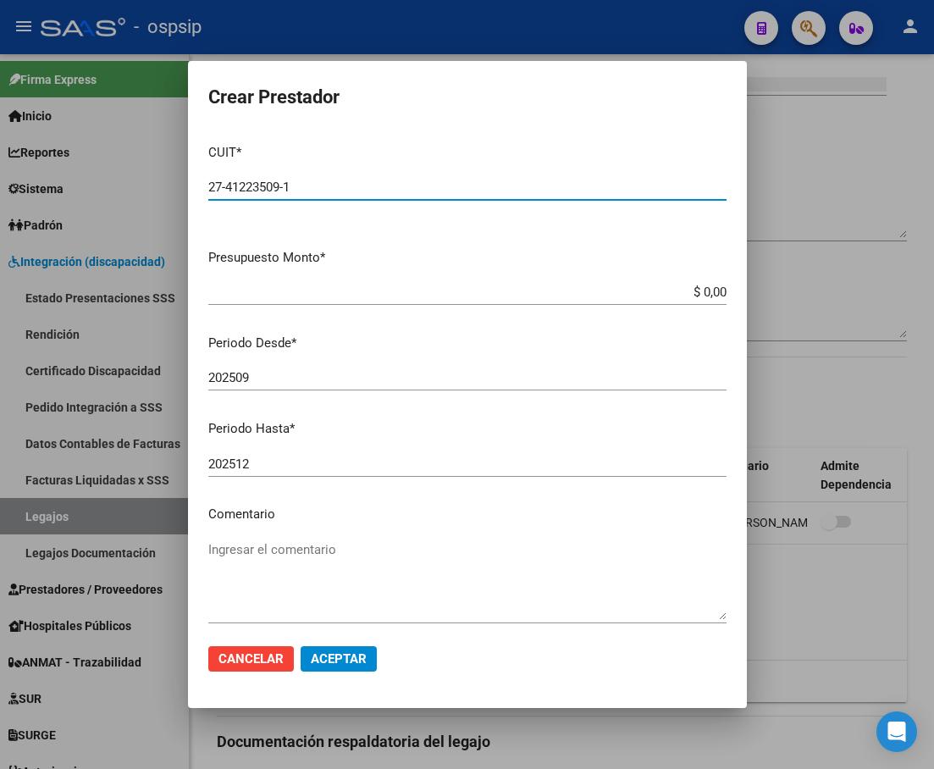
type input "27-41223509-1"
click at [714, 287] on app-form-text-field "Presupuesto Monto * $ 0,00 Ingresar el monto" at bounding box center [474, 274] width 532 height 53
click at [711, 288] on input "$ 0,00" at bounding box center [467, 292] width 518 height 15
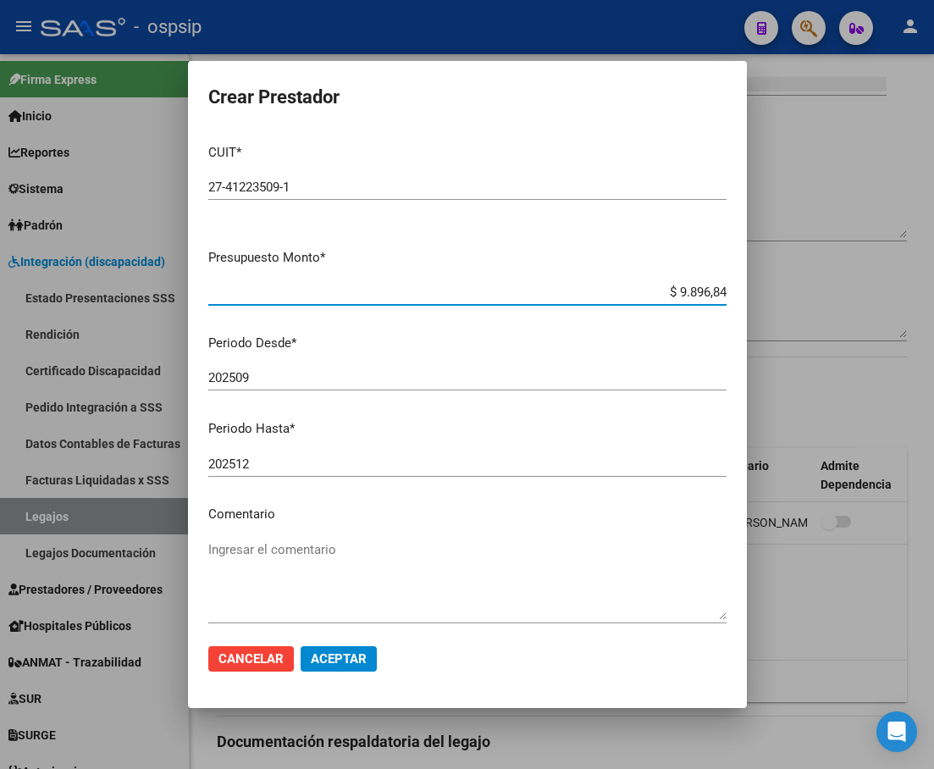
type input "$ 98.968,44"
drag, startPoint x: 338, startPoint y: 519, endPoint x: 333, endPoint y: 532, distance: 13.7
click at [338, 519] on p "Comentario" at bounding box center [467, 514] width 518 height 19
click at [279, 569] on textarea "Ingresar el comentario" at bounding box center [467, 580] width 518 height 80
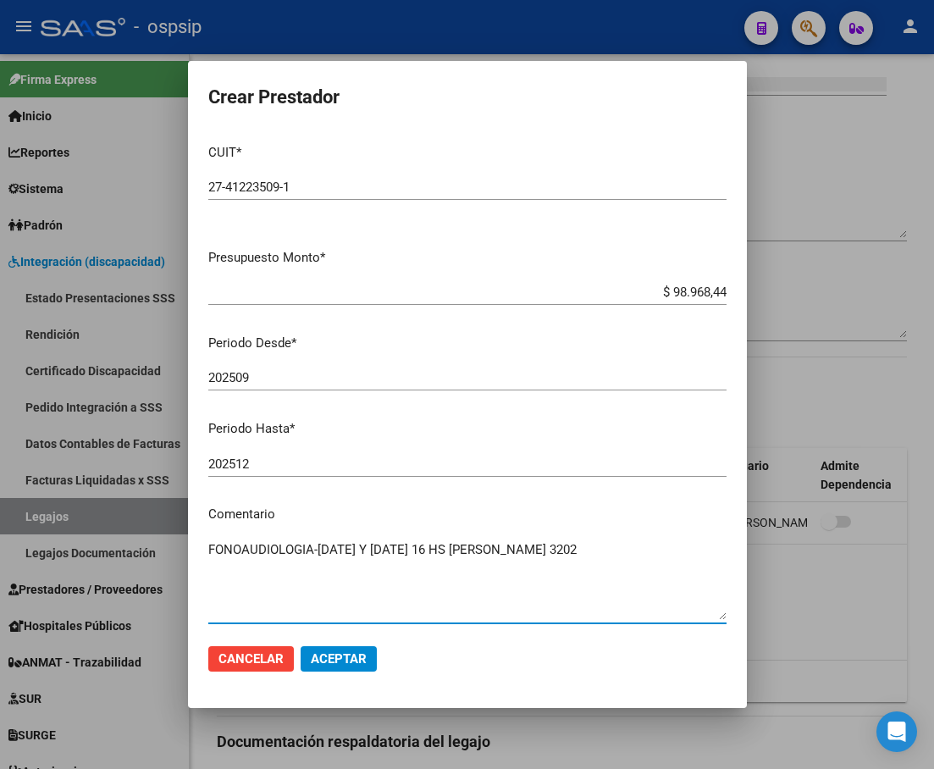
type textarea "FONOAUDIOLOGIA-[DATE] Y [DATE] 16 HS [PERSON_NAME] 3202"
click at [362, 662] on span "Aceptar" at bounding box center [339, 658] width 56 height 15
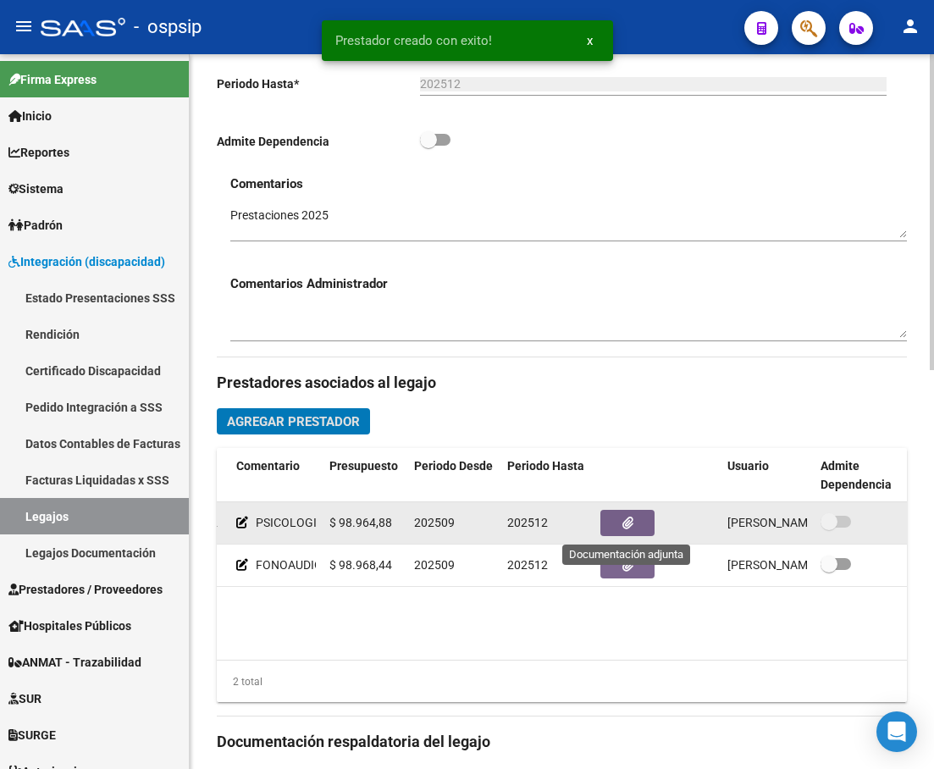
click at [637, 521] on button "button" at bounding box center [628, 523] width 54 height 26
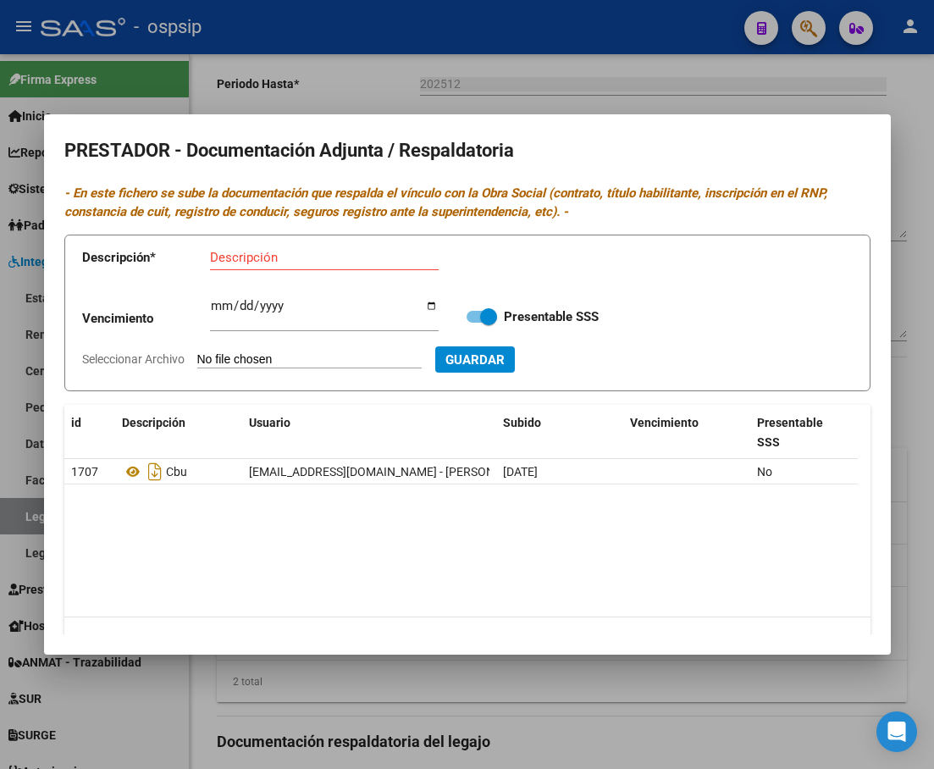
drag, startPoint x: 800, startPoint y: 82, endPoint x: 840, endPoint y: 347, distance: 268.2
click at [800, 85] on div at bounding box center [467, 384] width 934 height 769
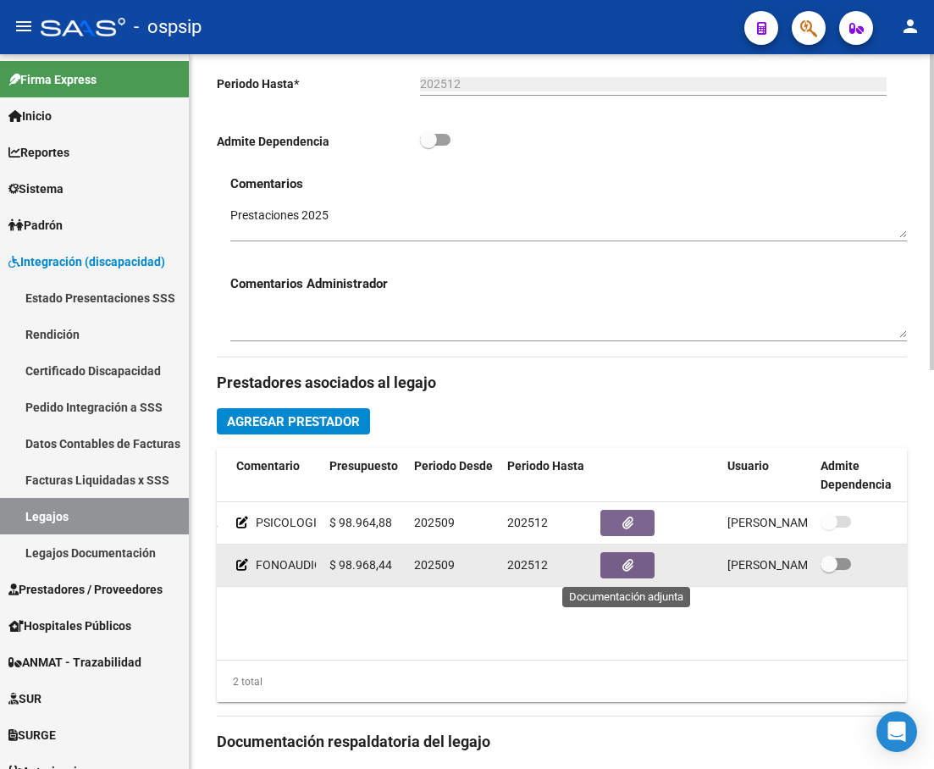
click at [634, 566] on button "button" at bounding box center [628, 565] width 54 height 26
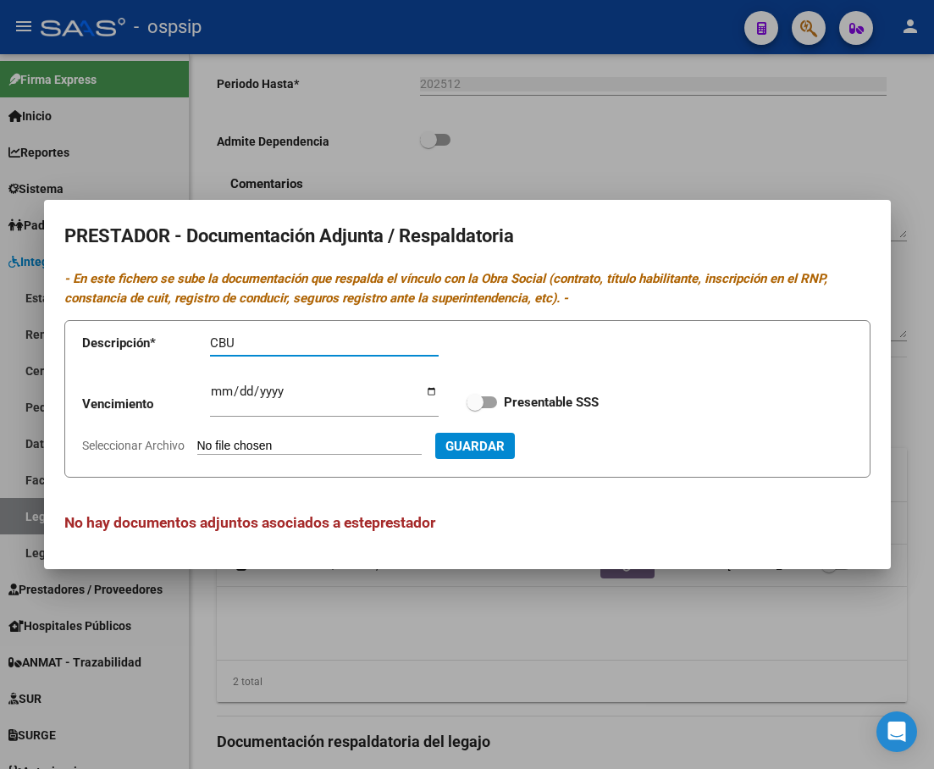
type input "CBU"
click at [267, 443] on input "Seleccionar Archivo" at bounding box center [309, 447] width 224 height 16
type input "C:\fakepath\CBU-FONO.pdf"
click at [607, 436] on button "Guardar" at bounding box center [567, 446] width 80 height 26
checkbox input "true"
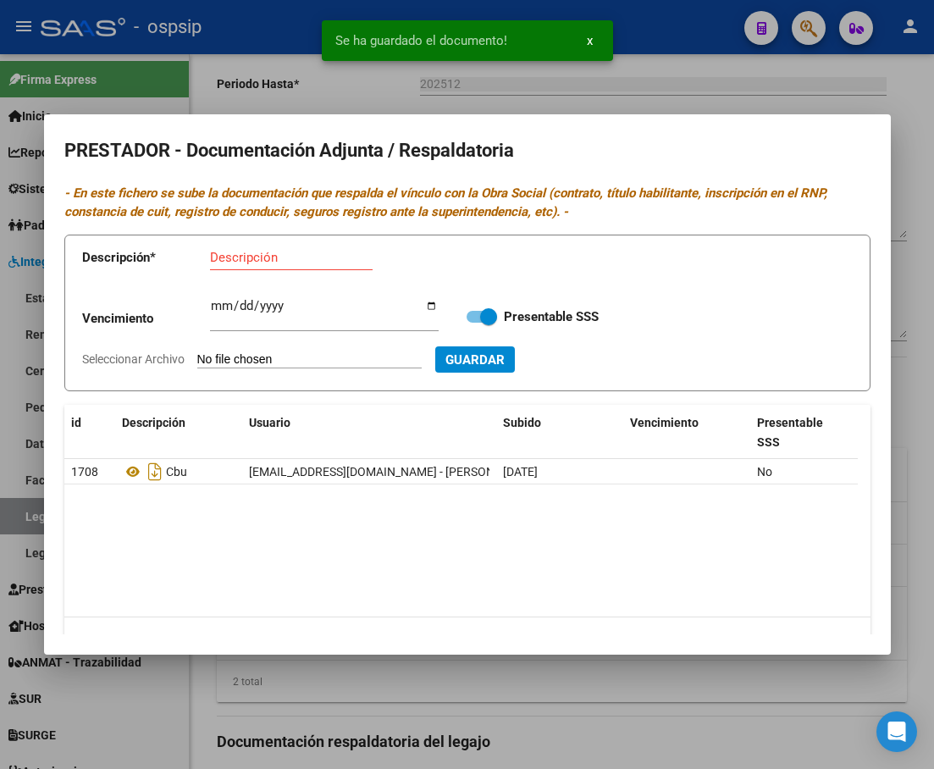
click at [590, 680] on div at bounding box center [467, 384] width 934 height 769
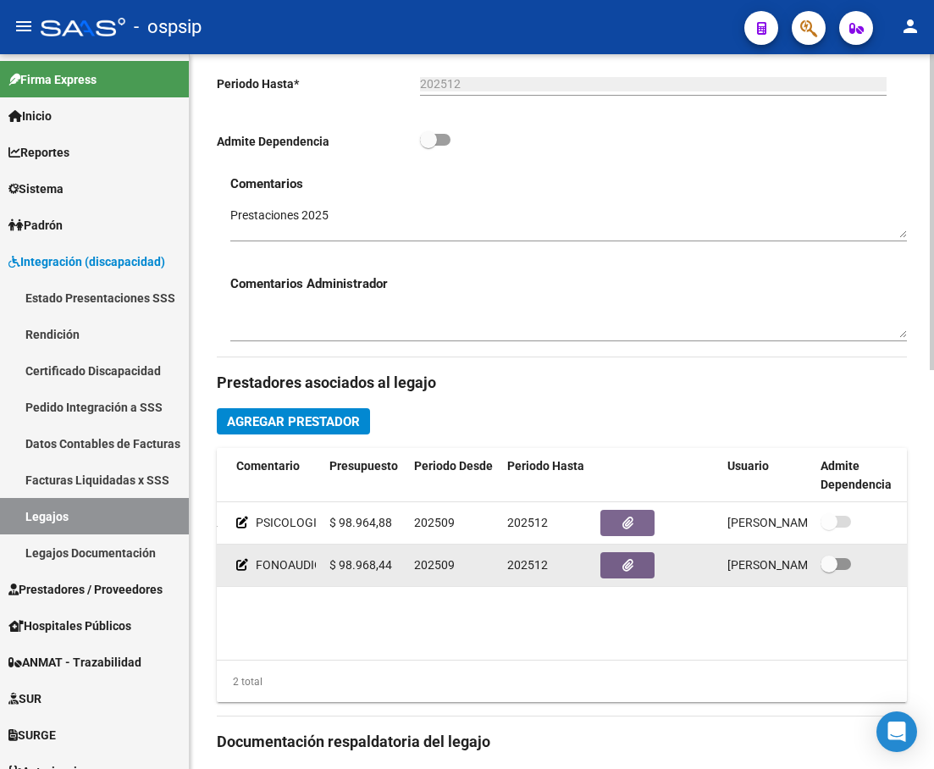
click at [846, 562] on span at bounding box center [836, 564] width 30 height 12
click at [829, 570] on input "checkbox" at bounding box center [828, 570] width 1 height 1
click at [834, 567] on span at bounding box center [836, 564] width 30 height 12
click at [829, 570] on input "checkbox" at bounding box center [828, 570] width 1 height 1
checkbox input "false"
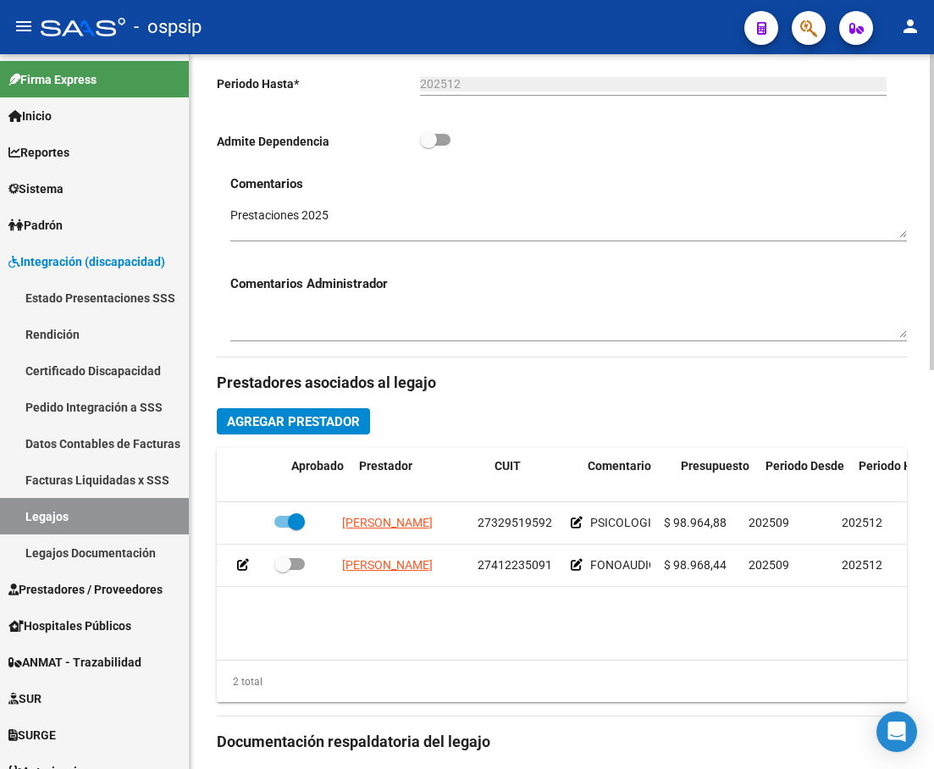
scroll to position [0, 0]
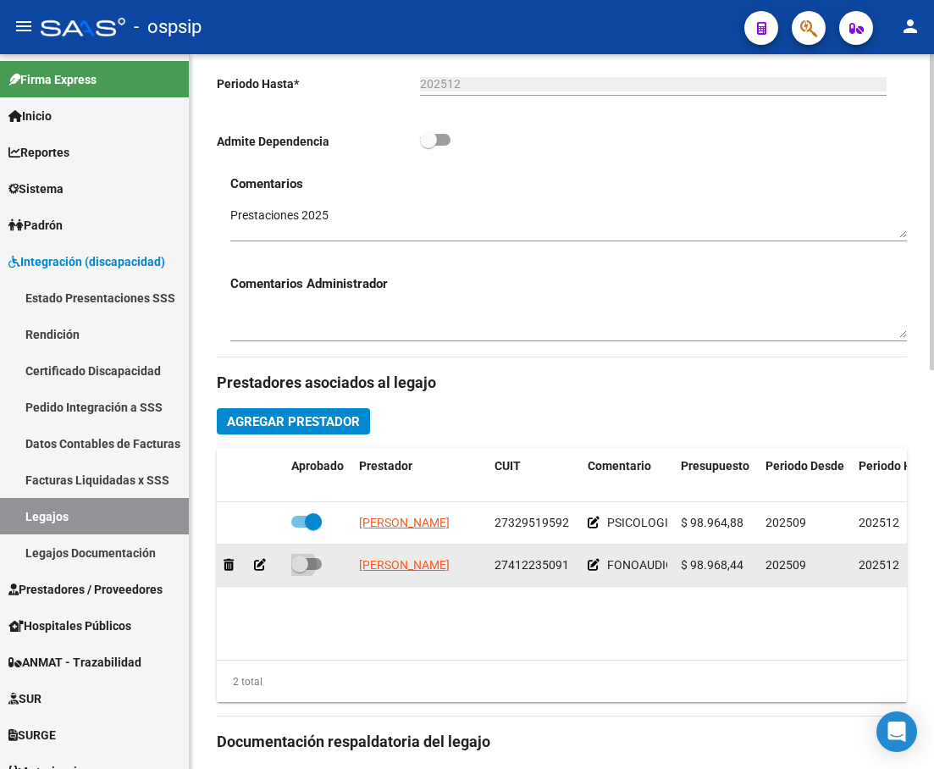
click at [319, 566] on span at bounding box center [306, 564] width 30 height 12
click at [300, 570] on input "checkbox" at bounding box center [299, 570] width 1 height 1
checkbox input "true"
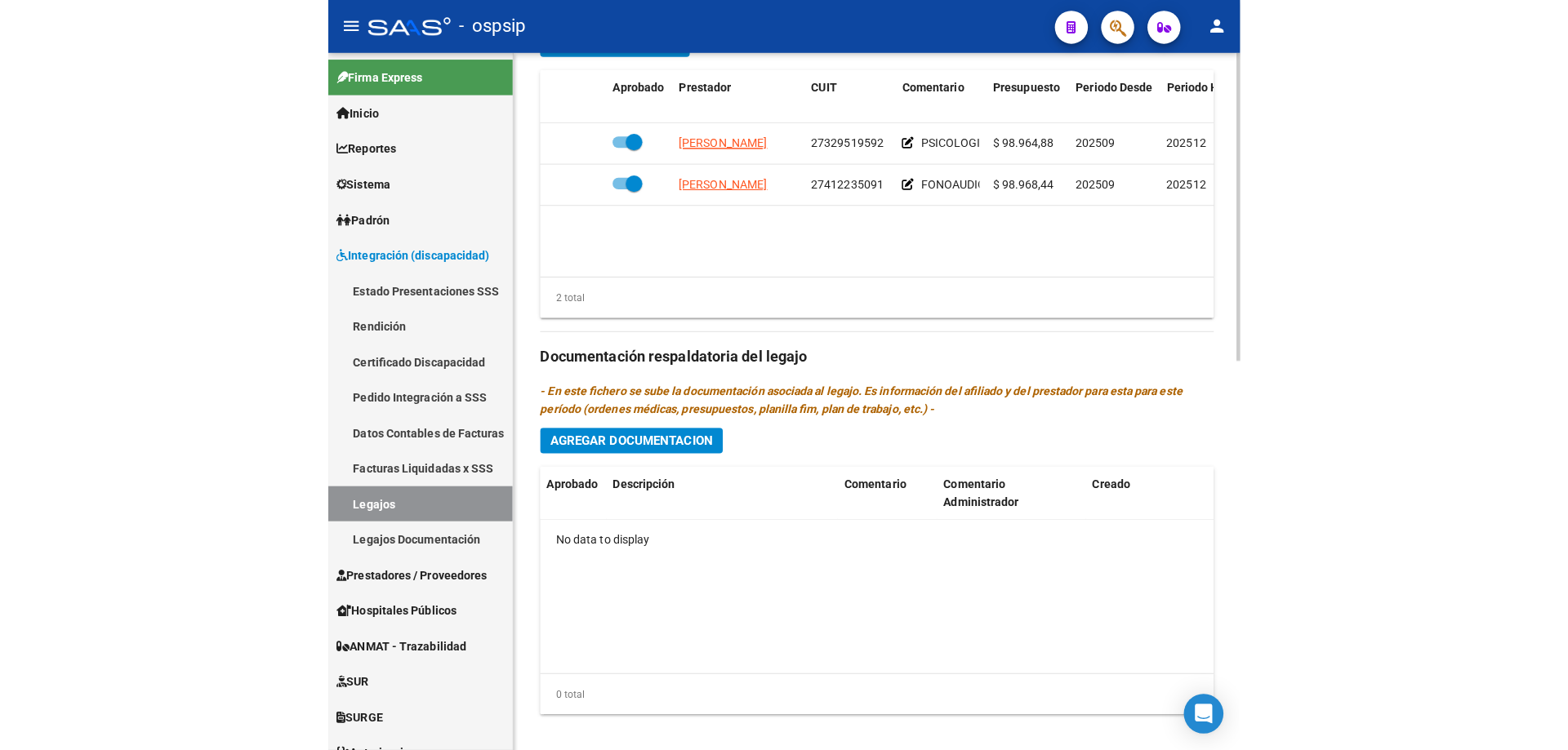
scroll to position [871, 0]
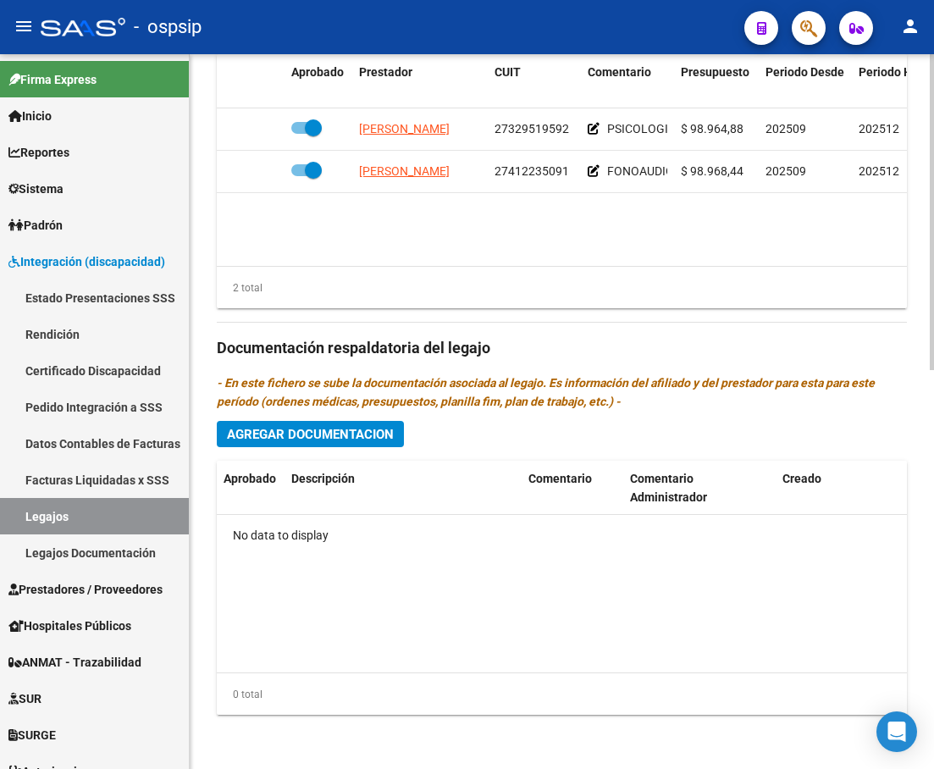
click at [367, 442] on button "Agregar Documentacion" at bounding box center [310, 434] width 187 height 26
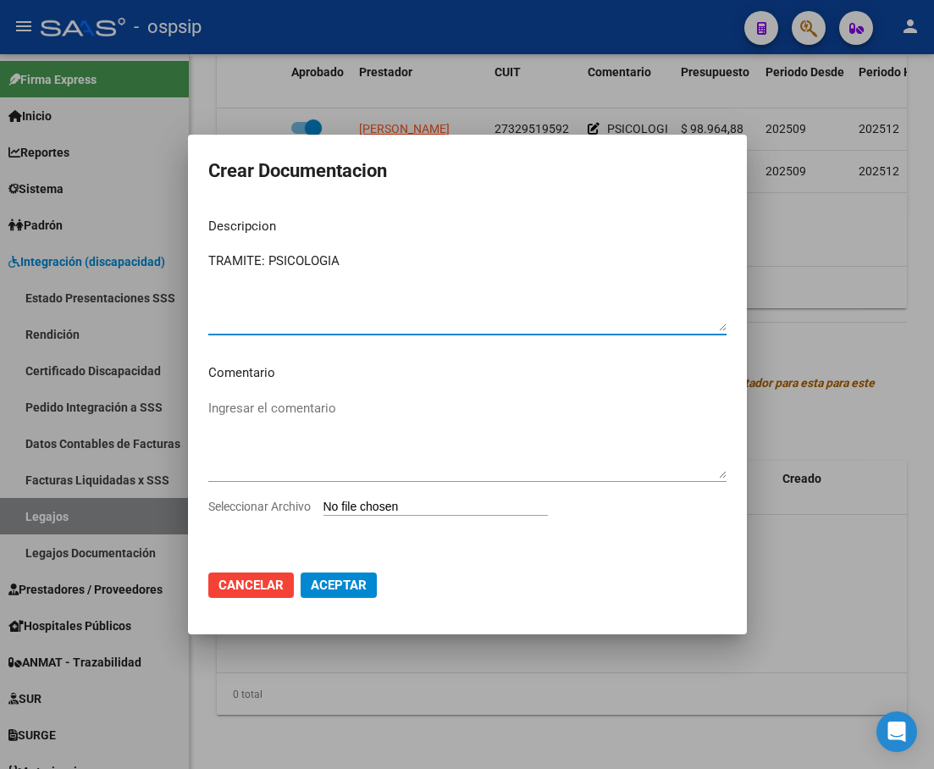
type textarea "TRAMITE: PSICOLOGIA"
click at [407, 510] on input "Seleccionar Archivo" at bounding box center [436, 508] width 224 height 16
type input "C:\fakepath\[PERSON_NAME]-PSICOLOGIA (1).pdf"
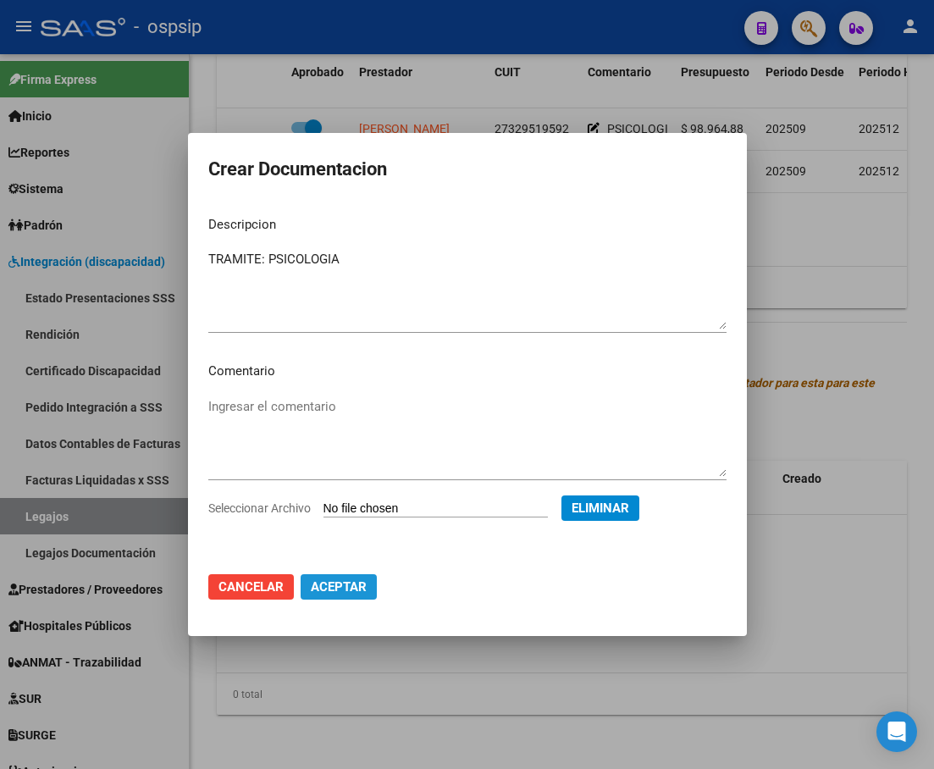
click at [354, 592] on span "Aceptar" at bounding box center [339, 586] width 56 height 15
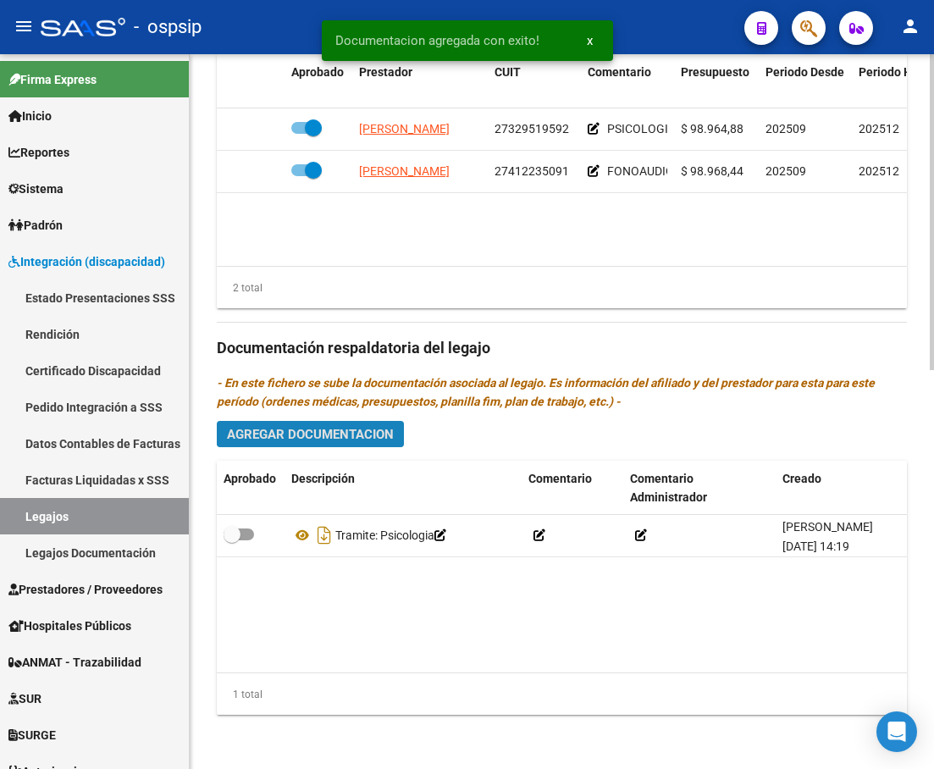
click at [322, 441] on span "Agregar Documentacion" at bounding box center [310, 434] width 167 height 15
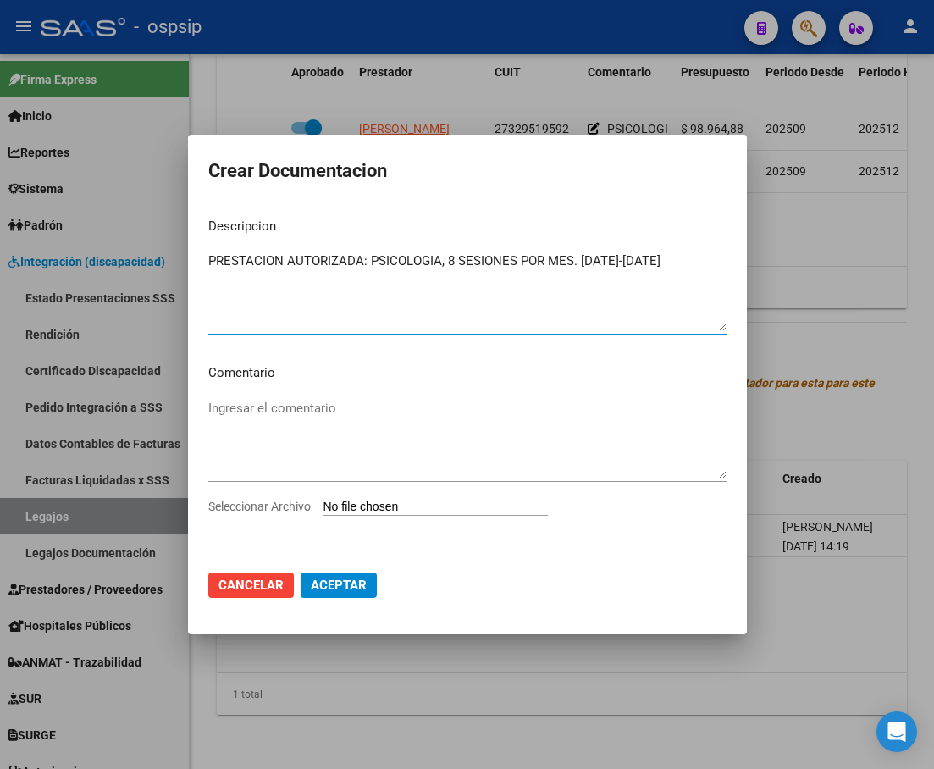
type textarea "PRESTACION AUTORIZADA: PSICOLOGIA, 8 SESIONES POR MES. [DATE]-[DATE]"
click at [364, 508] on input "Seleccionar Archivo" at bounding box center [436, 508] width 224 height 16
type input "C:\fakepath\[PERSON_NAME] PSICOLOGIA AUTORIZACION 2025 SEGUN RESOLUCION 360 22_…"
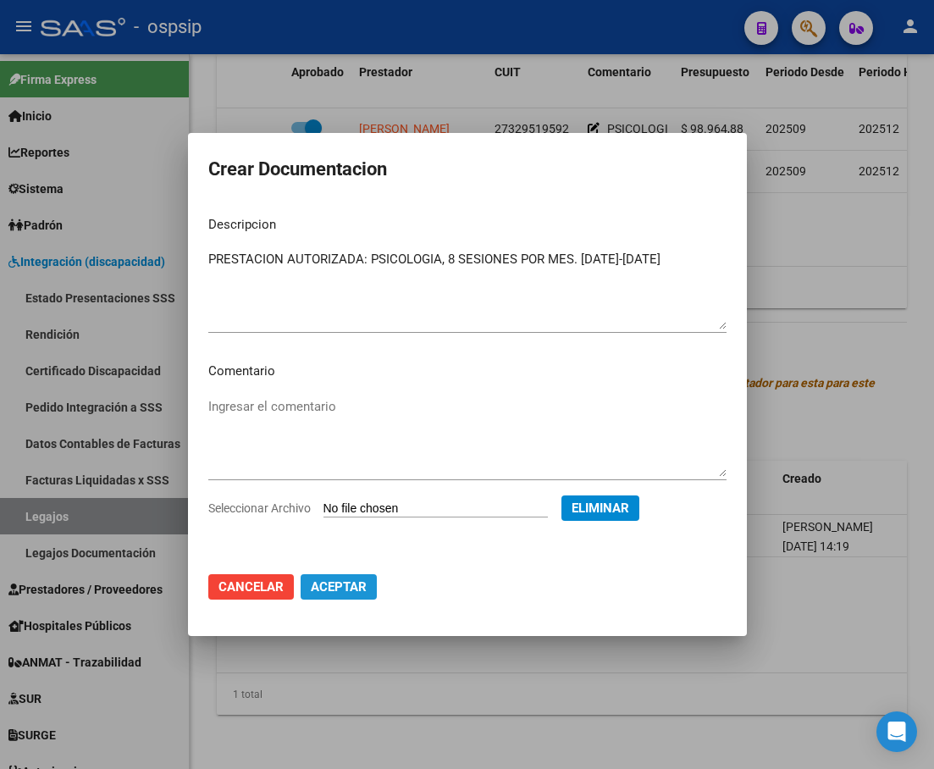
click at [347, 598] on button "Aceptar" at bounding box center [339, 586] width 76 height 25
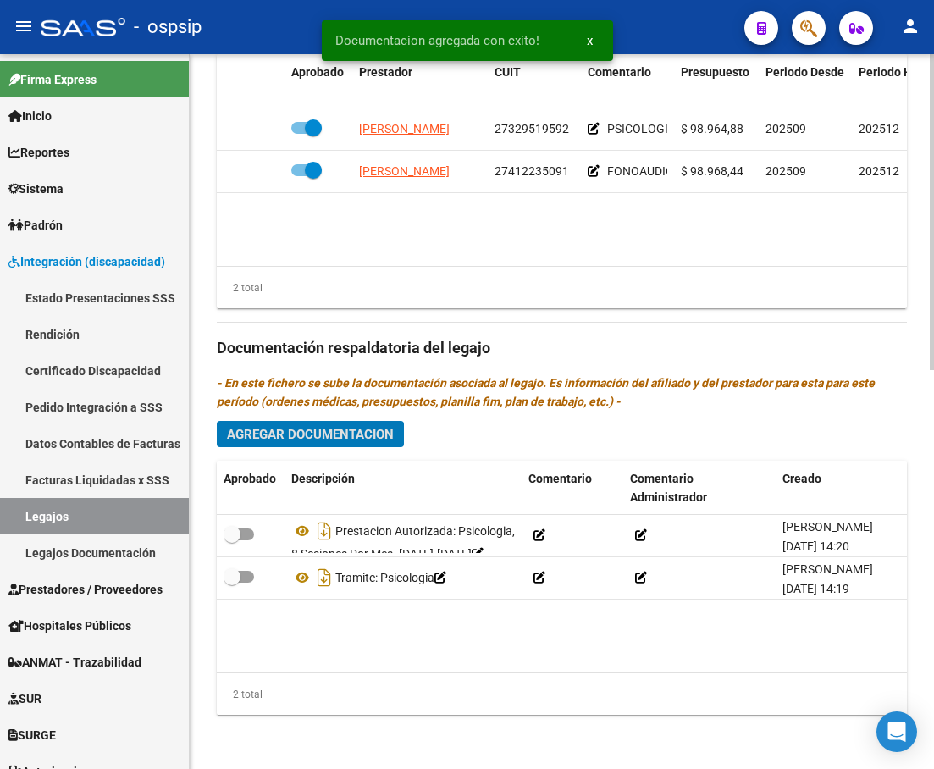
click at [285, 439] on span "Agregar Documentacion" at bounding box center [310, 434] width 167 height 15
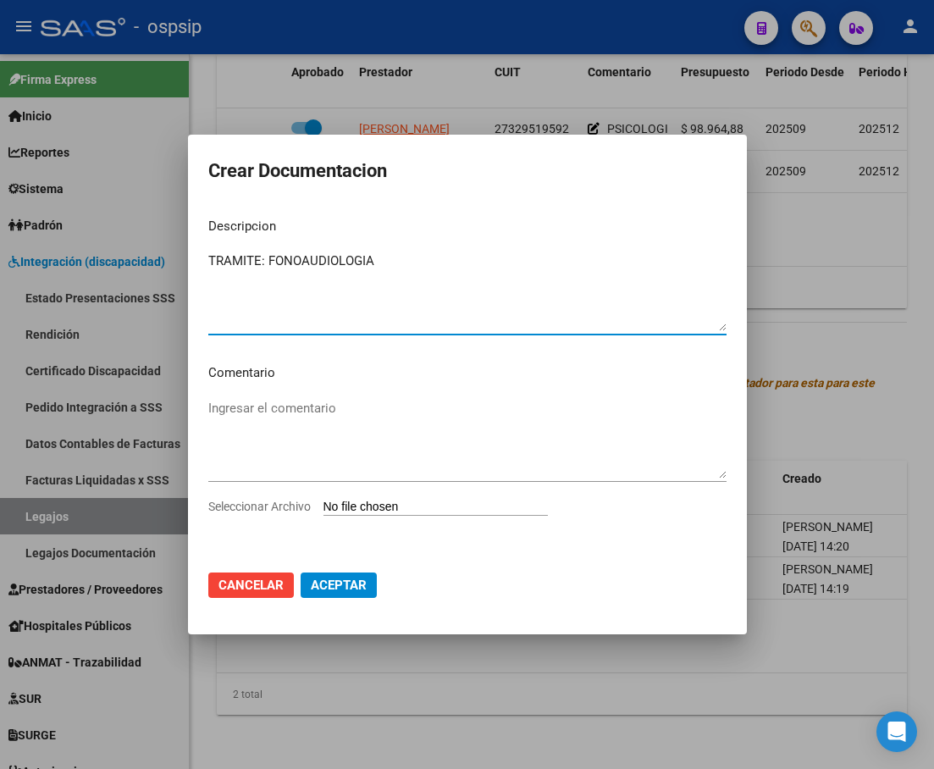
type textarea "TRAMITE: FONOAUDIOLOGIA"
click at [397, 509] on input "Seleccionar Archivo" at bounding box center [436, 508] width 224 height 16
type input "C:\fakepath\[PERSON_NAME]-FONOAUDIOLOGIA (1).pdf"
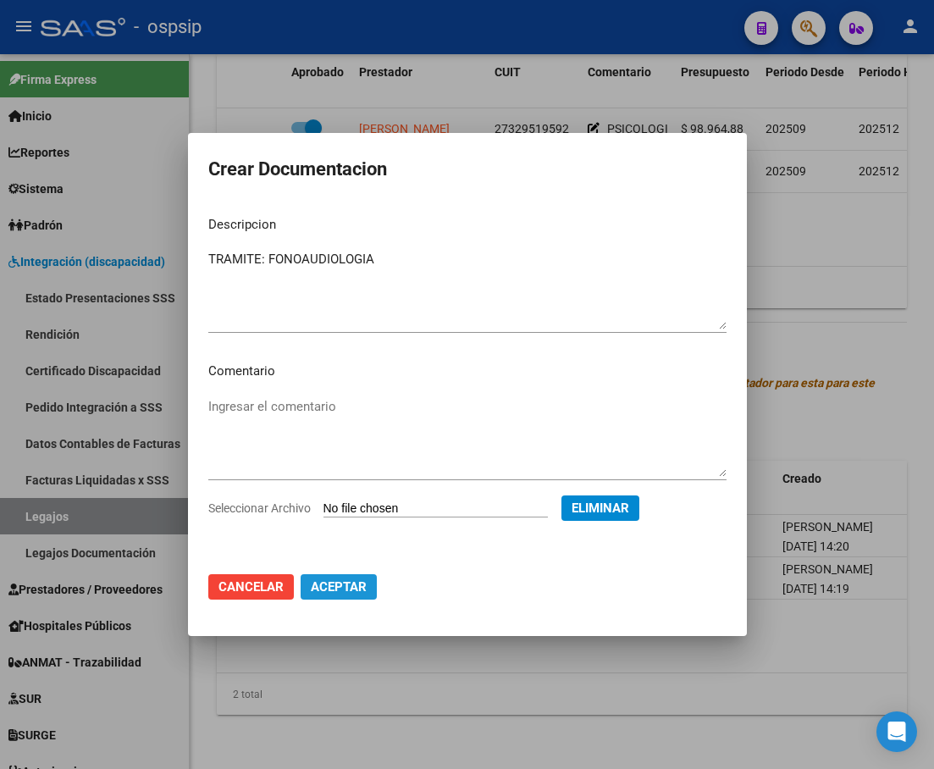
click at [353, 595] on span "Aceptar" at bounding box center [339, 586] width 56 height 15
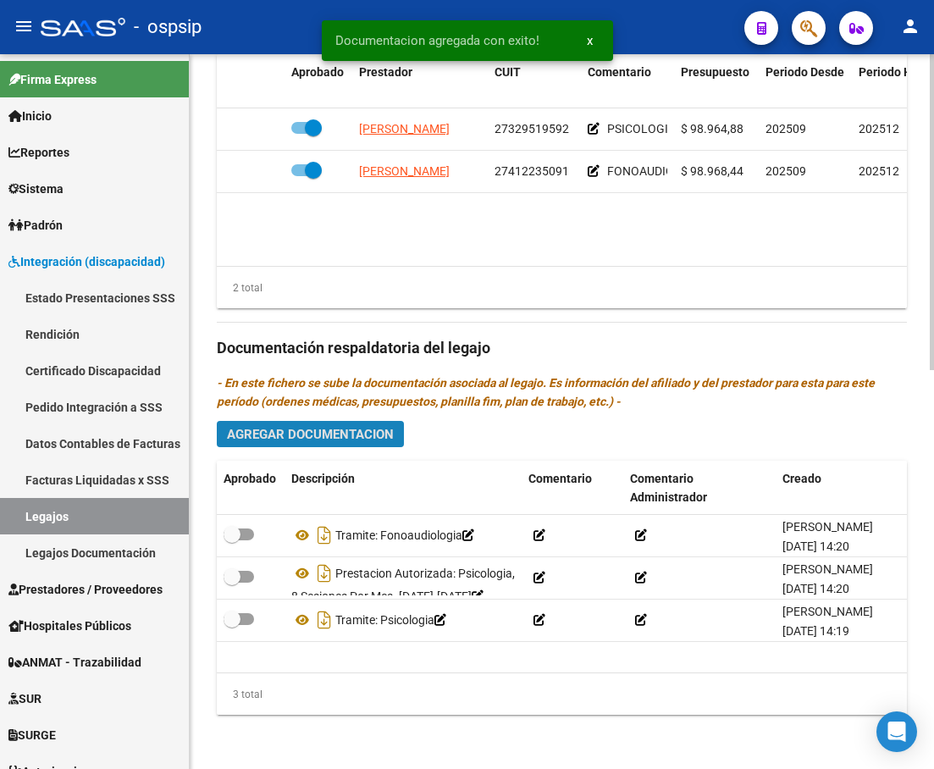
click at [303, 436] on span "Agregar Documentacion" at bounding box center [310, 434] width 167 height 15
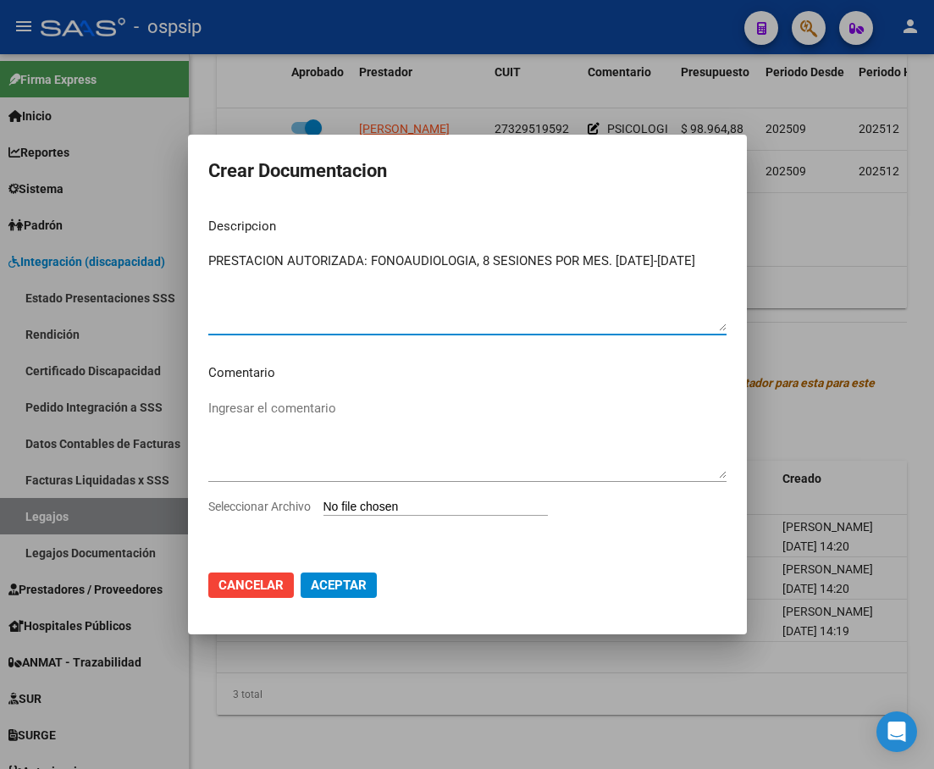
type textarea "PRESTACION AUTORIZADA: FONOAUDIOLOGIA, 8 SESIONES POR MES. [DATE]-[DATE]"
click at [485, 507] on input "Seleccionar Archivo" at bounding box center [436, 508] width 224 height 16
type input "C:\fakepath\[PERSON_NAME] AUTORIZACION 2025 SEGUN RESOLUCION 360 22 (2)_firmado…"
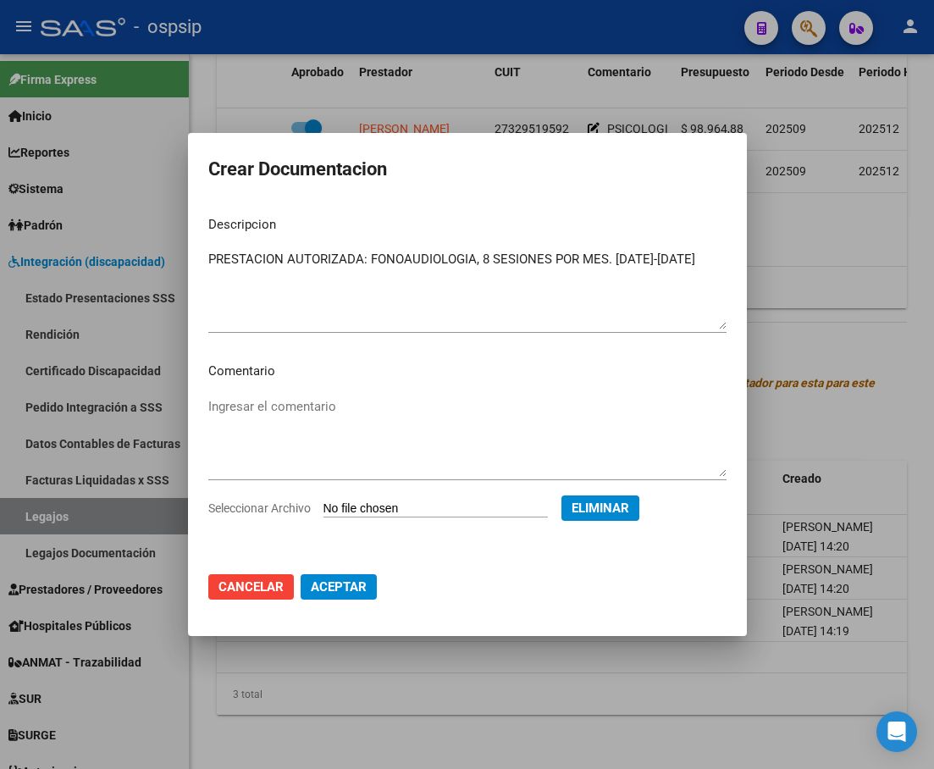
click at [343, 589] on span "Aceptar" at bounding box center [339, 586] width 56 height 15
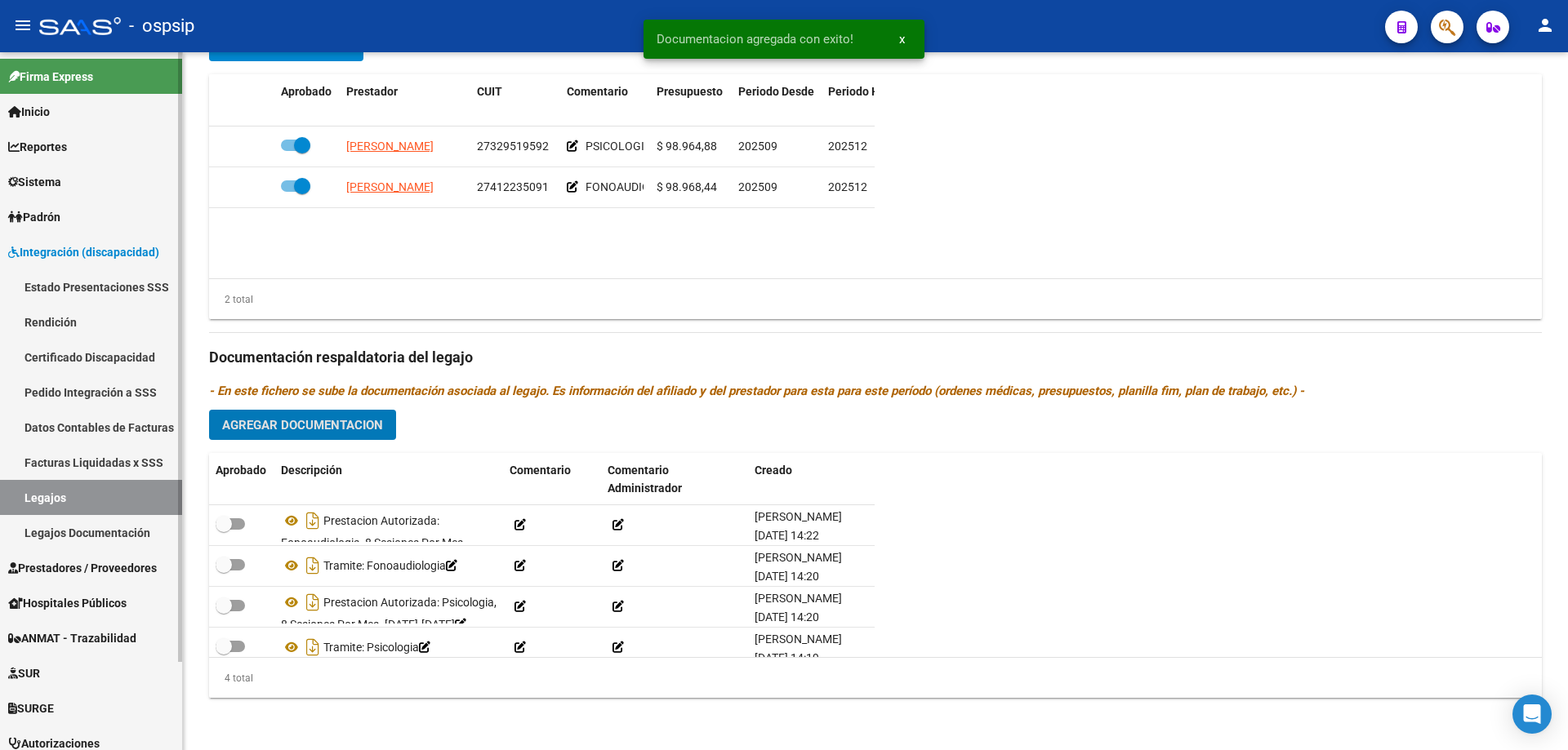
scroll to position [683, 0]
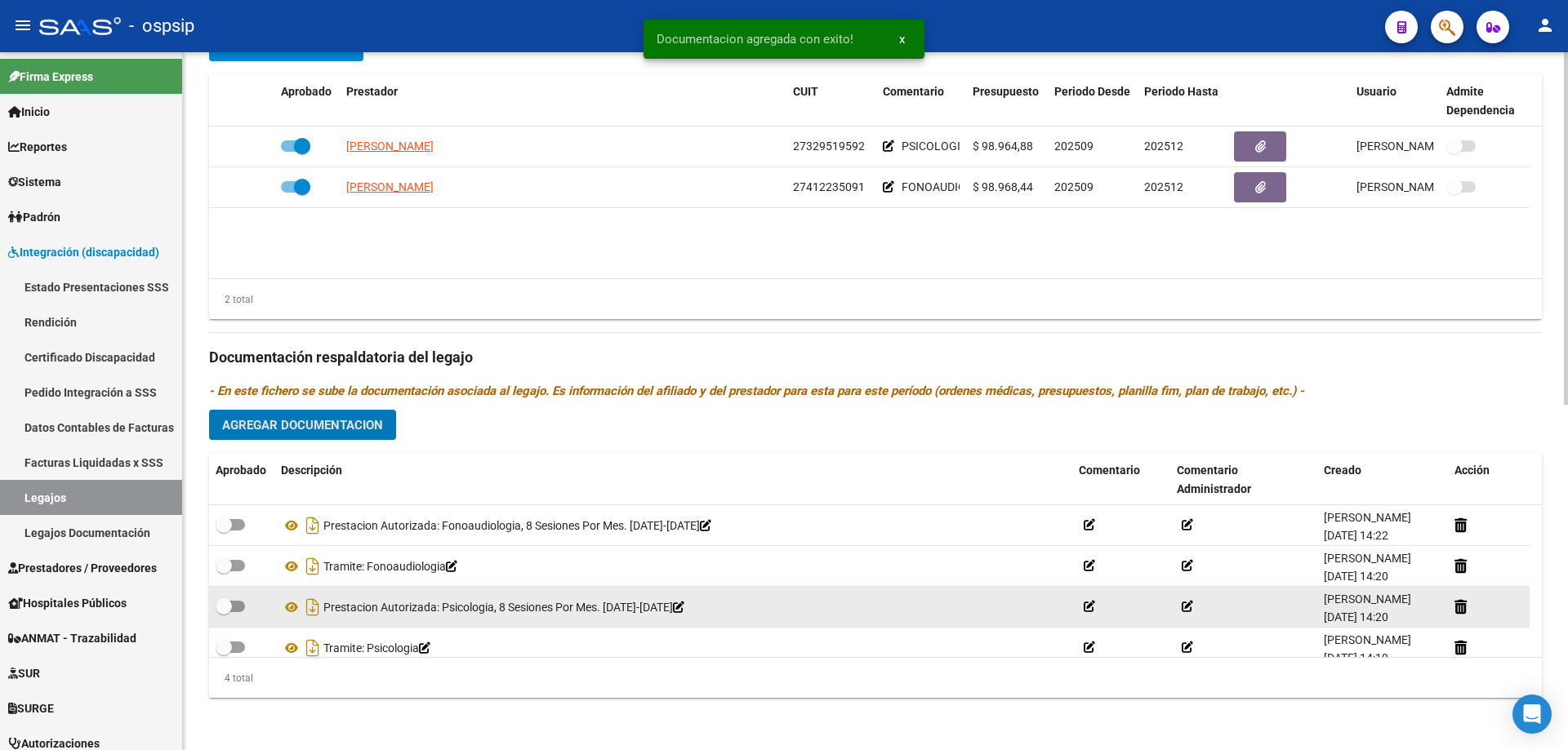
drag, startPoint x: 235, startPoint y: 653, endPoint x: 238, endPoint y: 627, distance: 26.2
click at [236, 650] on span at bounding box center [230, 648] width 29 height 12
click at [224, 654] on input "checkbox" at bounding box center [223, 654] width 1 height 1
checkbox input "true"
click at [240, 611] on span at bounding box center [230, 606] width 29 height 12
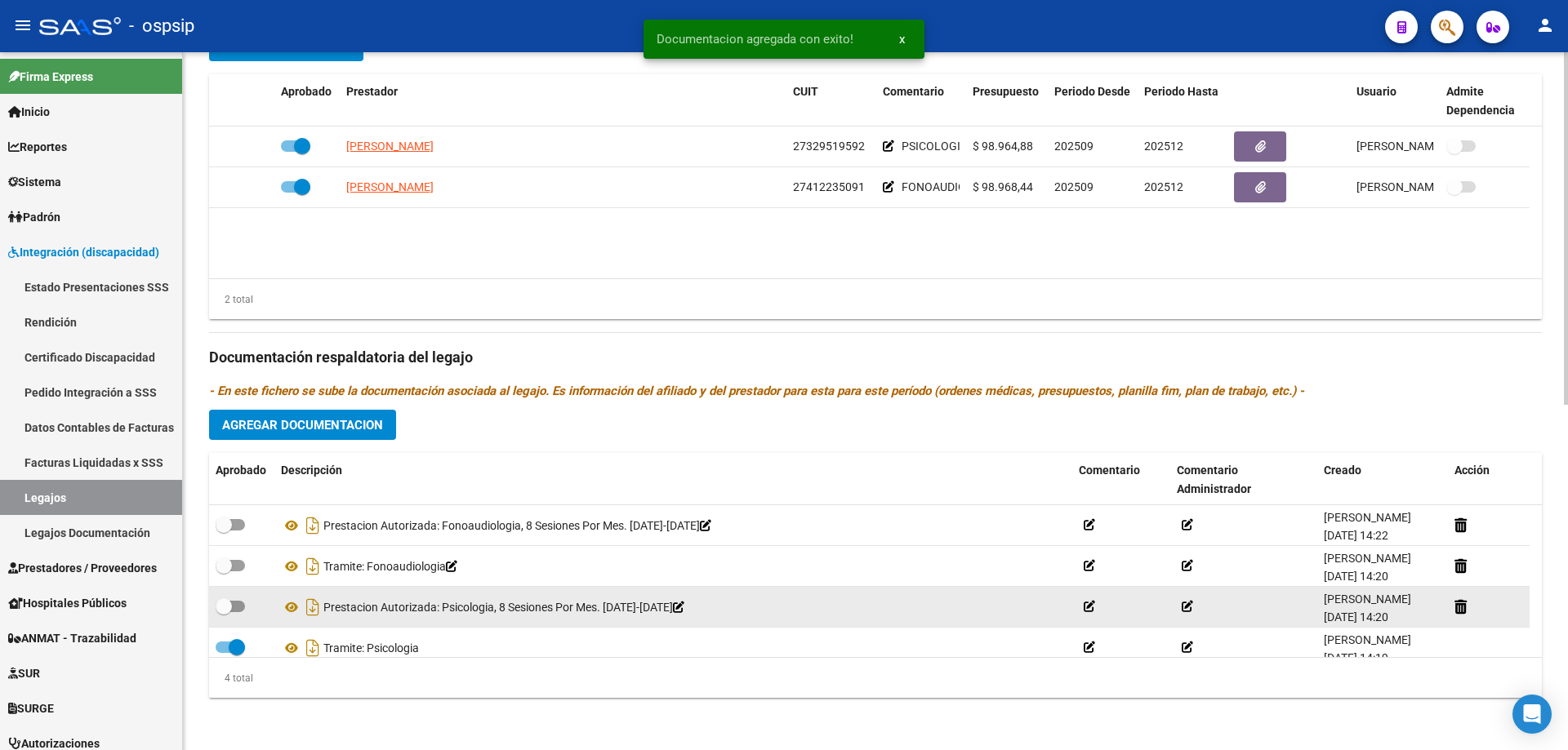
click at [224, 612] on input "checkbox" at bounding box center [223, 612] width 1 height 1
checkbox input "true"
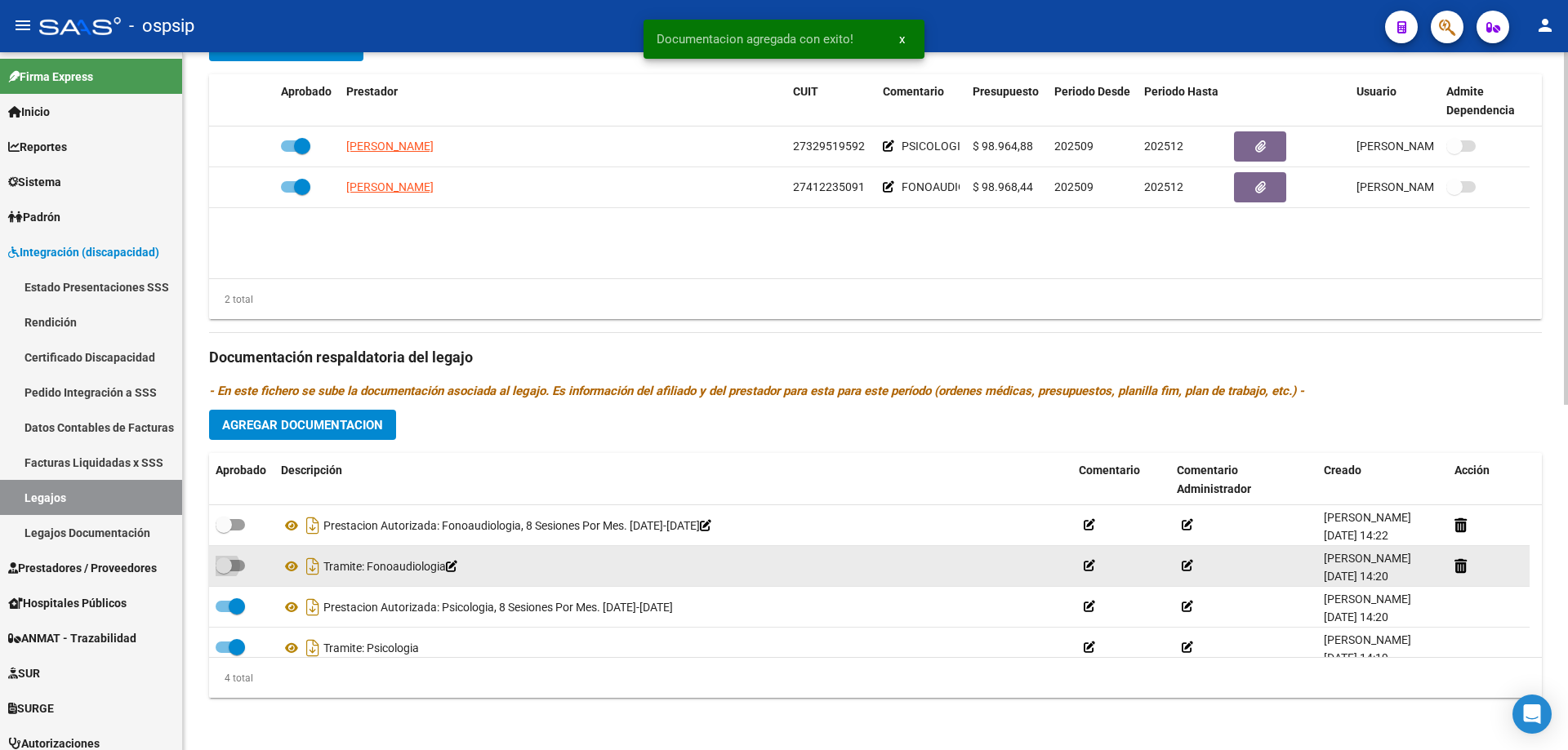
click at [241, 560] on span at bounding box center [230, 566] width 29 height 12
click at [224, 572] on input "checkbox" at bounding box center [223, 572] width 1 height 1
checkbox input "true"
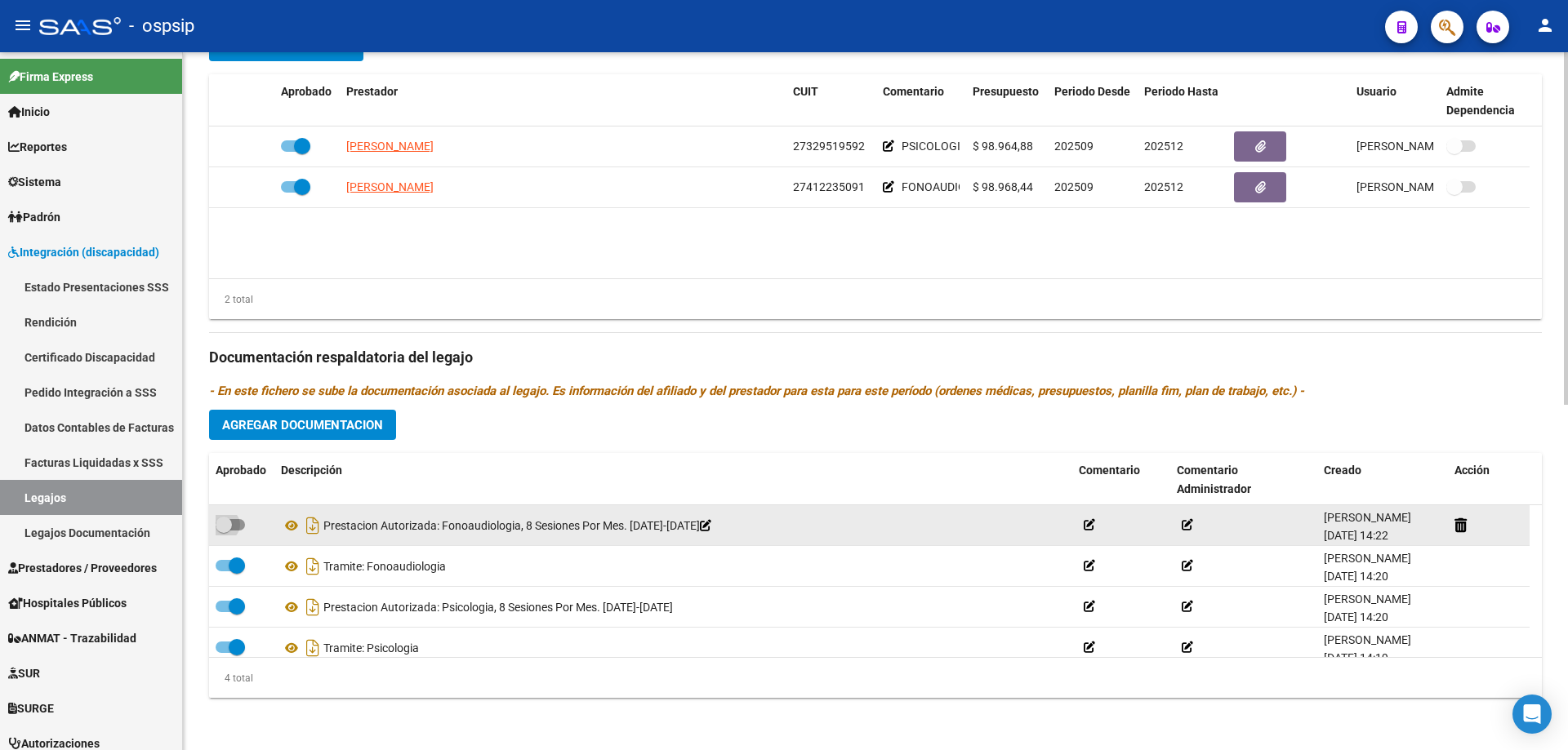
click at [243, 525] on span at bounding box center [230, 525] width 29 height 12
click at [224, 531] on input "checkbox" at bounding box center [223, 531] width 1 height 1
checkbox input "true"
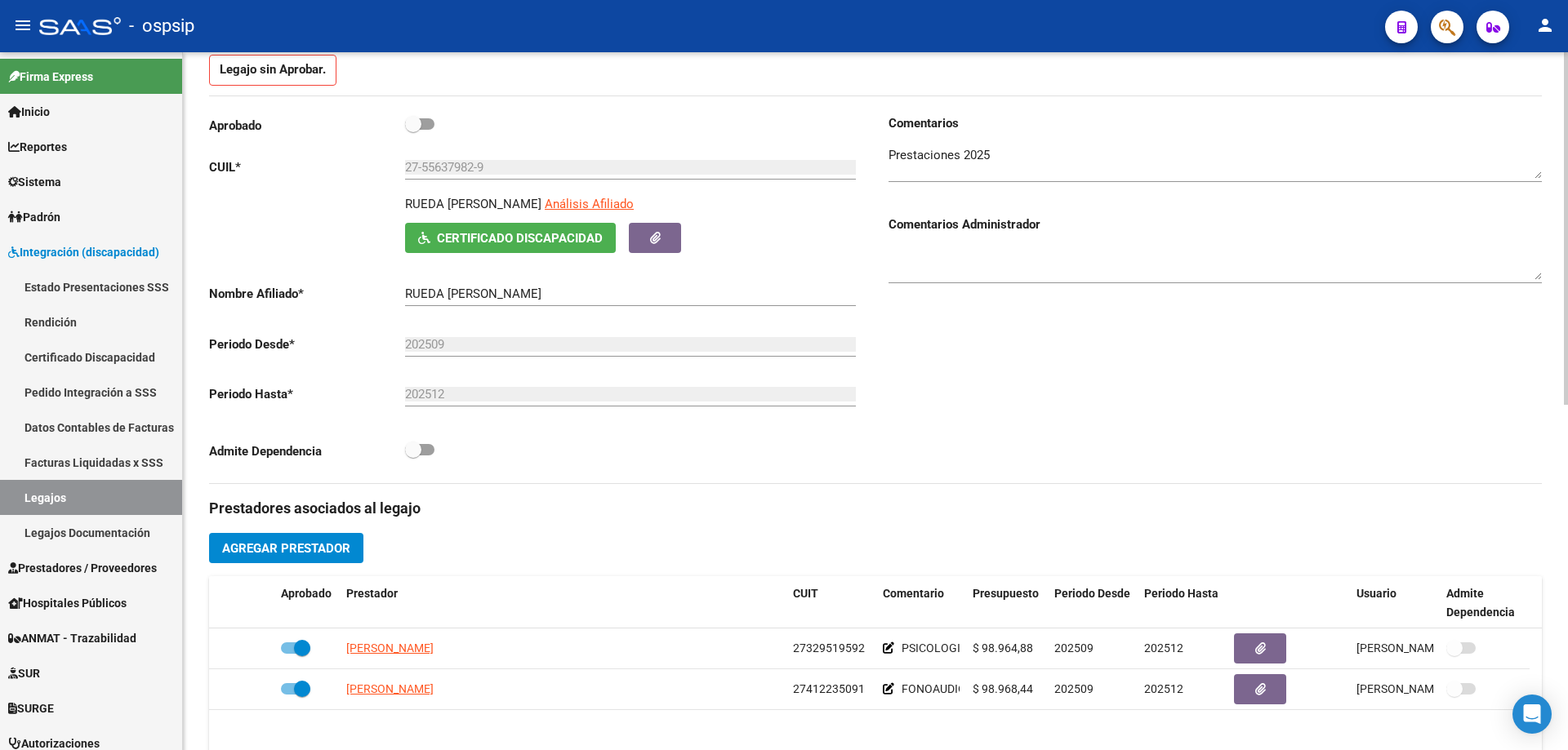
scroll to position [0, 0]
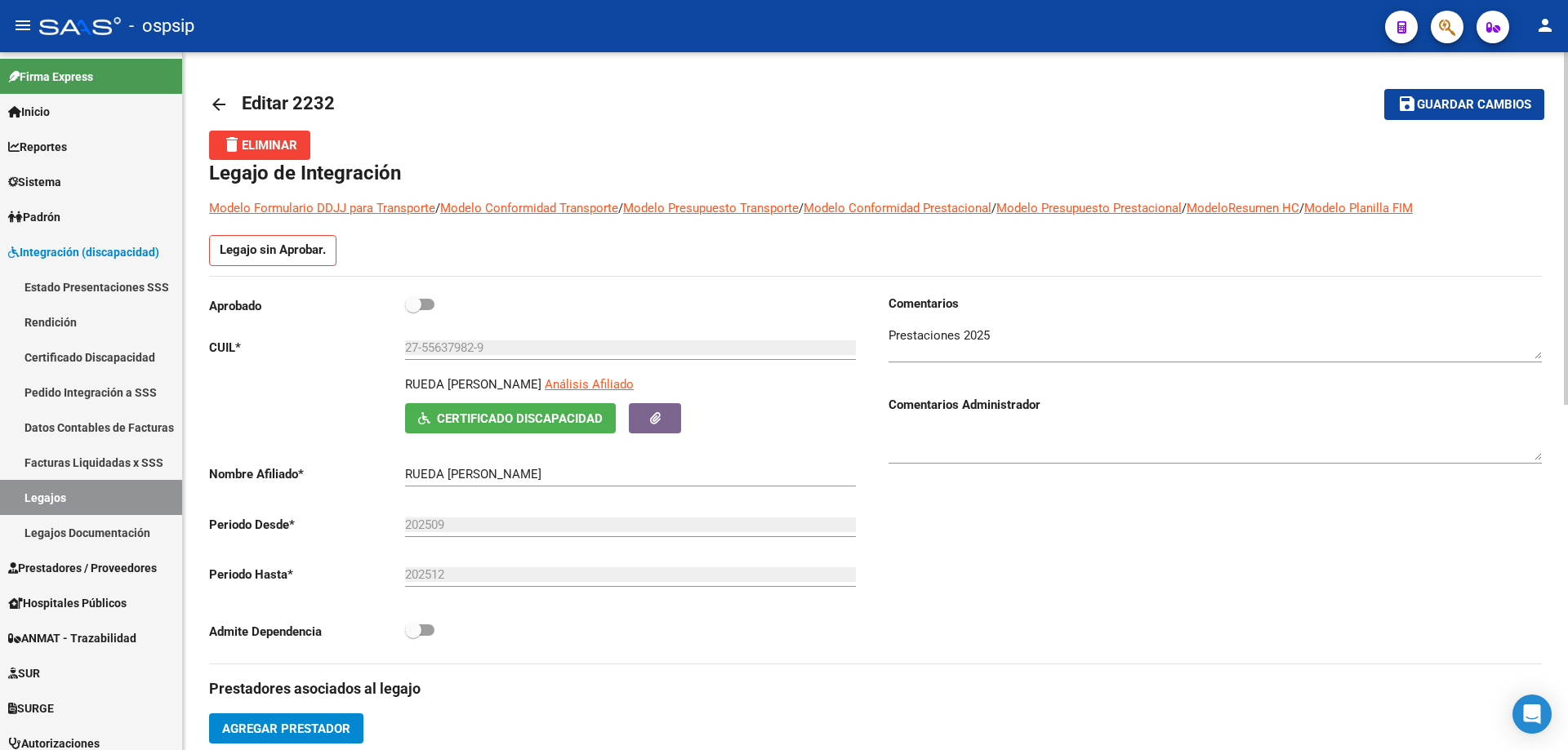
click at [430, 303] on span at bounding box center [419, 305] width 29 height 12
click at [414, 310] on input "checkbox" at bounding box center [413, 310] width 1 height 1
checkbox input "true"
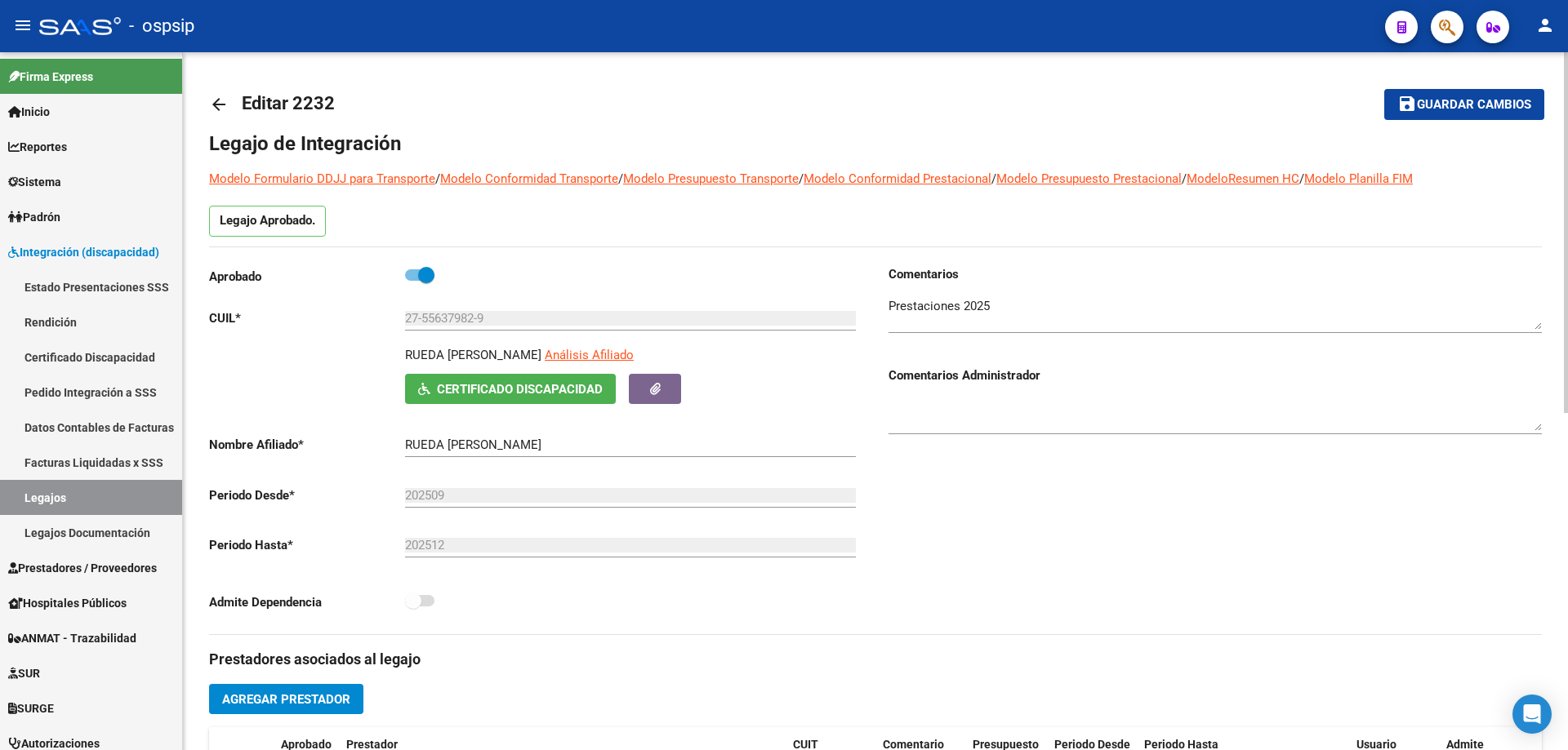
click at [1515, 107] on span "Guardar cambios" at bounding box center [1474, 105] width 115 height 14
click at [1041, 323] on textarea at bounding box center [1216, 313] width 654 height 33
click at [1464, 99] on span "Guardar cambios" at bounding box center [1474, 105] width 115 height 14
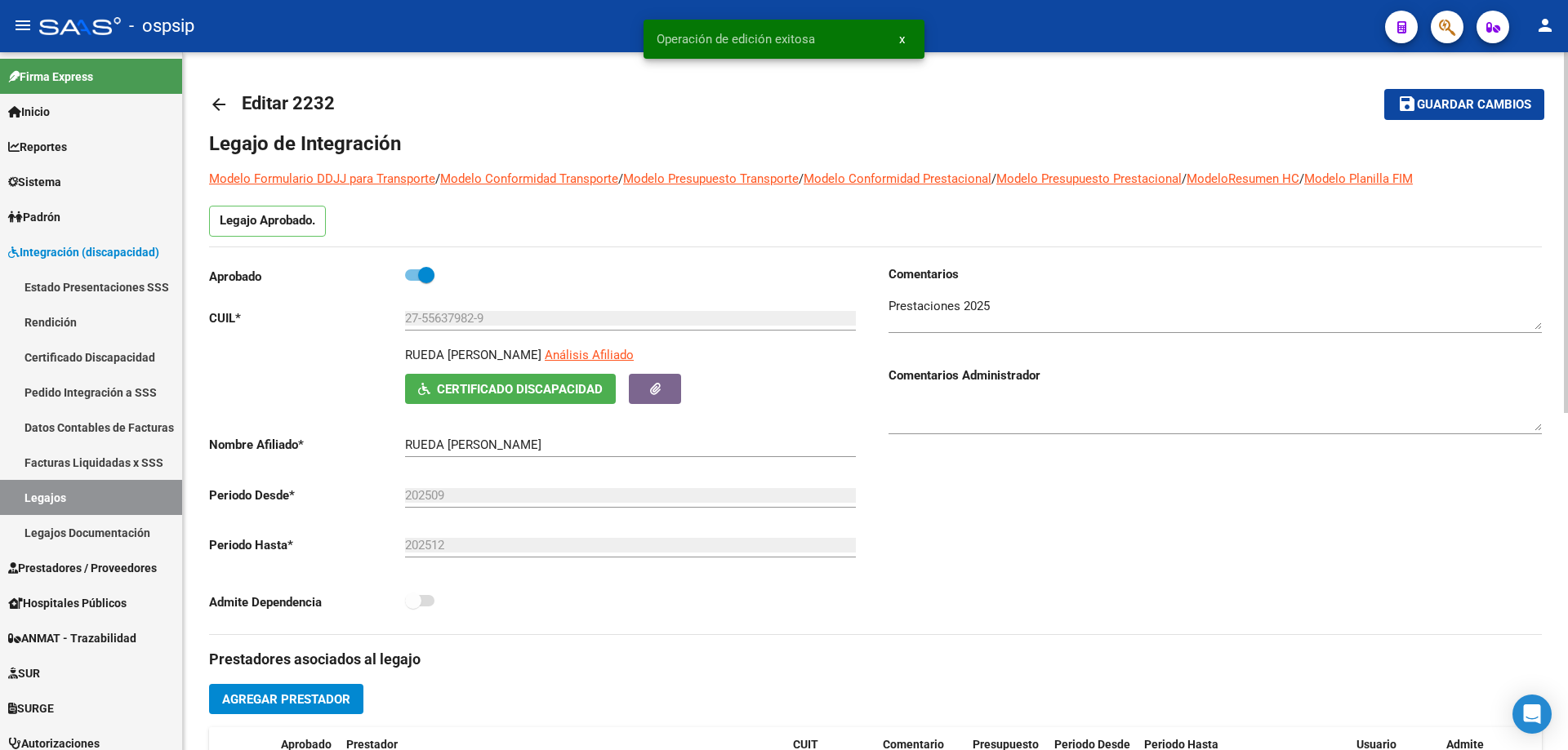
click at [1223, 335] on div at bounding box center [1216, 316] width 654 height 66
click at [1055, 325] on textarea at bounding box center [1216, 313] width 654 height 33
